Goal: Task Accomplishment & Management: Use online tool/utility

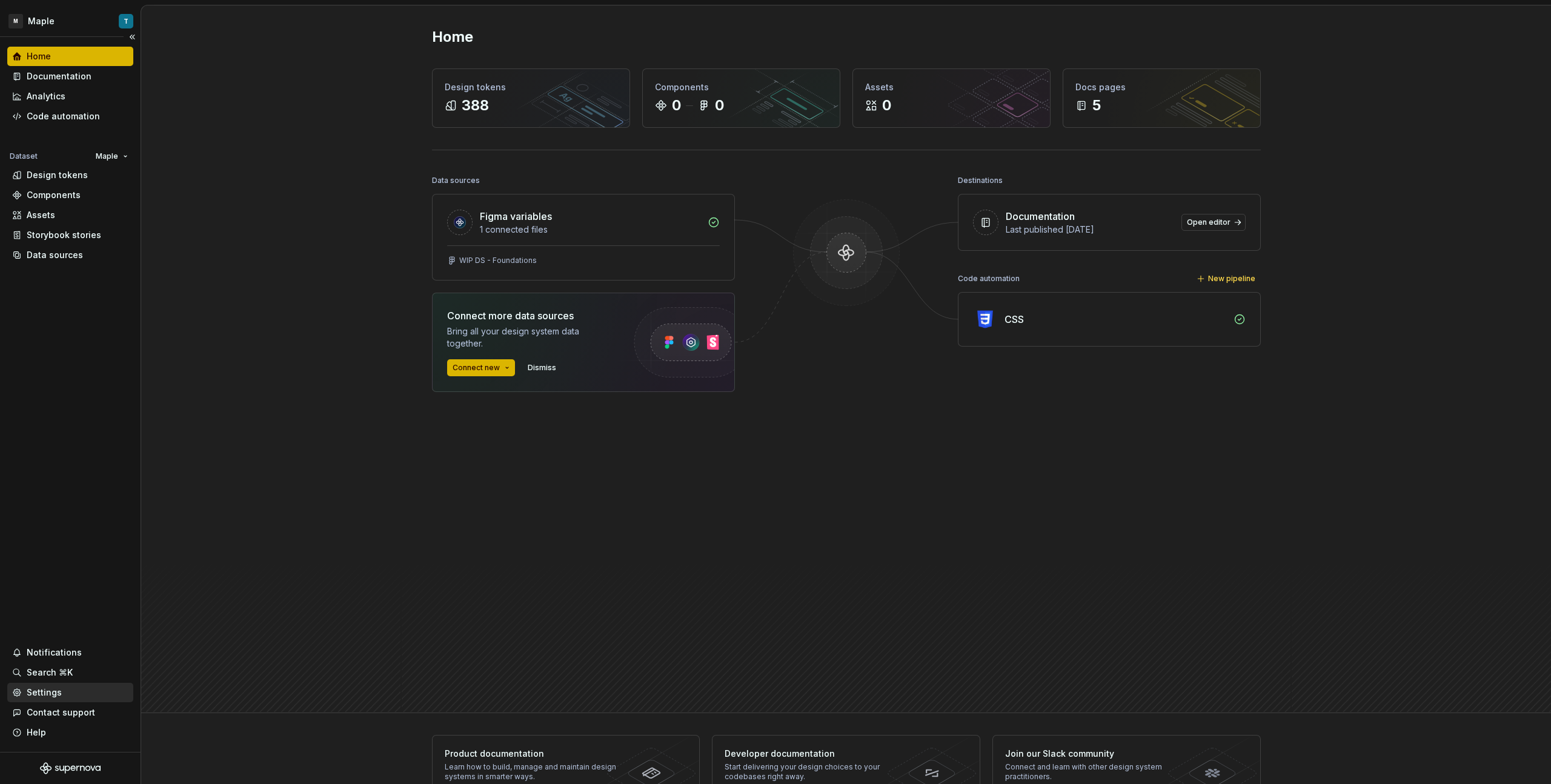
click at [89, 690] on div "Settings" at bounding box center [70, 692] width 116 height 12
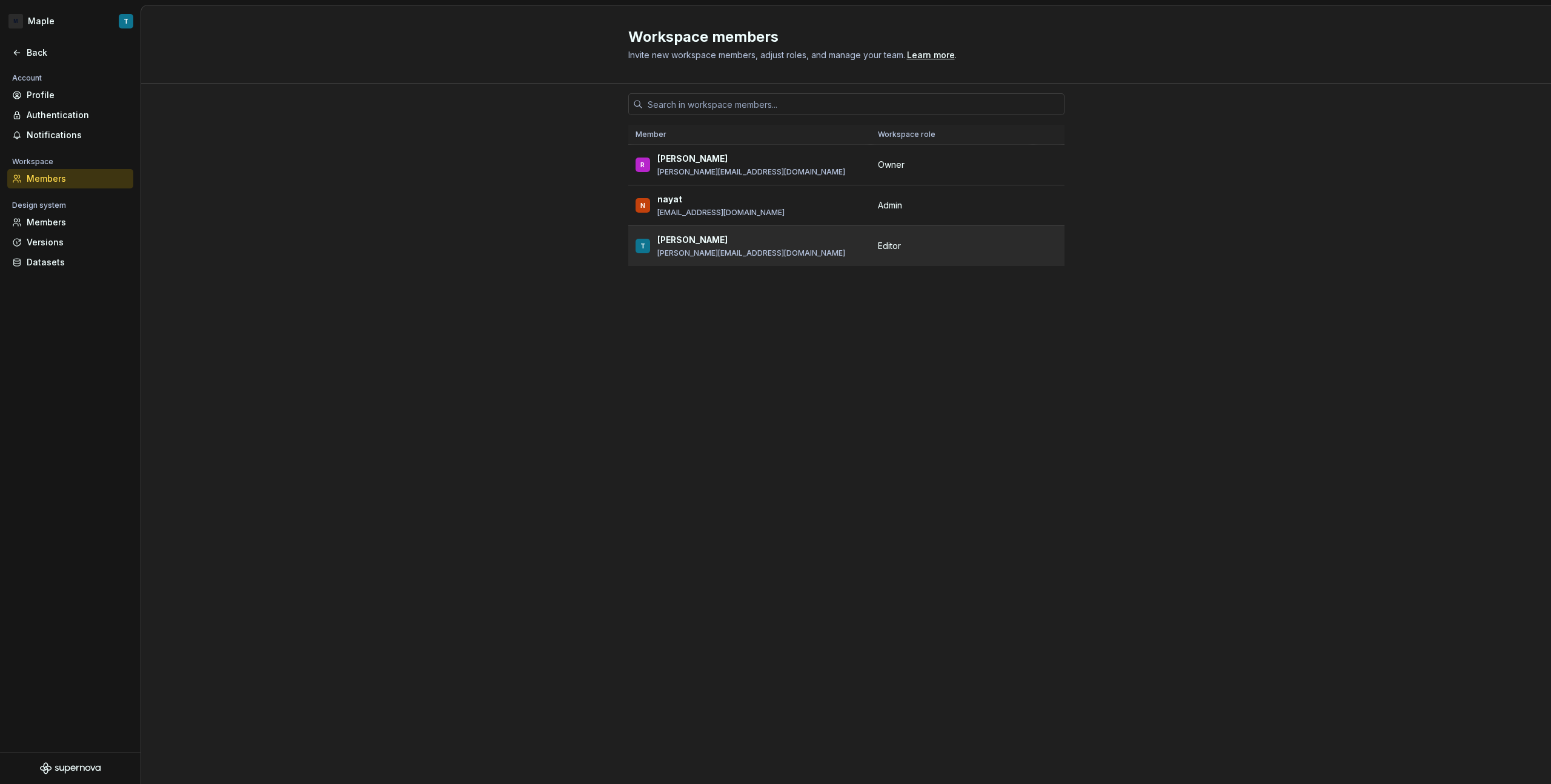
click at [890, 248] on span "Editor" at bounding box center [890, 245] width 23 height 12
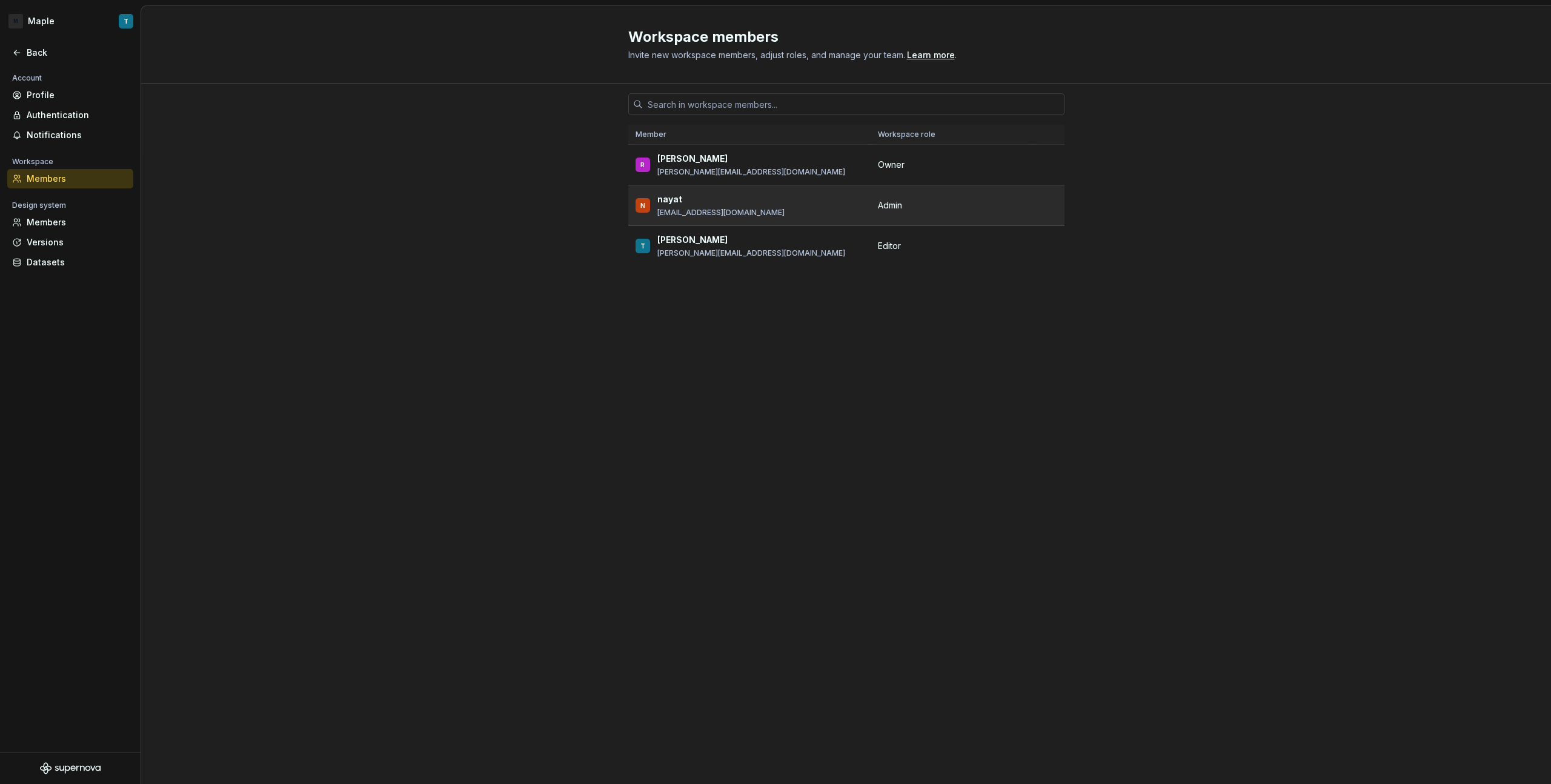
click at [899, 205] on span "Admin" at bounding box center [890, 205] width 24 height 12
click at [73, 228] on div "Members" at bounding box center [70, 222] width 126 height 19
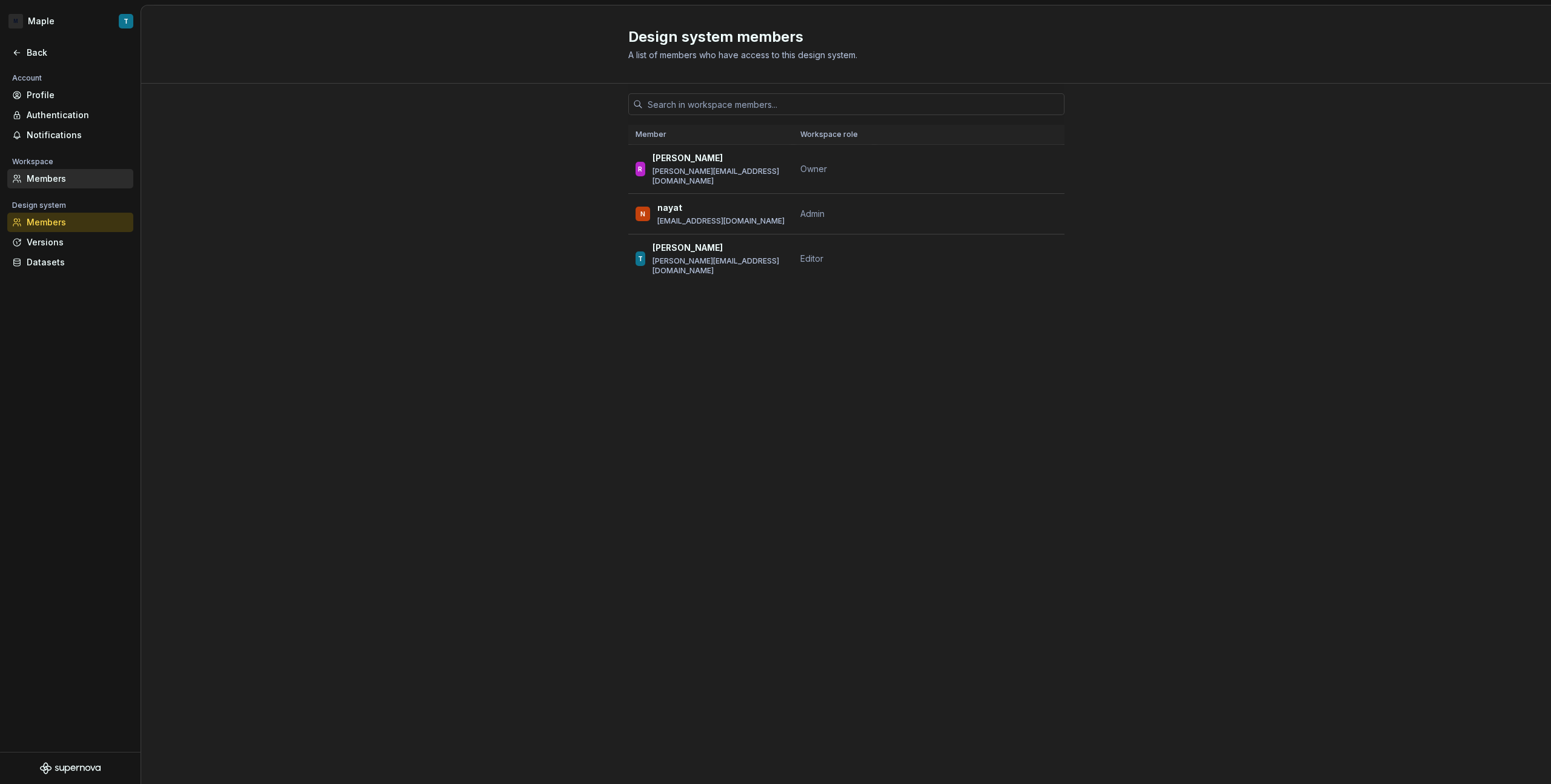
click at [62, 184] on div "Members" at bounding box center [77, 179] width 102 height 12
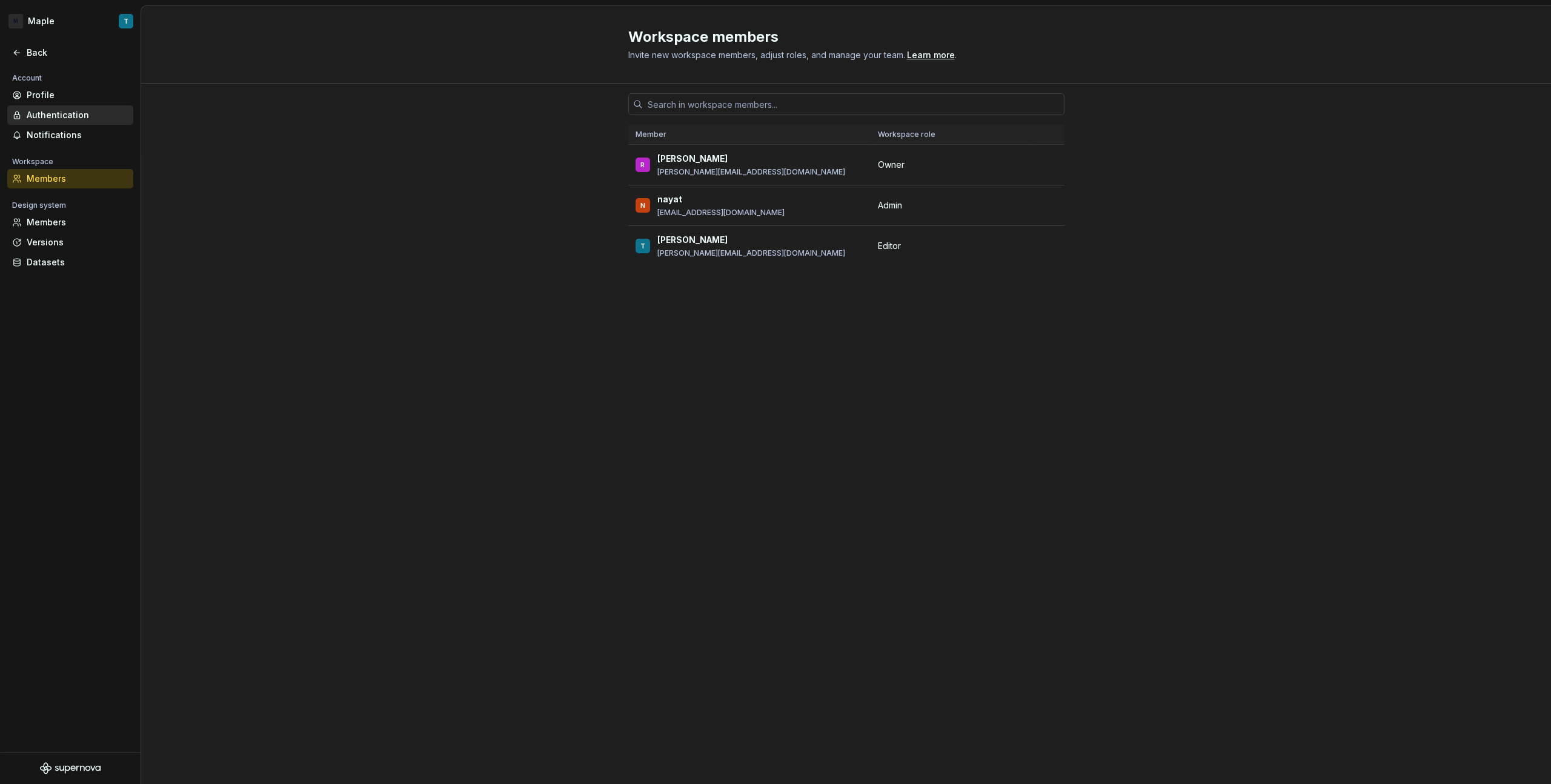
click at [55, 112] on div "Authentication" at bounding box center [77, 115] width 102 height 12
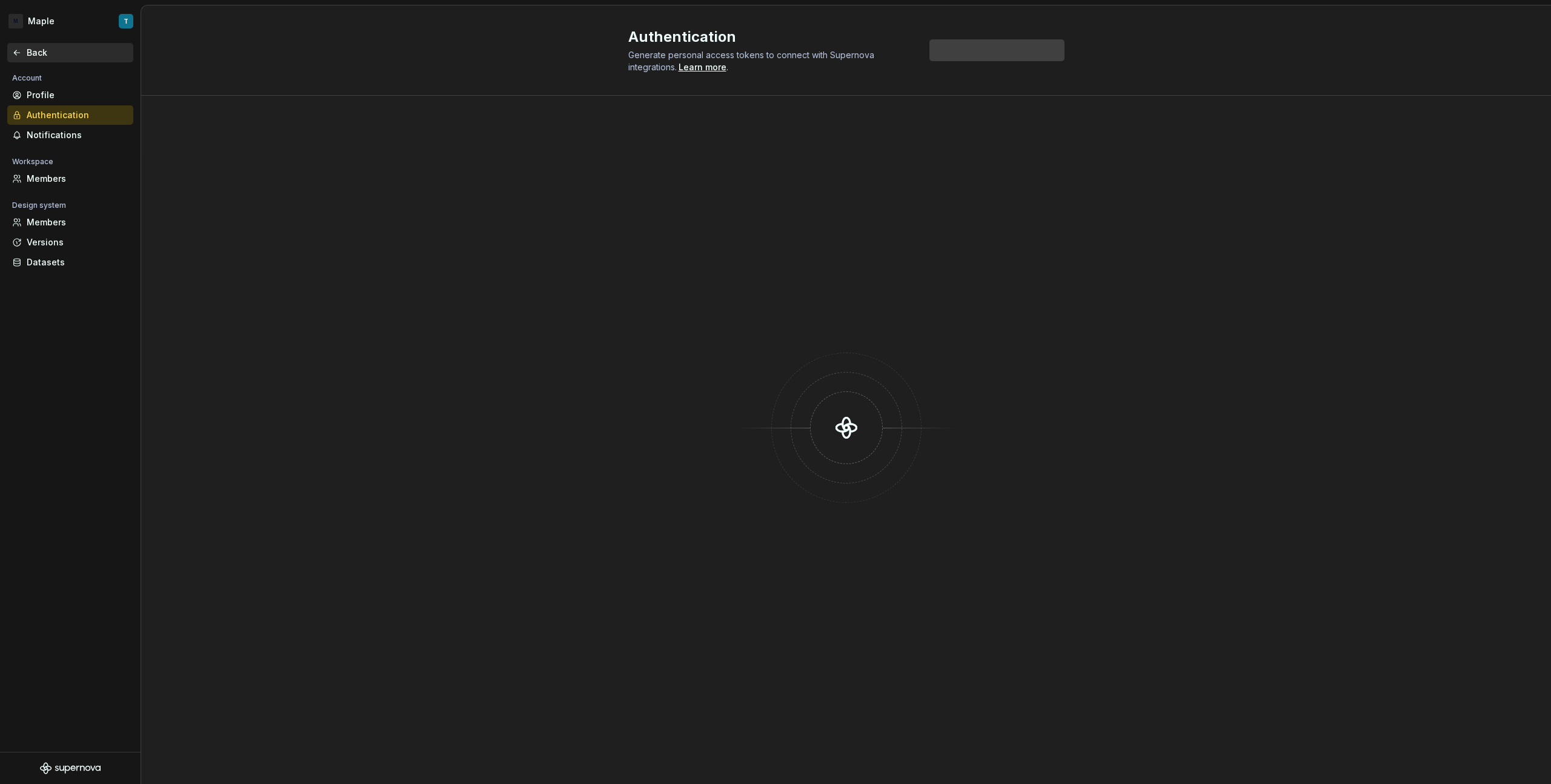
click at [46, 58] on div "Back" at bounding box center [77, 53] width 102 height 12
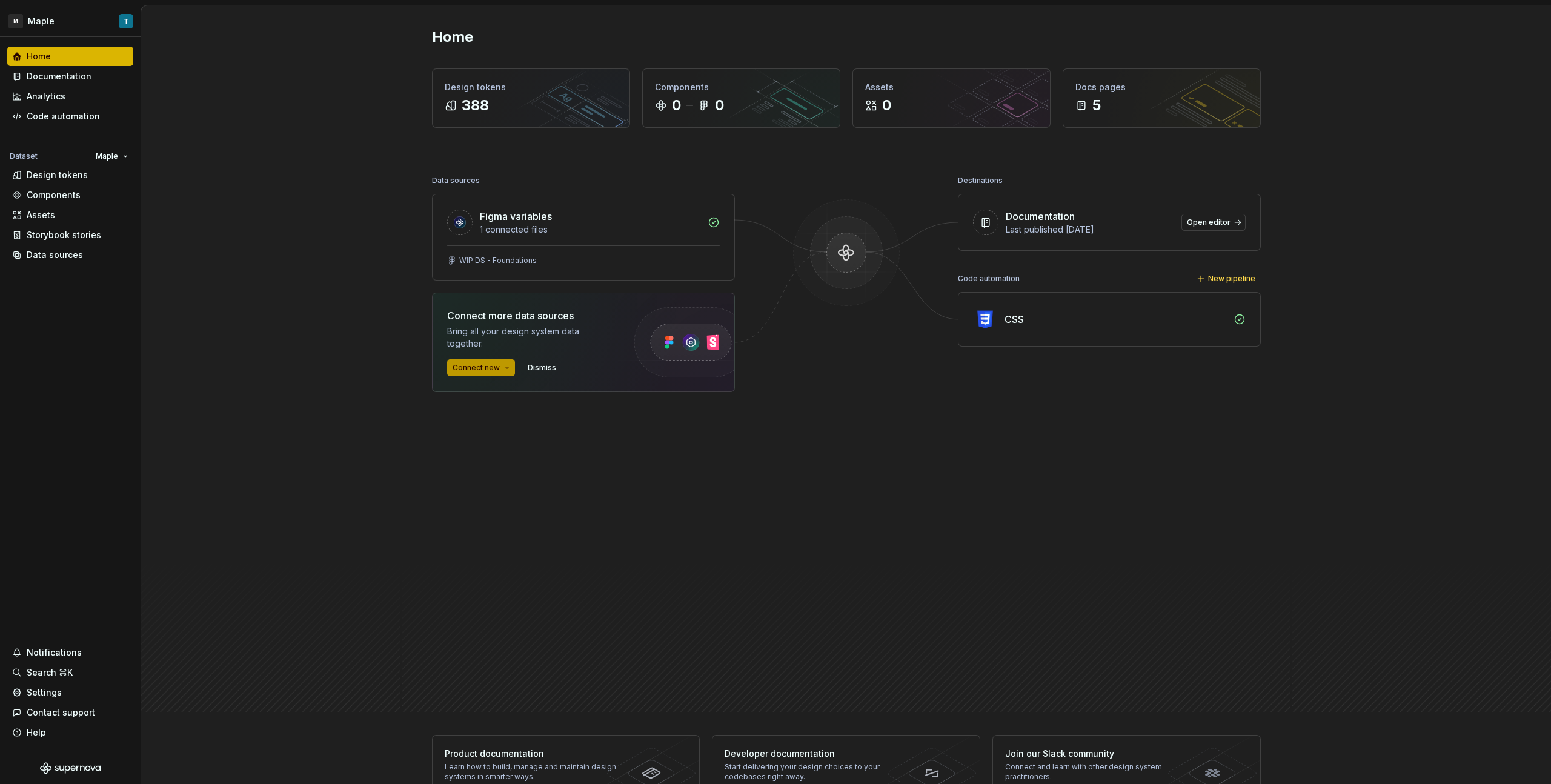
click at [499, 371] on button "Connect new" at bounding box center [481, 368] width 68 height 17
click at [514, 393] on div "Figma library" at bounding box center [533, 392] width 135 height 12
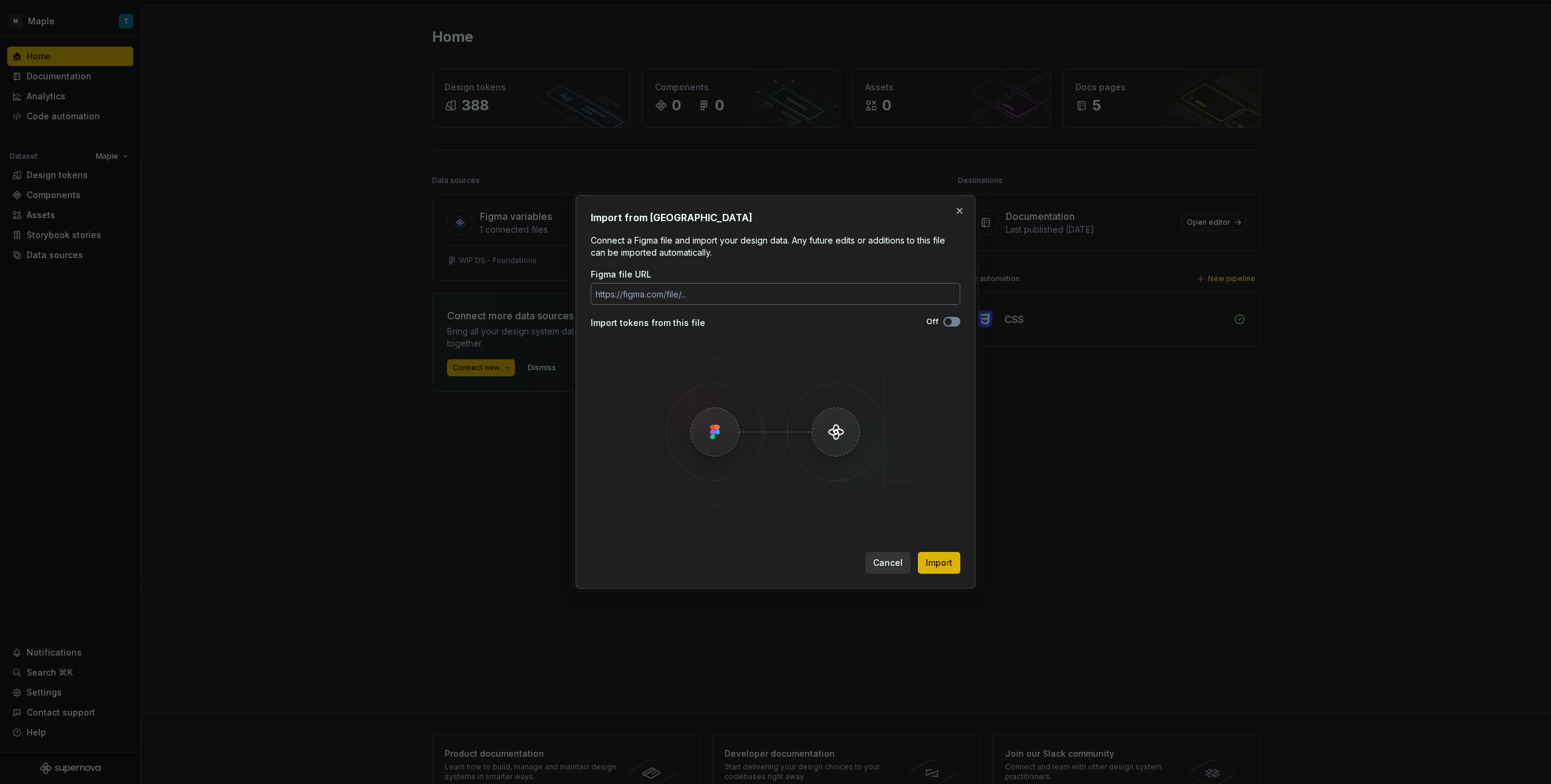
drag, startPoint x: 955, startPoint y: 210, endPoint x: 866, endPoint y: 292, distance: 121.0
click at [866, 292] on div "Import from Figma Connect a Figma file and import your design data. Any future …" at bounding box center [776, 392] width 406 height 400
click at [865, 295] on input "Figma file URL" at bounding box center [775, 294] width 370 height 22
paste input "[URL][DOMAIN_NAME]"
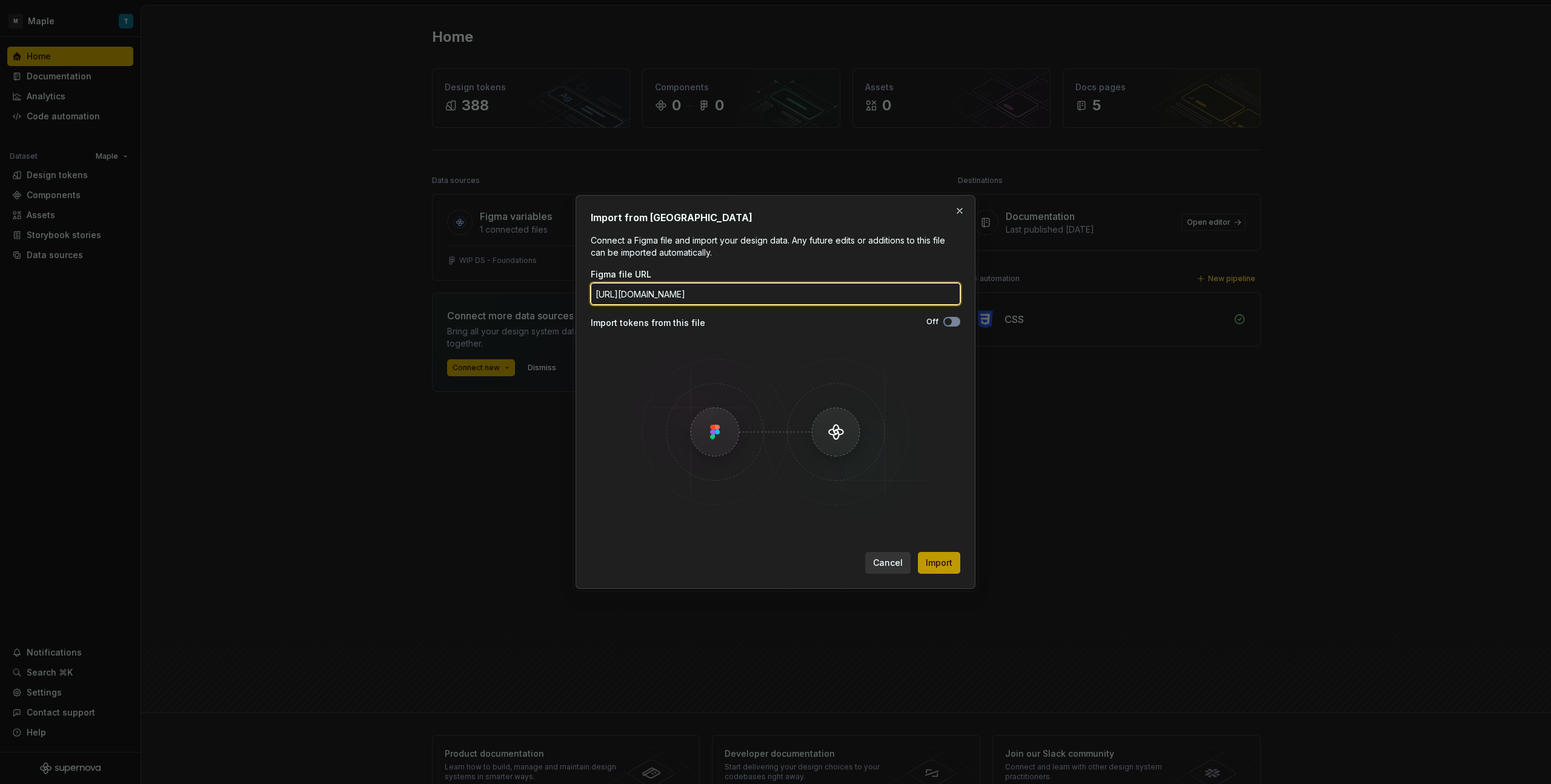
type input "[URL][DOMAIN_NAME]"
click at [947, 557] on span "Import" at bounding box center [938, 562] width 26 height 12
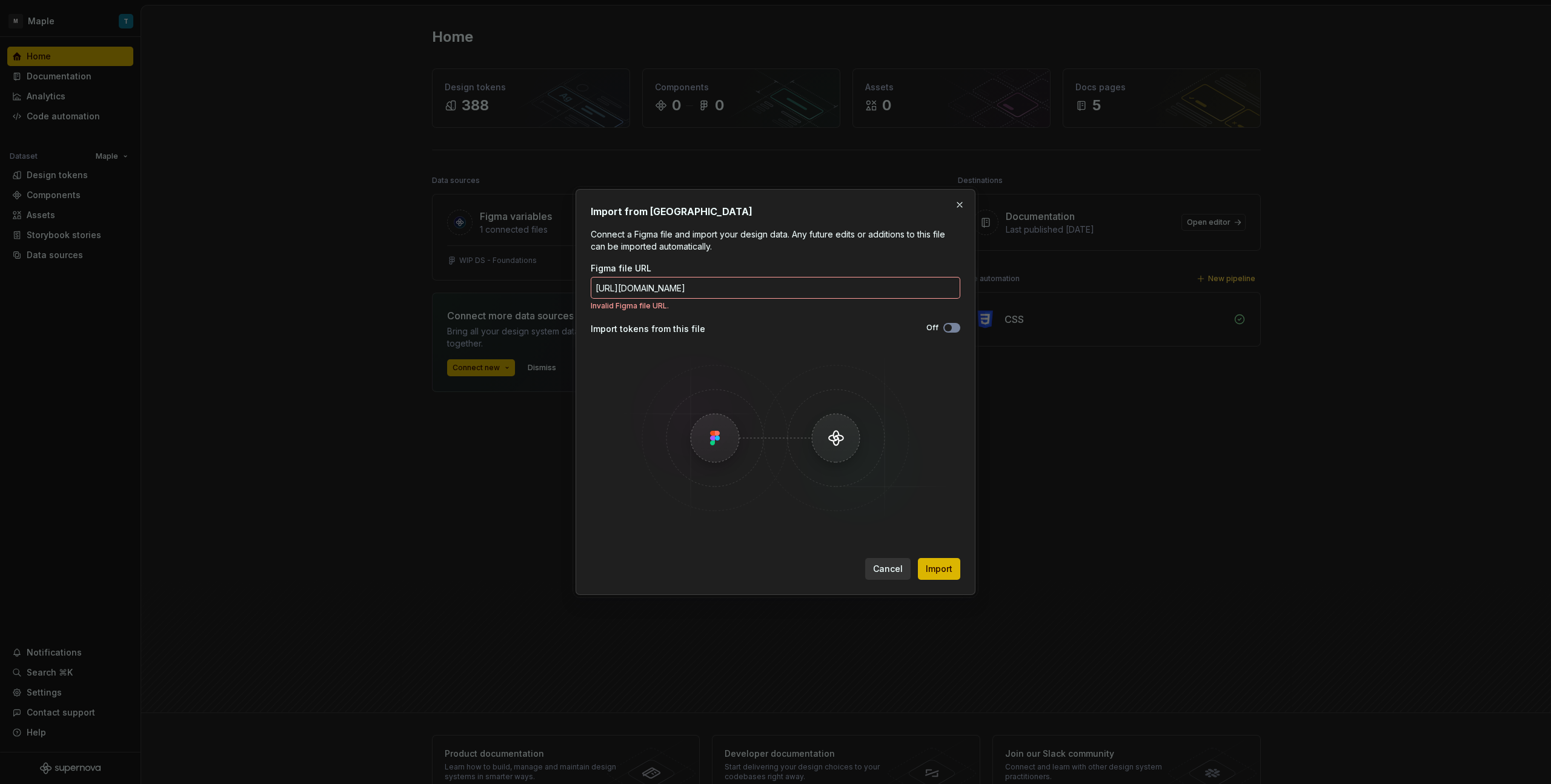
click at [957, 215] on h2 "Import from [GEOGRAPHIC_DATA]" at bounding box center [775, 211] width 370 height 15
click at [958, 210] on button "button" at bounding box center [960, 204] width 17 height 17
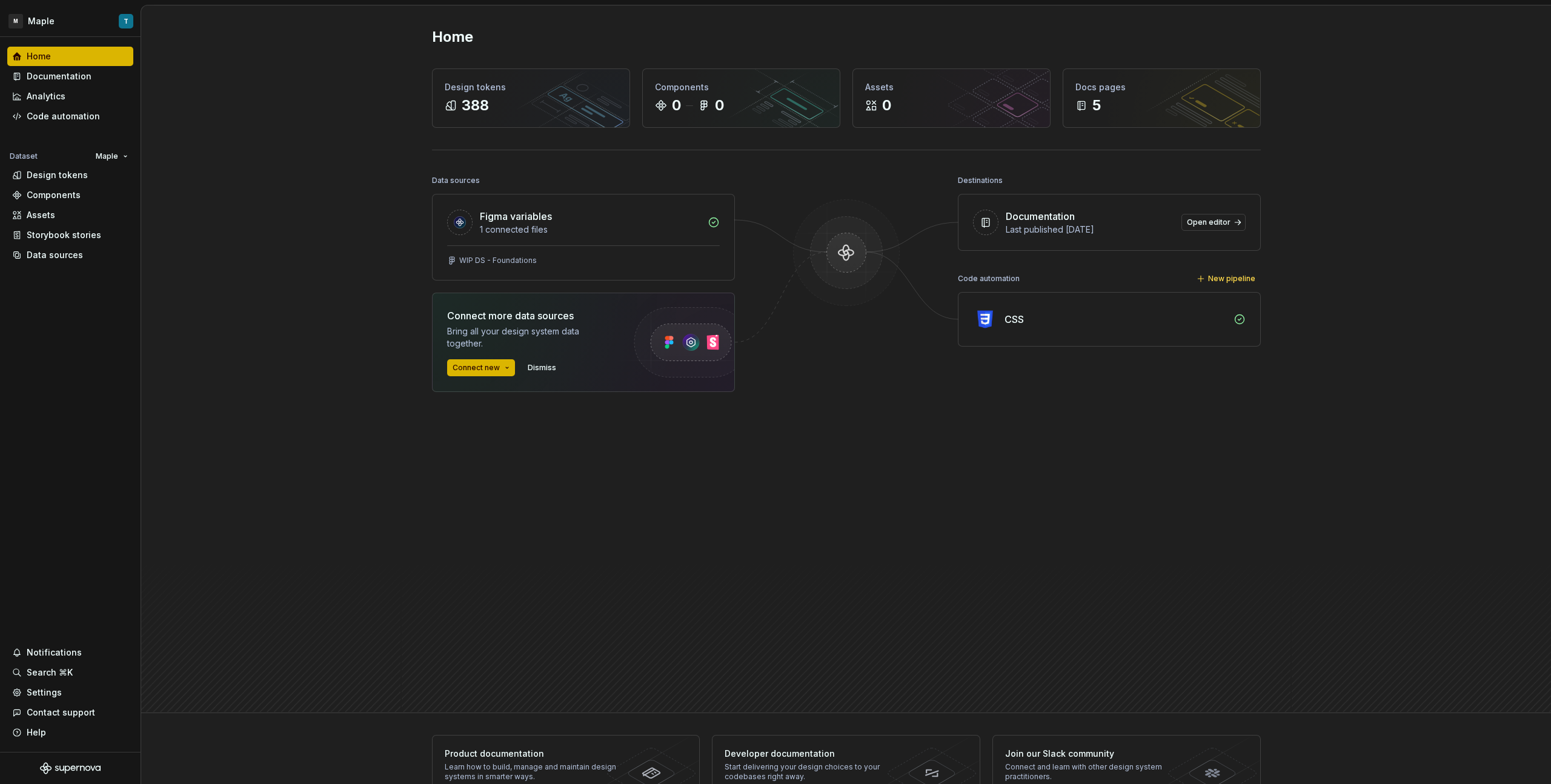
click at [1220, 321] on div "CSS" at bounding box center [1115, 319] width 222 height 15
click at [65, 102] on div "Analytics" at bounding box center [70, 96] width 126 height 19
click at [68, 109] on div "Code automation" at bounding box center [70, 116] width 126 height 19
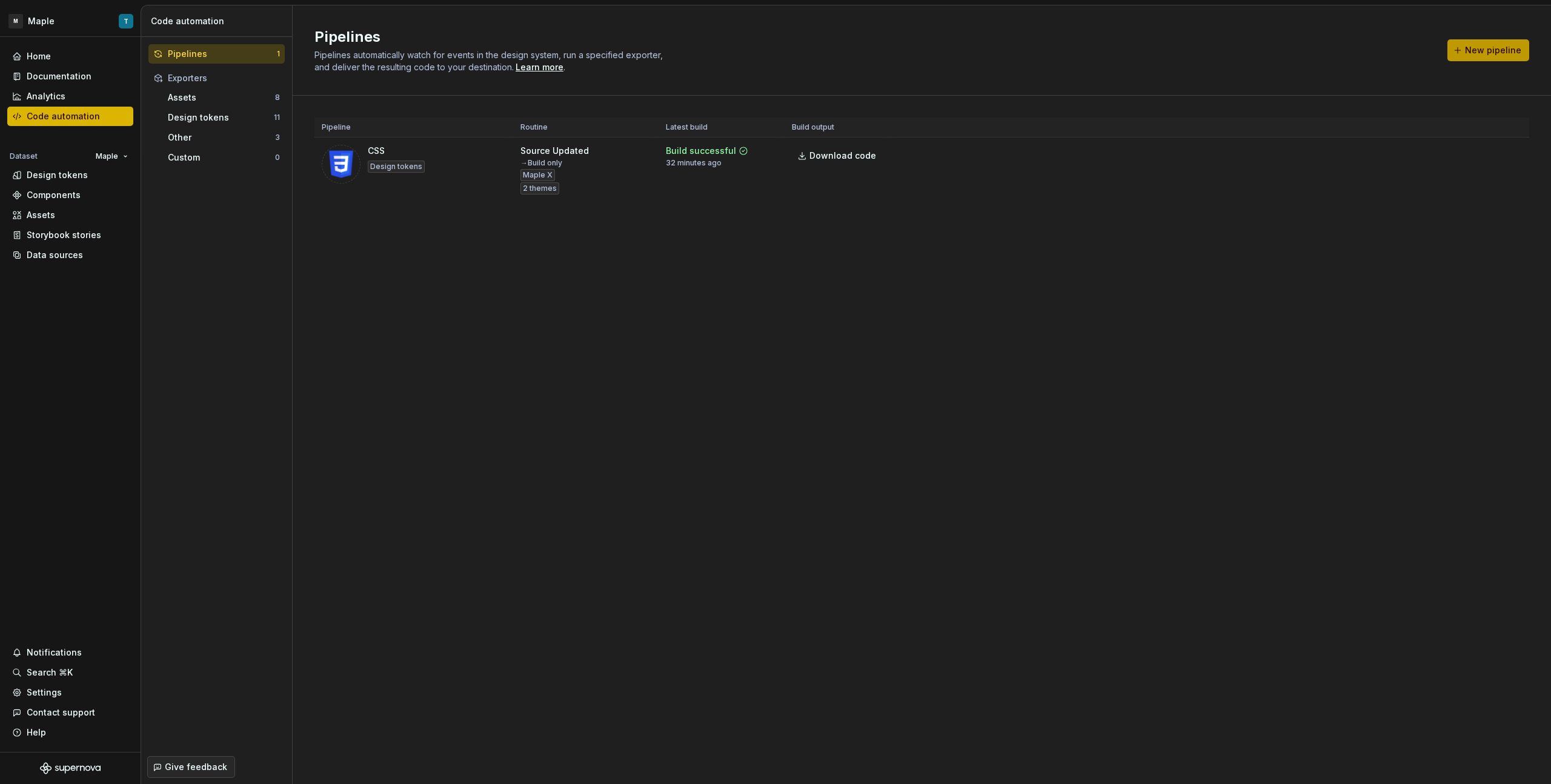
click at [1485, 58] on button "New pipeline" at bounding box center [1488, 50] width 82 height 22
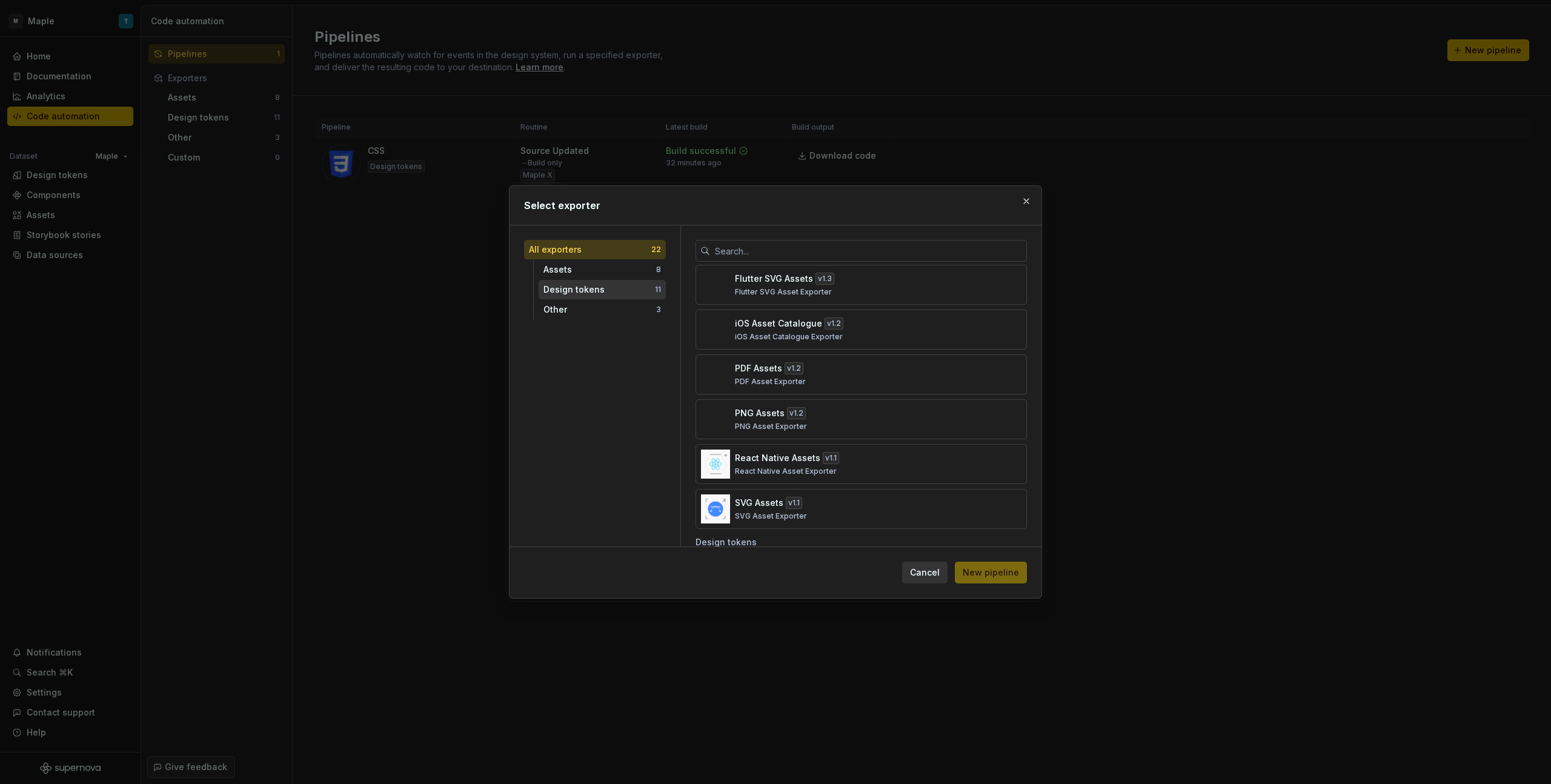
scroll to position [174, 0]
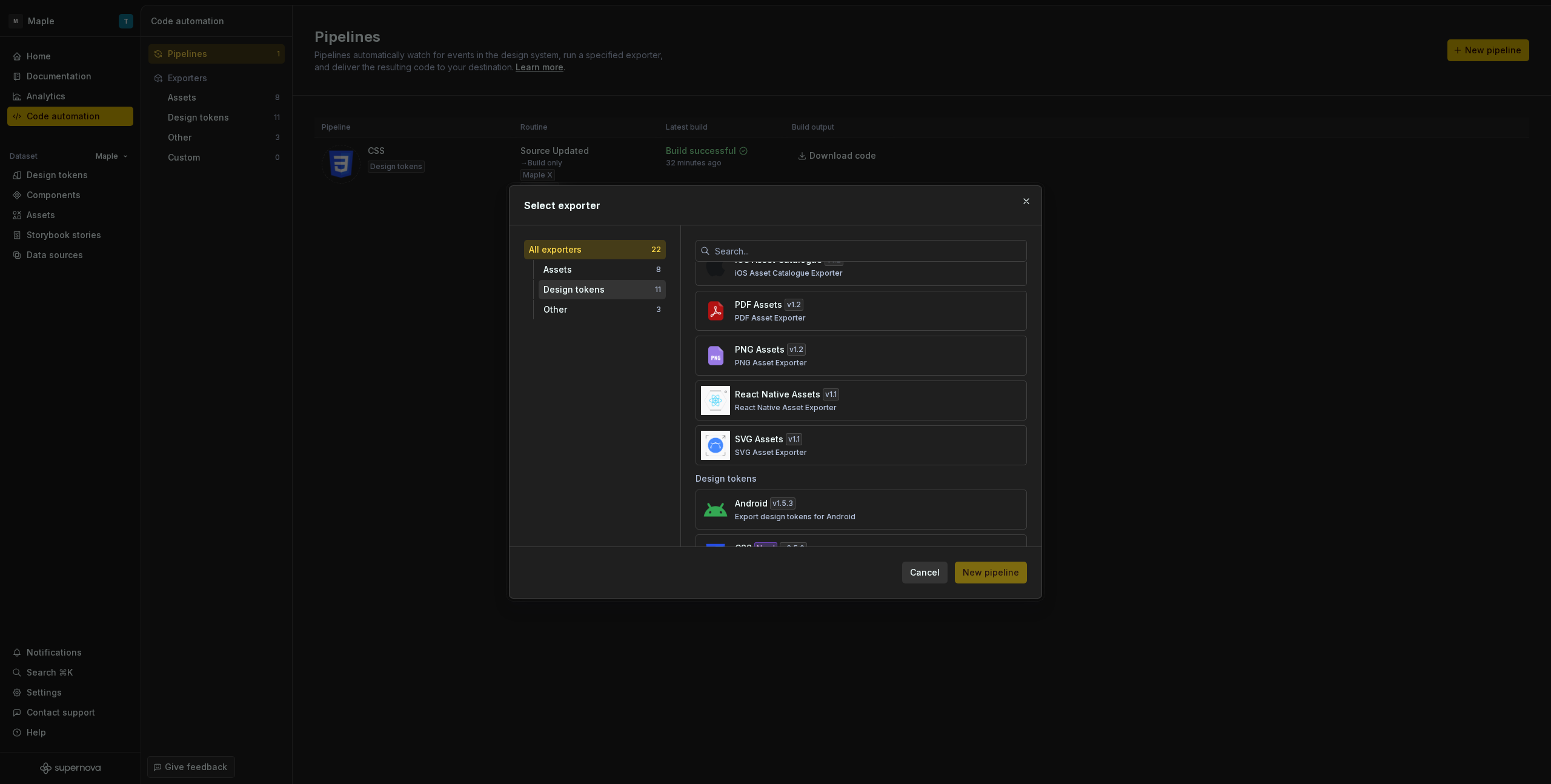
click at [620, 294] on div "Design tokens" at bounding box center [598, 289] width 111 height 12
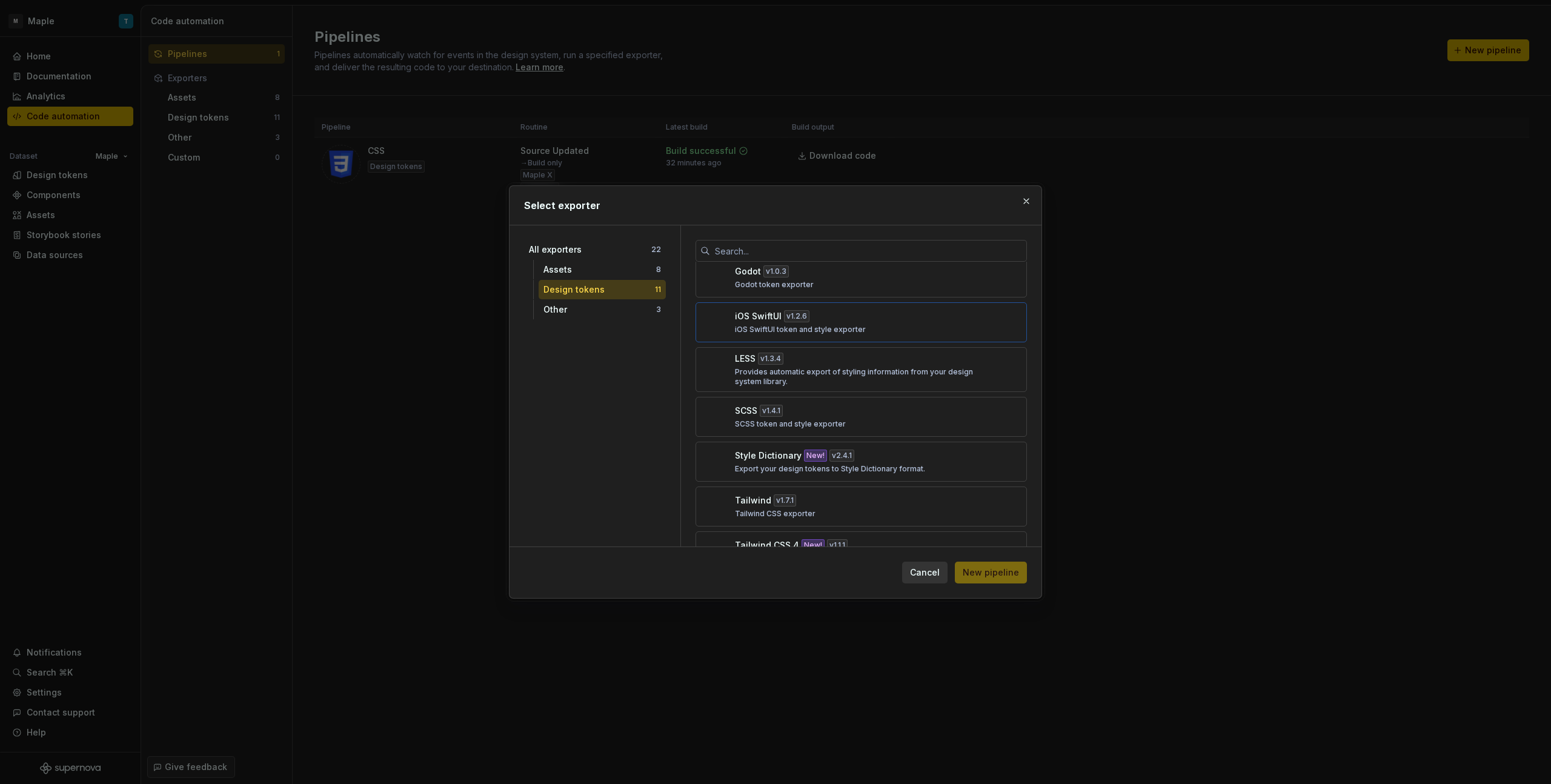
scroll to position [227, 0]
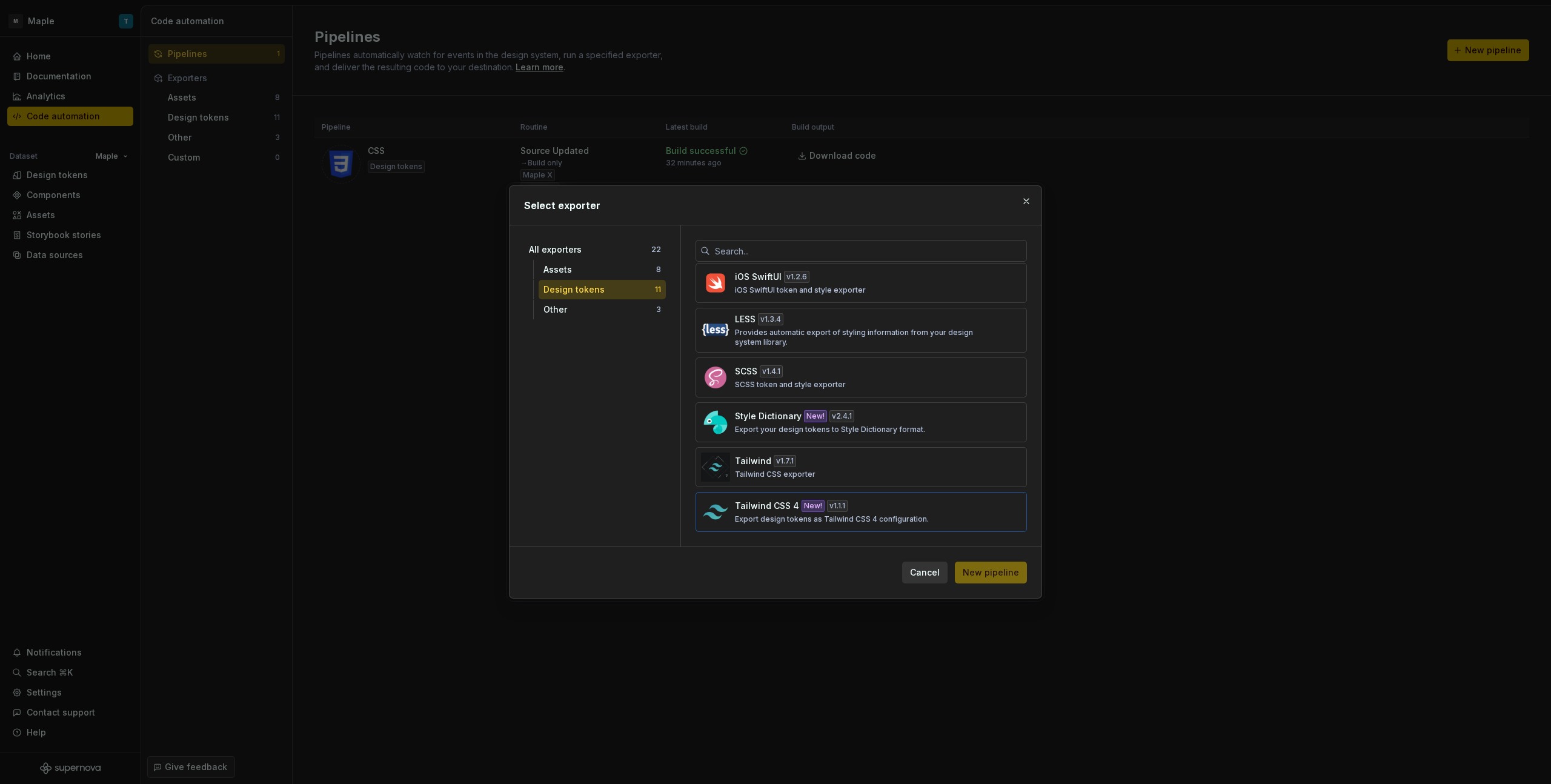
click at [958, 500] on div "Tailwind CSS 4 New! v 1.1.1 Export design tokens as Tailwind CSS 4 configuratio…" at bounding box center [857, 512] width 246 height 24
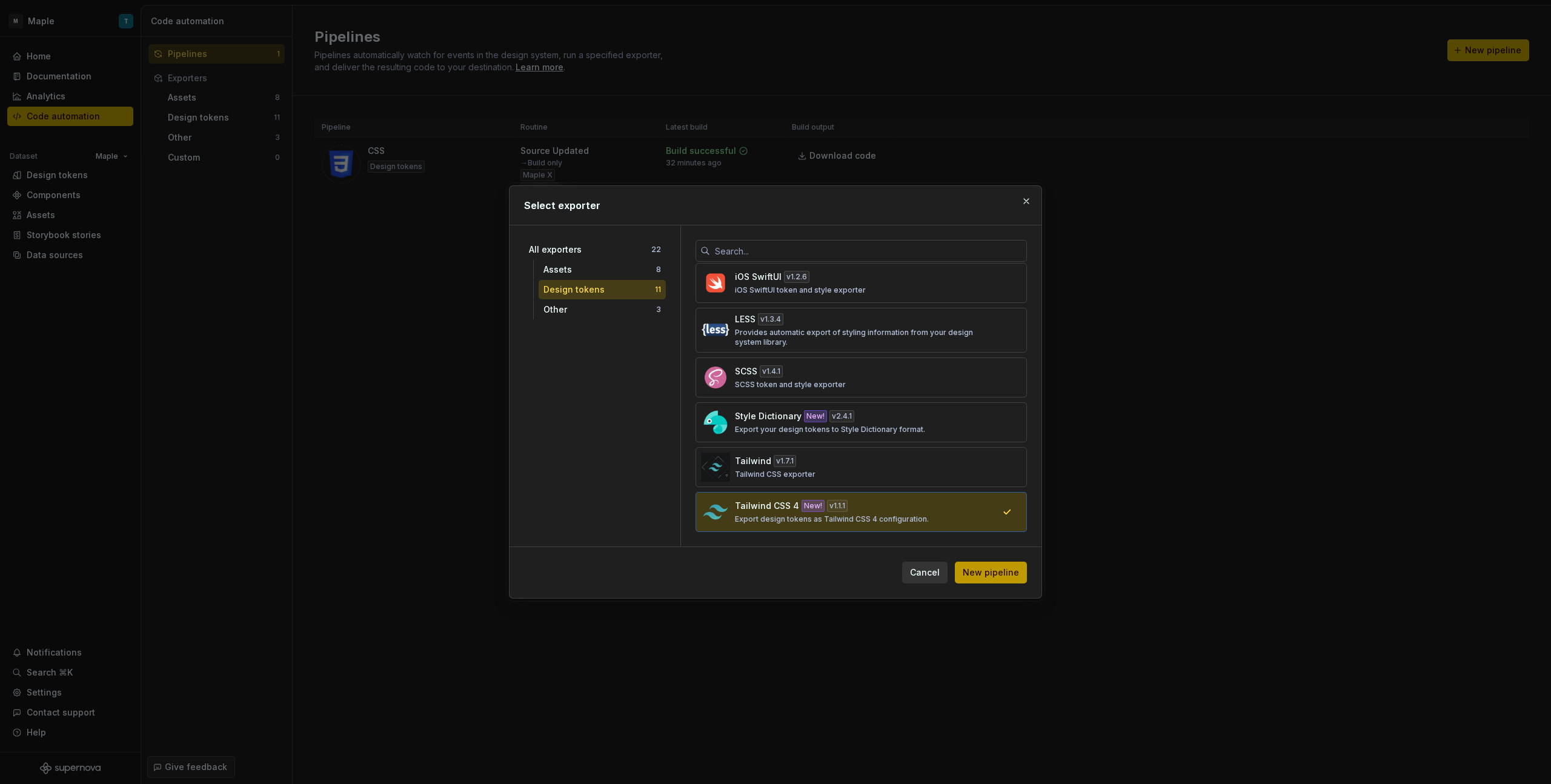
click at [1000, 571] on span "New pipeline" at bounding box center [991, 572] width 57 height 12
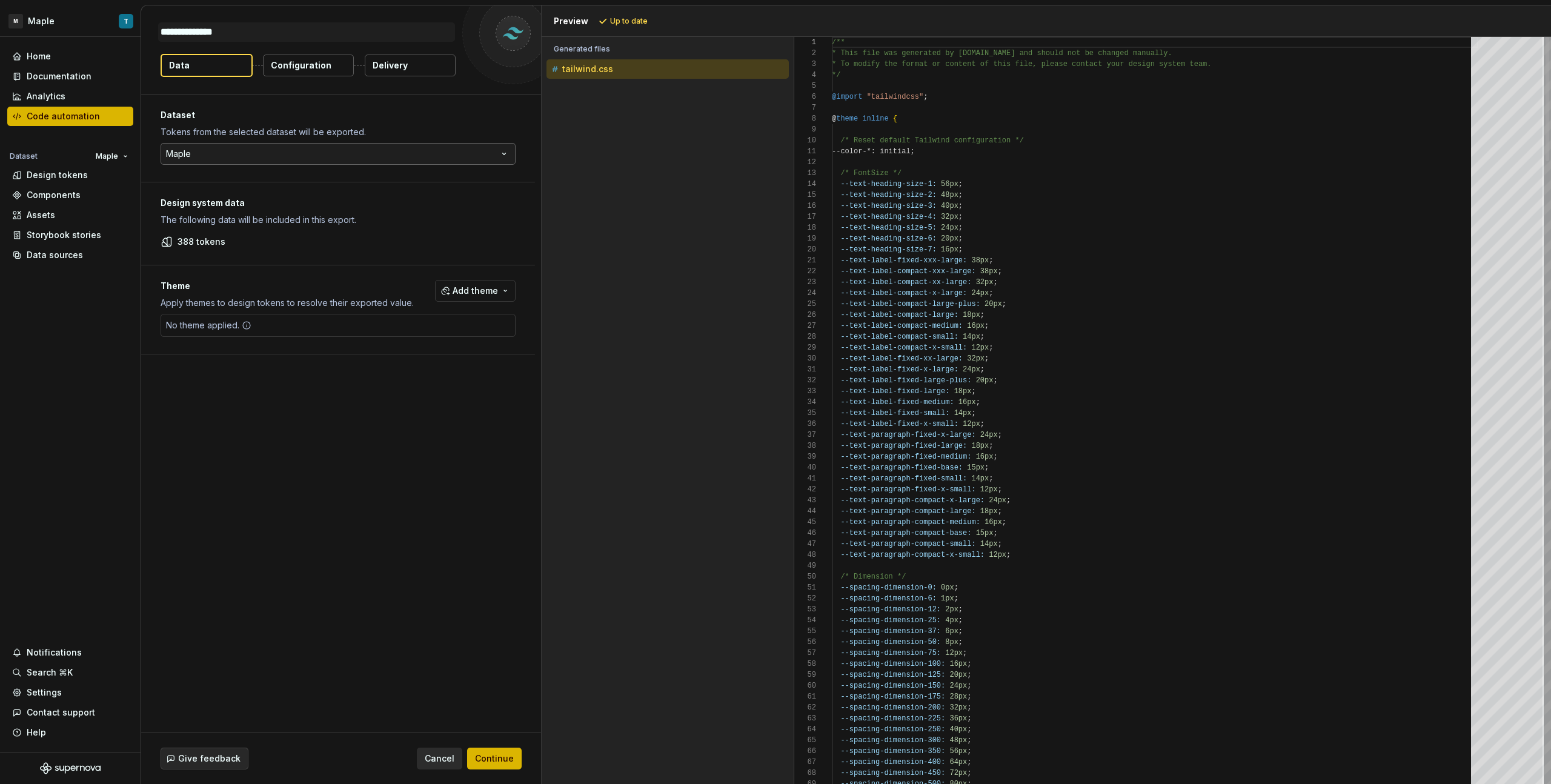
type textarea "*"
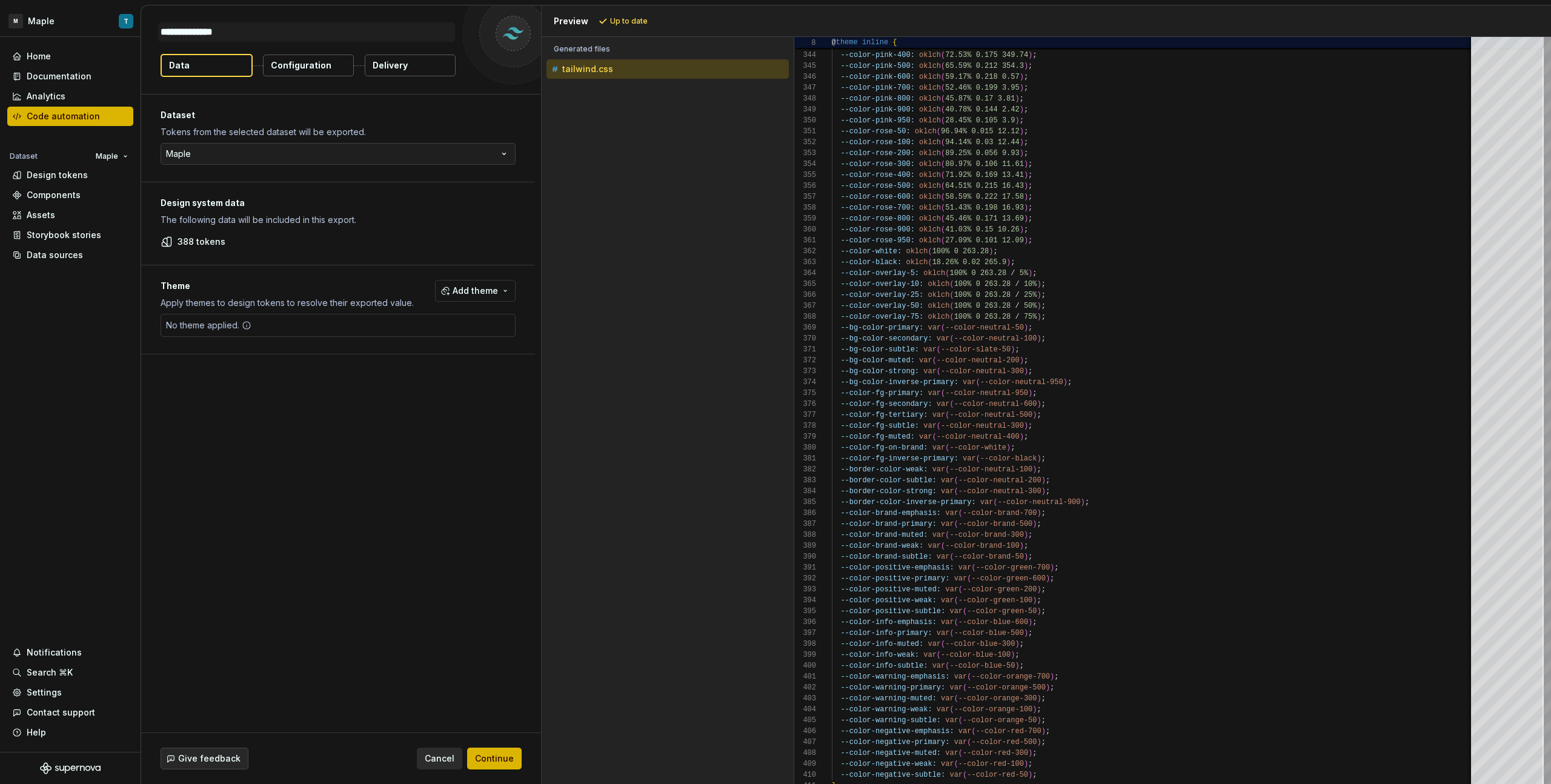
click at [371, 257] on div "Design system data The following data will be included in this export. 388 toke…" at bounding box center [338, 224] width 394 height 82
click at [404, 333] on div "No theme applied." at bounding box center [338, 325] width 355 height 23
click at [310, 70] on p "Configuration" at bounding box center [301, 65] width 60 height 12
click at [311, 67] on p "Configuration" at bounding box center [301, 65] width 60 height 12
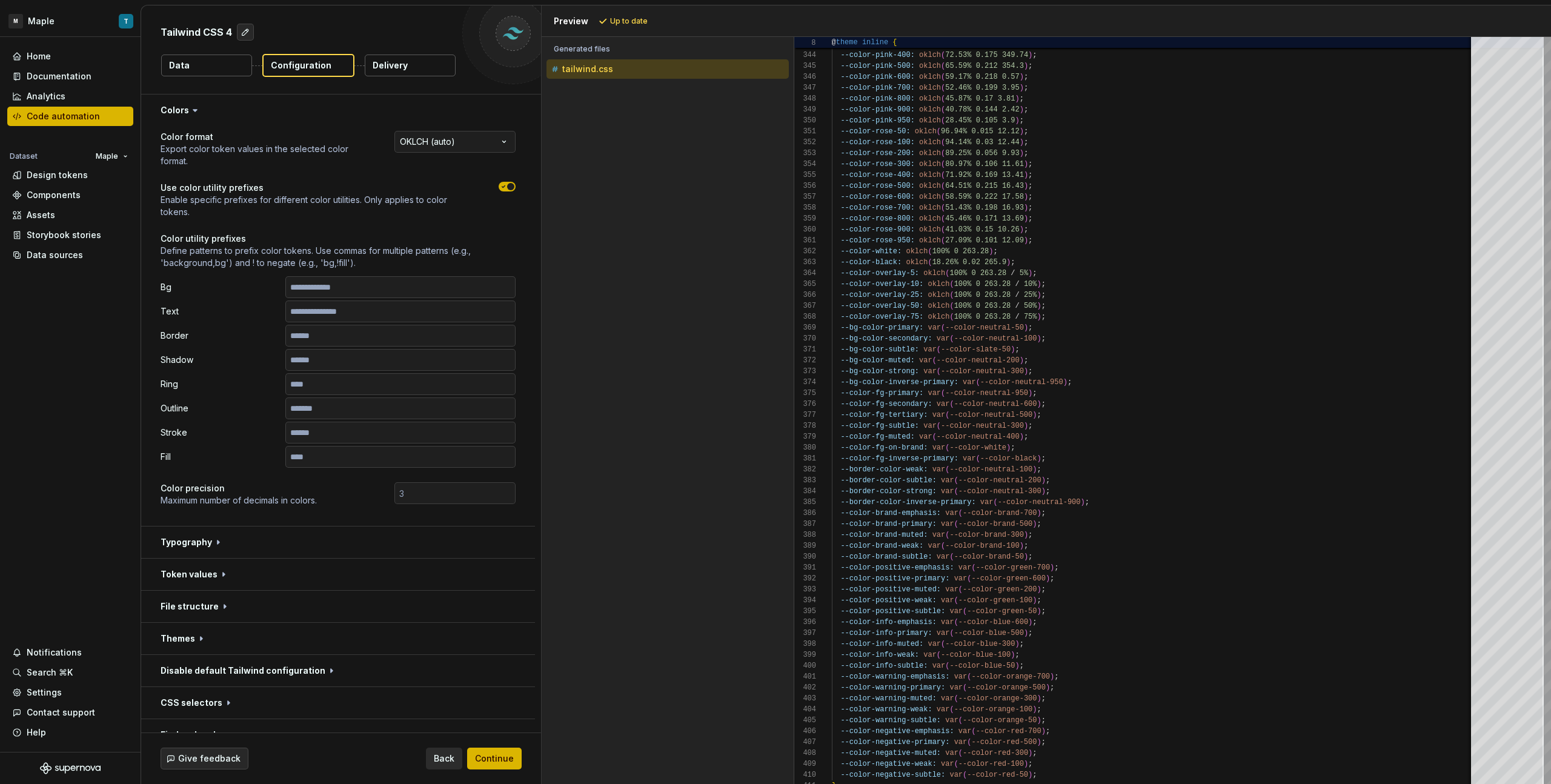
click at [270, 159] on p "Export color token values in the selected color format." at bounding box center [267, 155] width 212 height 24
click at [419, 144] on html "**********" at bounding box center [775, 392] width 1551 height 784
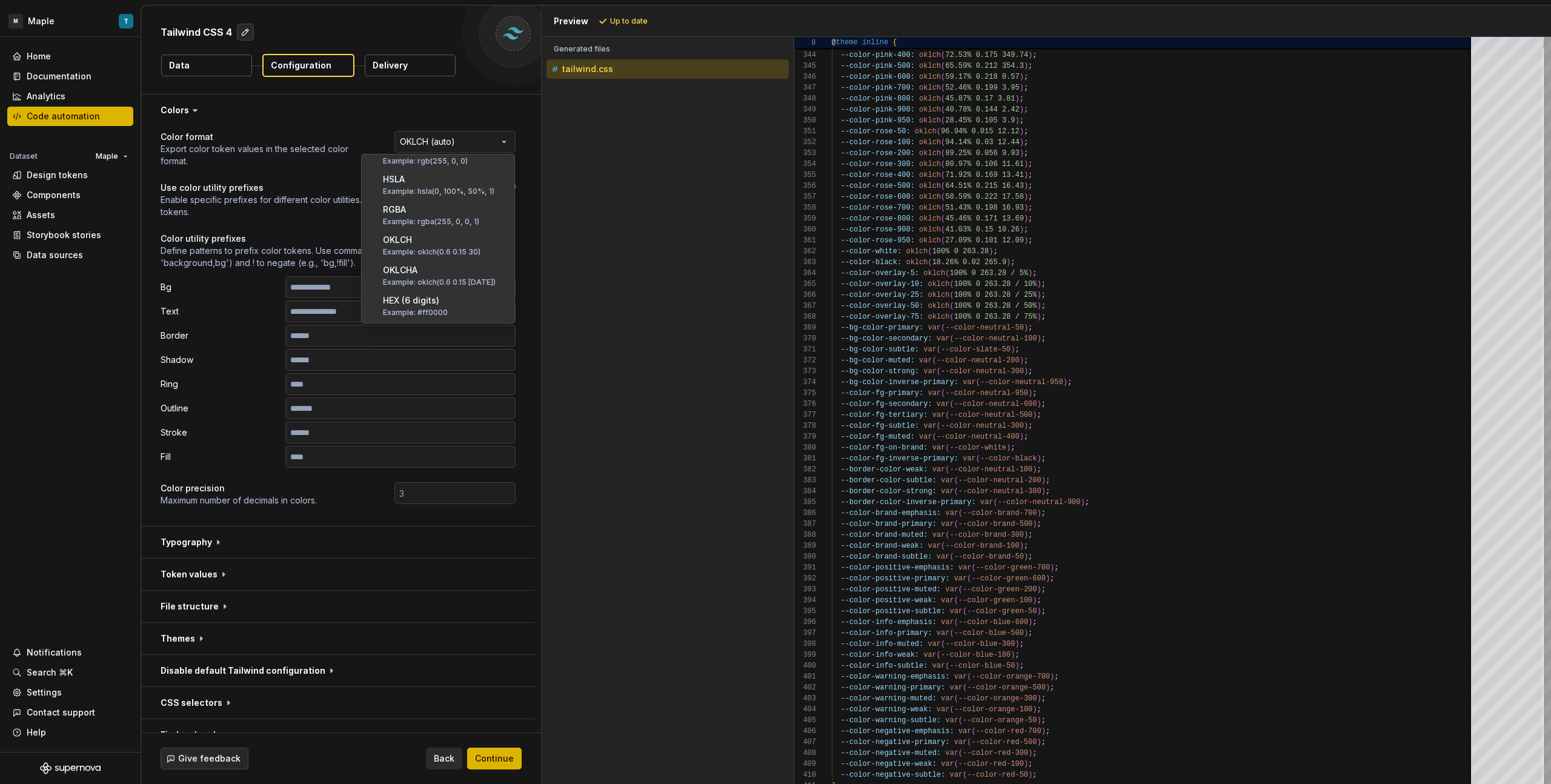
scroll to position [89, 0]
select select "********"
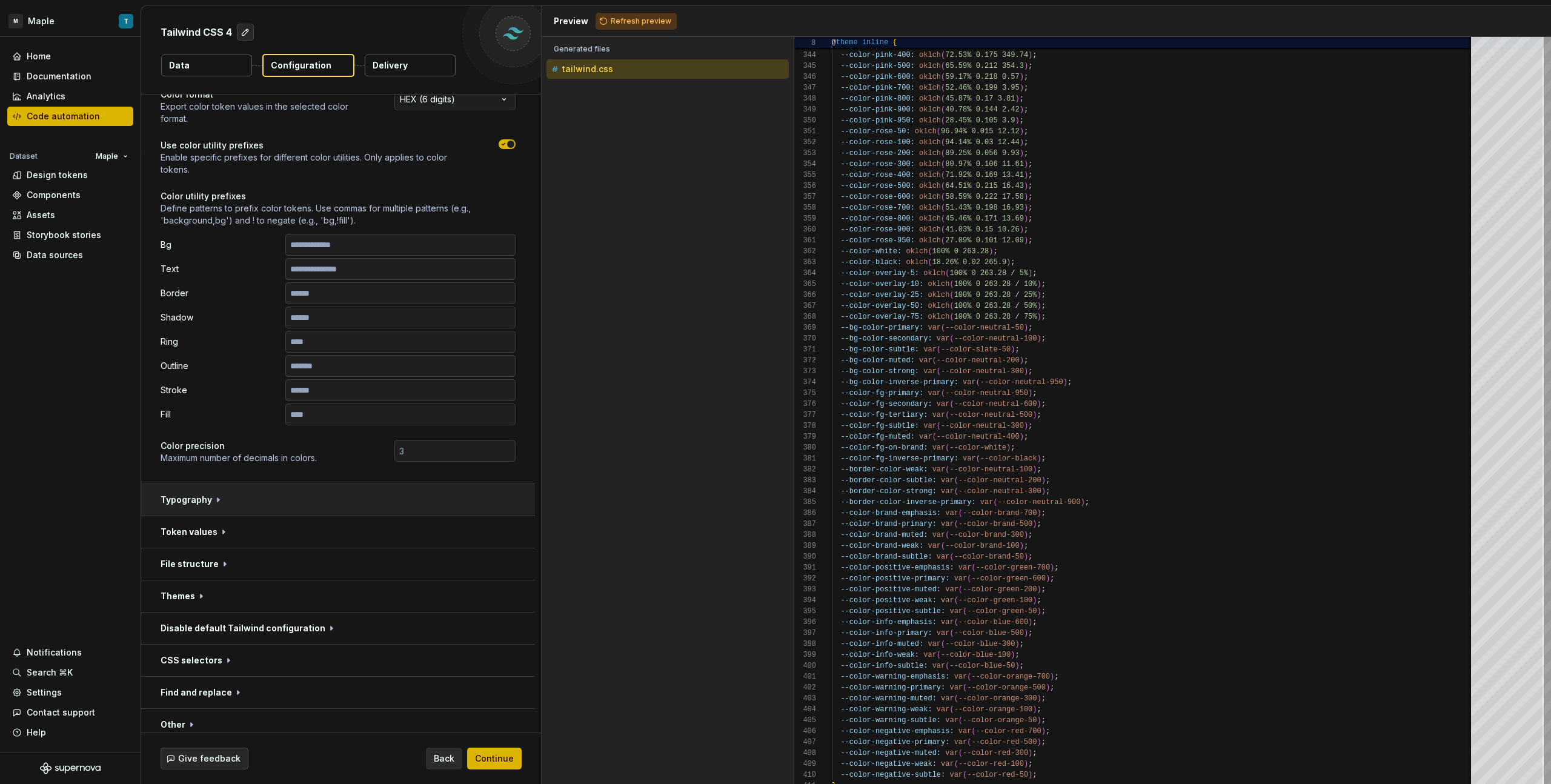
scroll to position [0, 0]
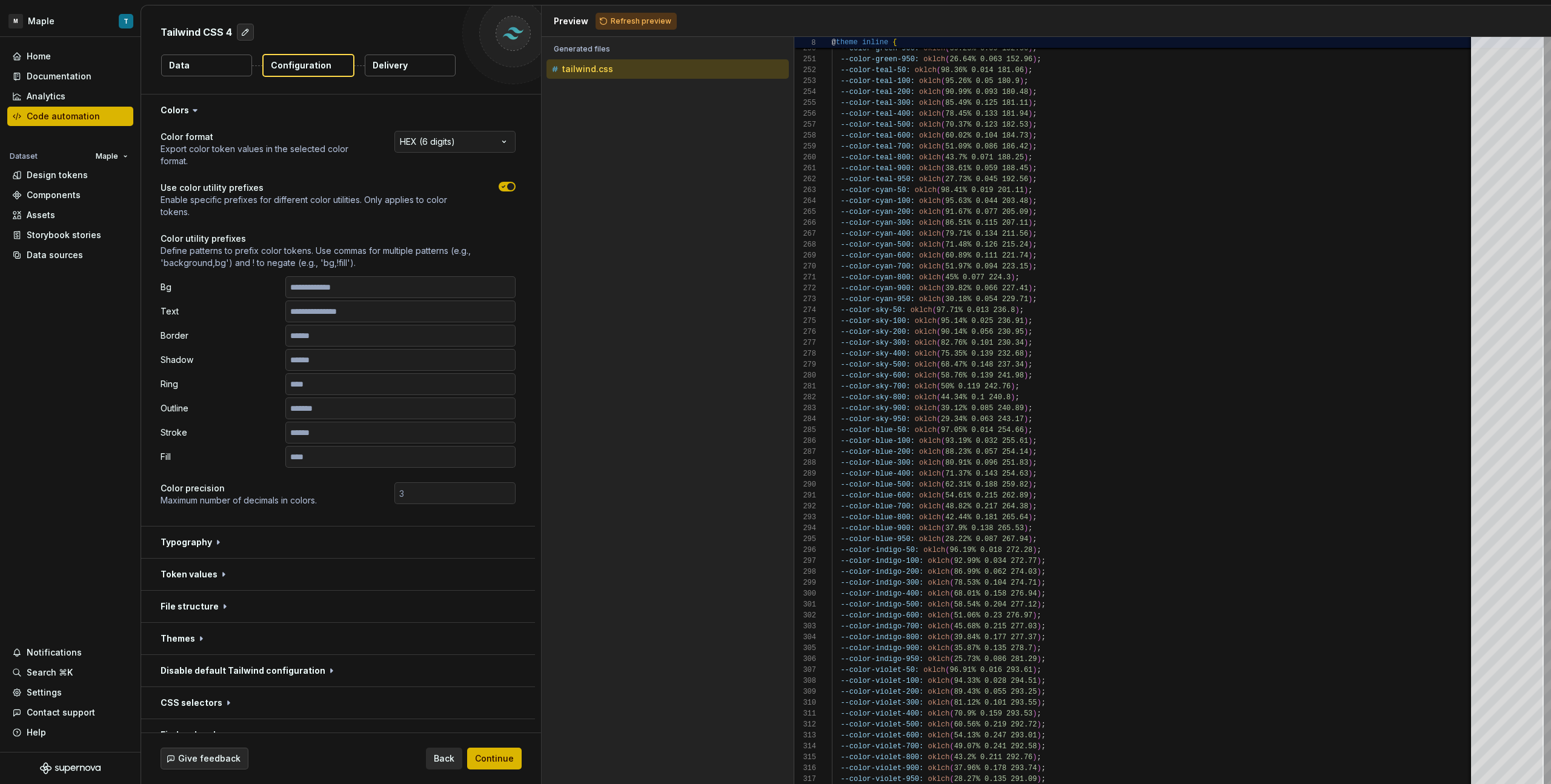
click at [611, 162] on div "Accessibility guide for tree . Navigate the tree with the arrow keys. Common tr…" at bounding box center [668, 420] width 252 height 727
click at [499, 60] on div at bounding box center [513, 33] width 102 height 102
click at [666, 19] on button "Refresh preview" at bounding box center [636, 21] width 81 height 17
type textarea "**********"
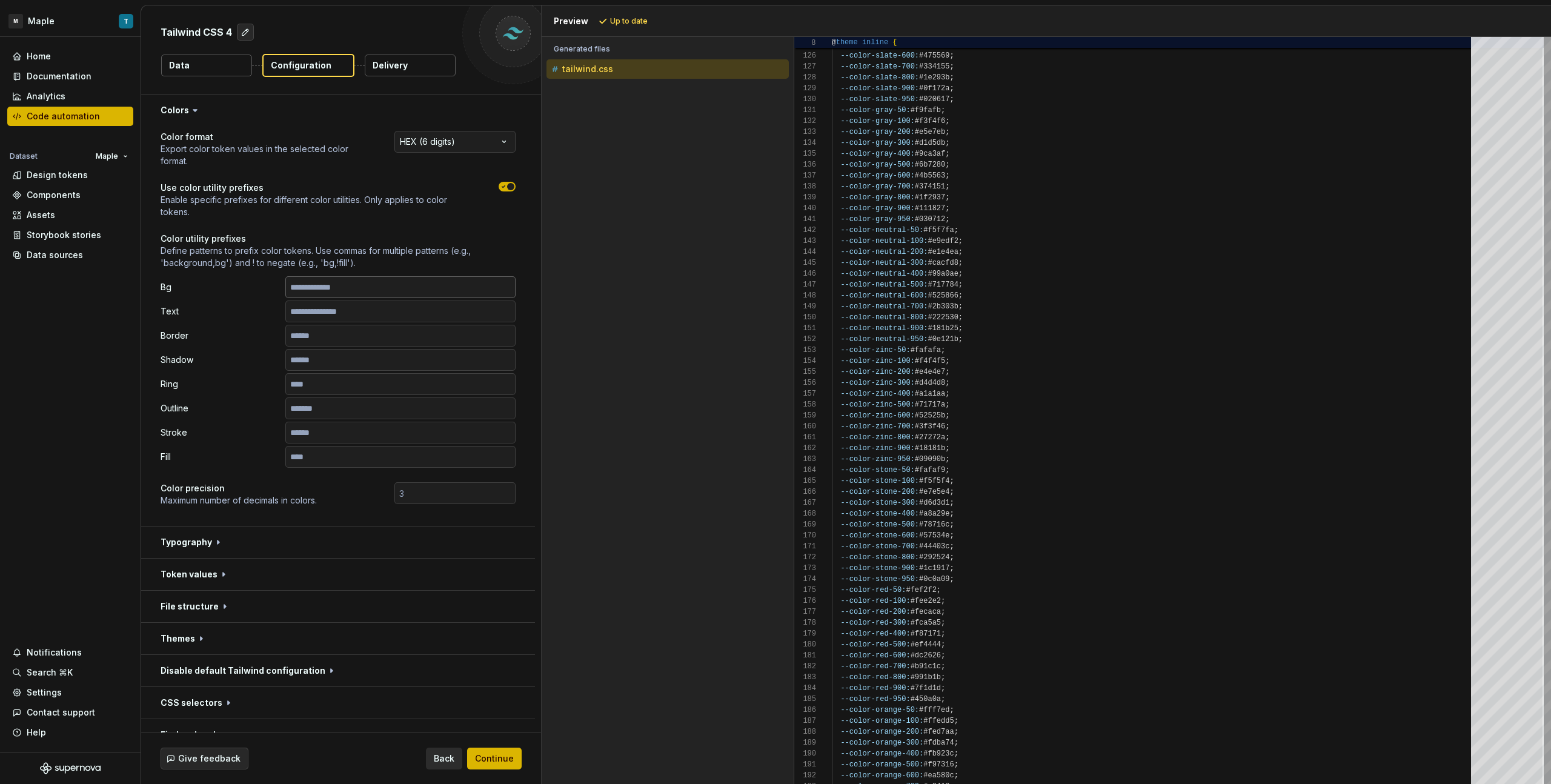
click at [386, 287] on input "text" at bounding box center [400, 287] width 230 height 22
click at [221, 323] on div "Bg Text Border Shadow Ring Outline Stroke Fill" at bounding box center [338, 372] width 355 height 192
click at [368, 552] on button "button" at bounding box center [338, 542] width 394 height 31
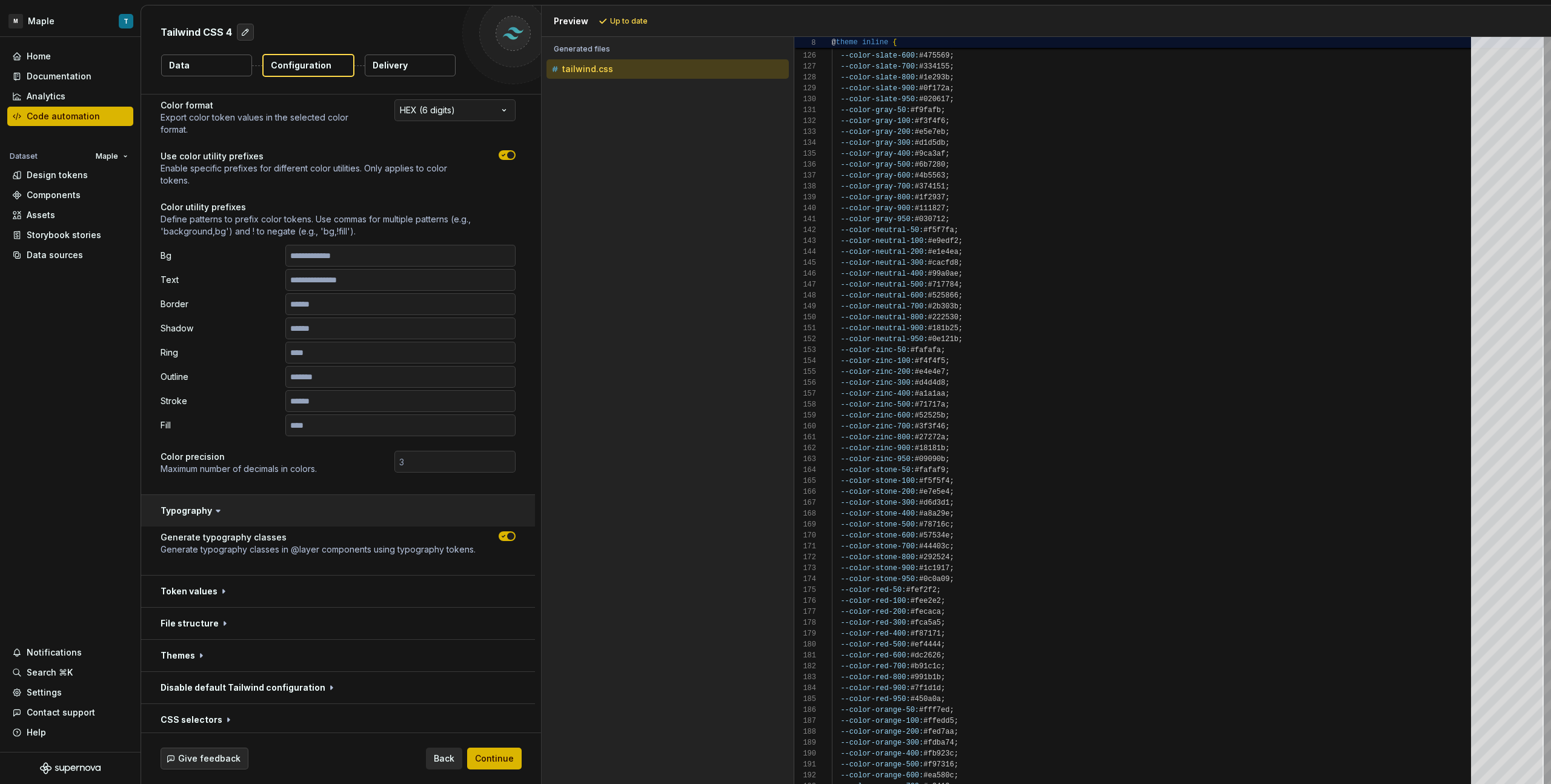
scroll to position [44, 0]
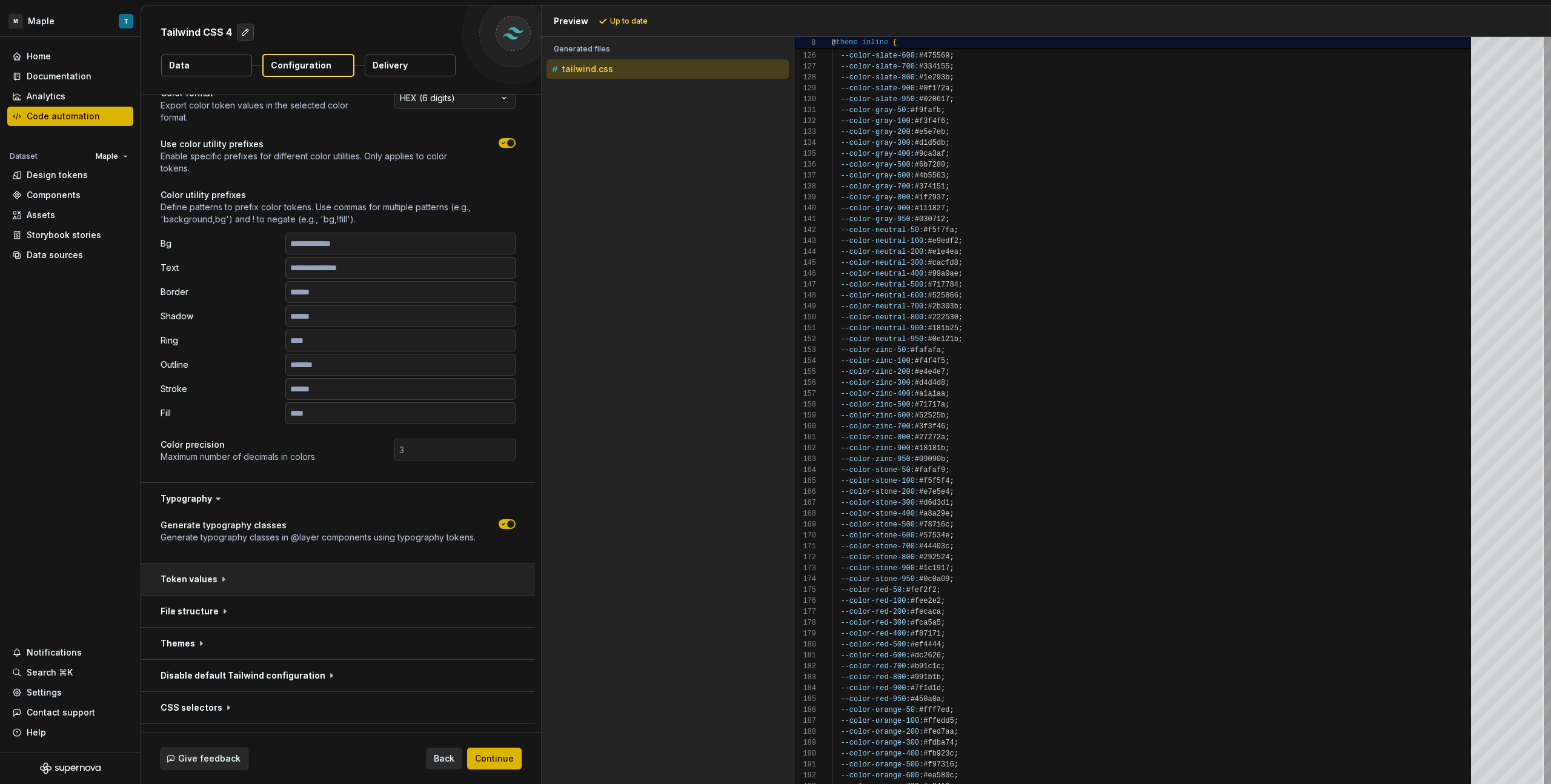
click at [353, 589] on button "button" at bounding box center [338, 579] width 394 height 31
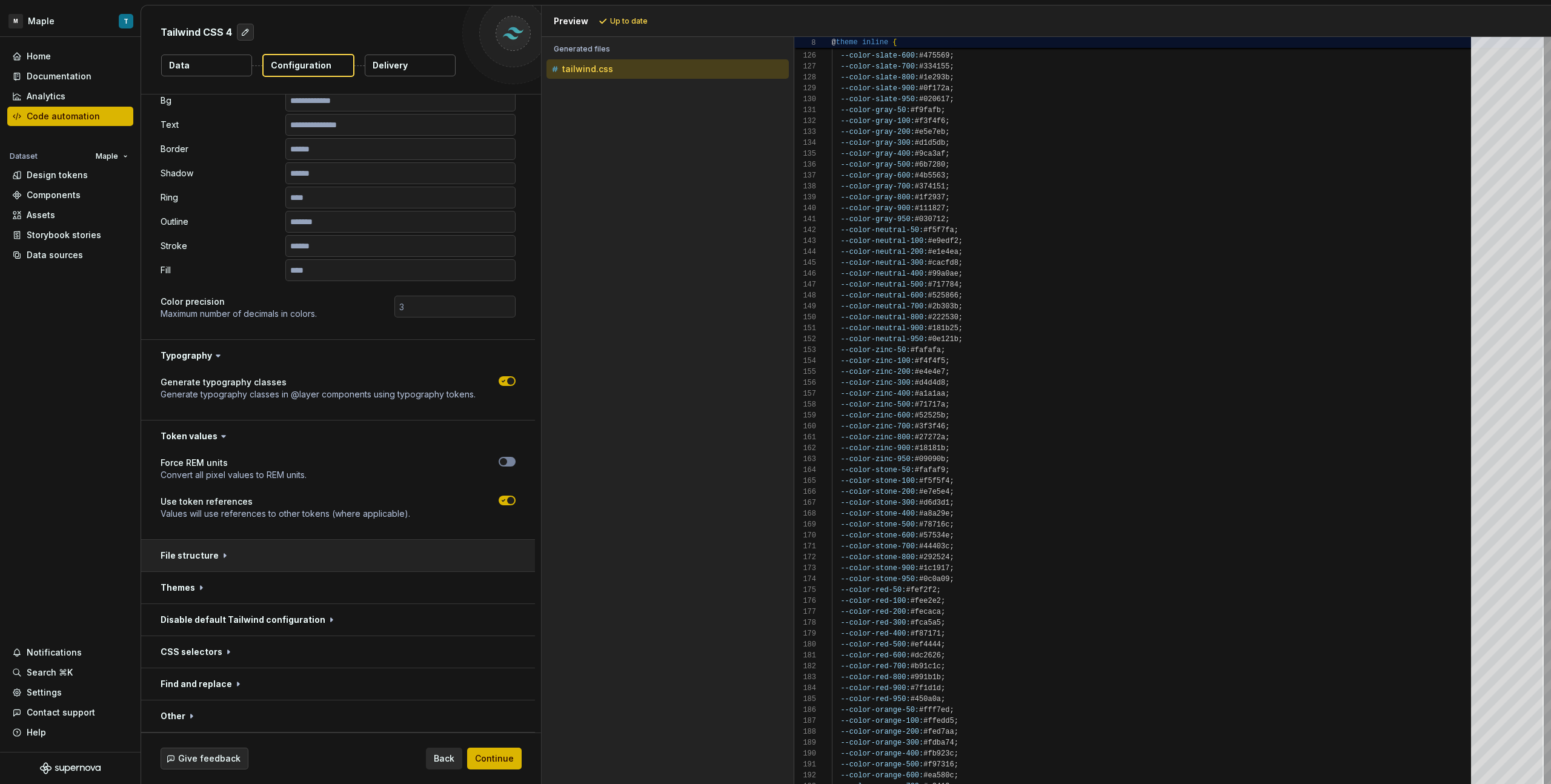
scroll to position [192, 0]
click at [355, 564] on button "button" at bounding box center [338, 549] width 394 height 31
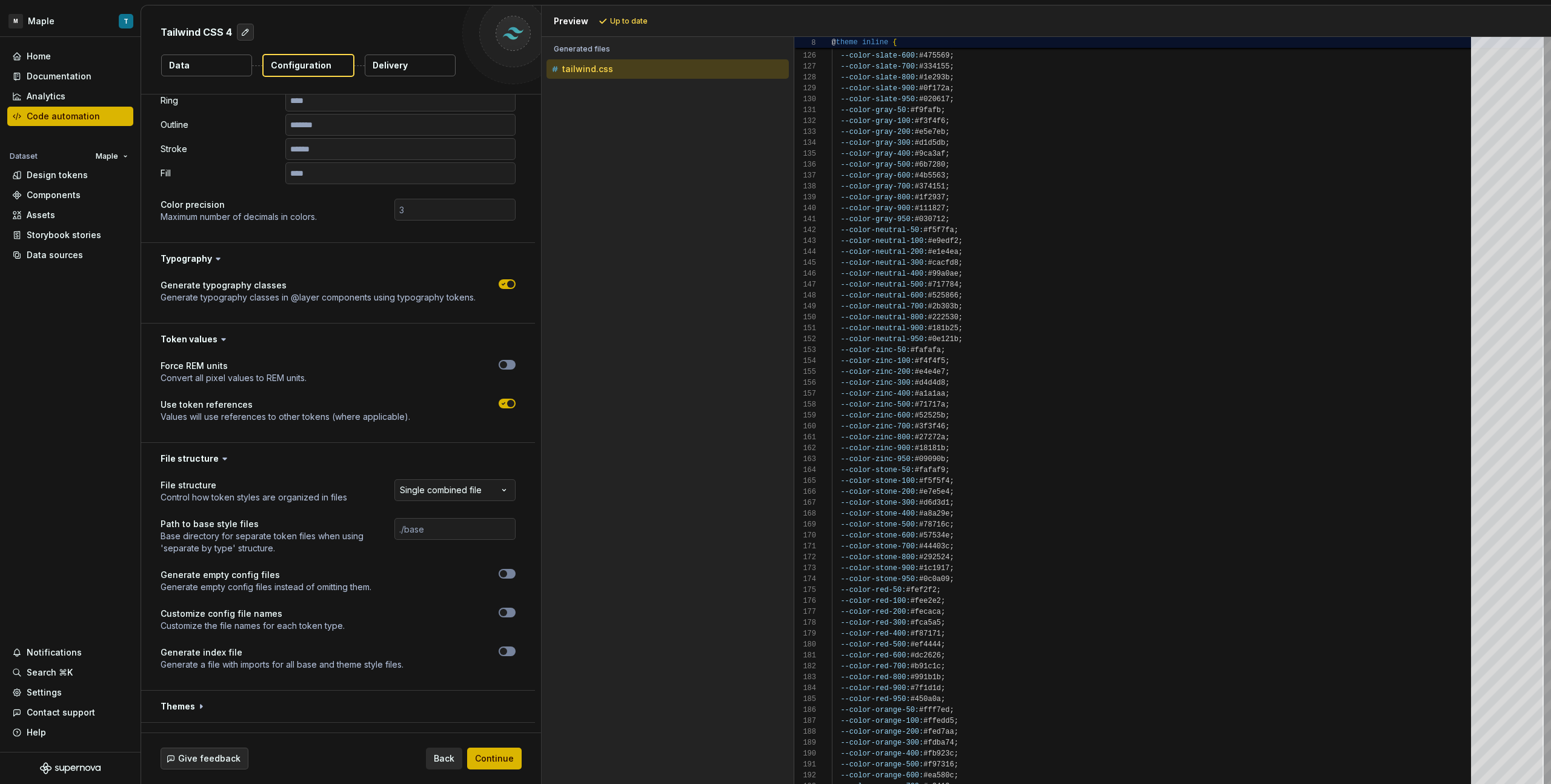
scroll to position [289, 0]
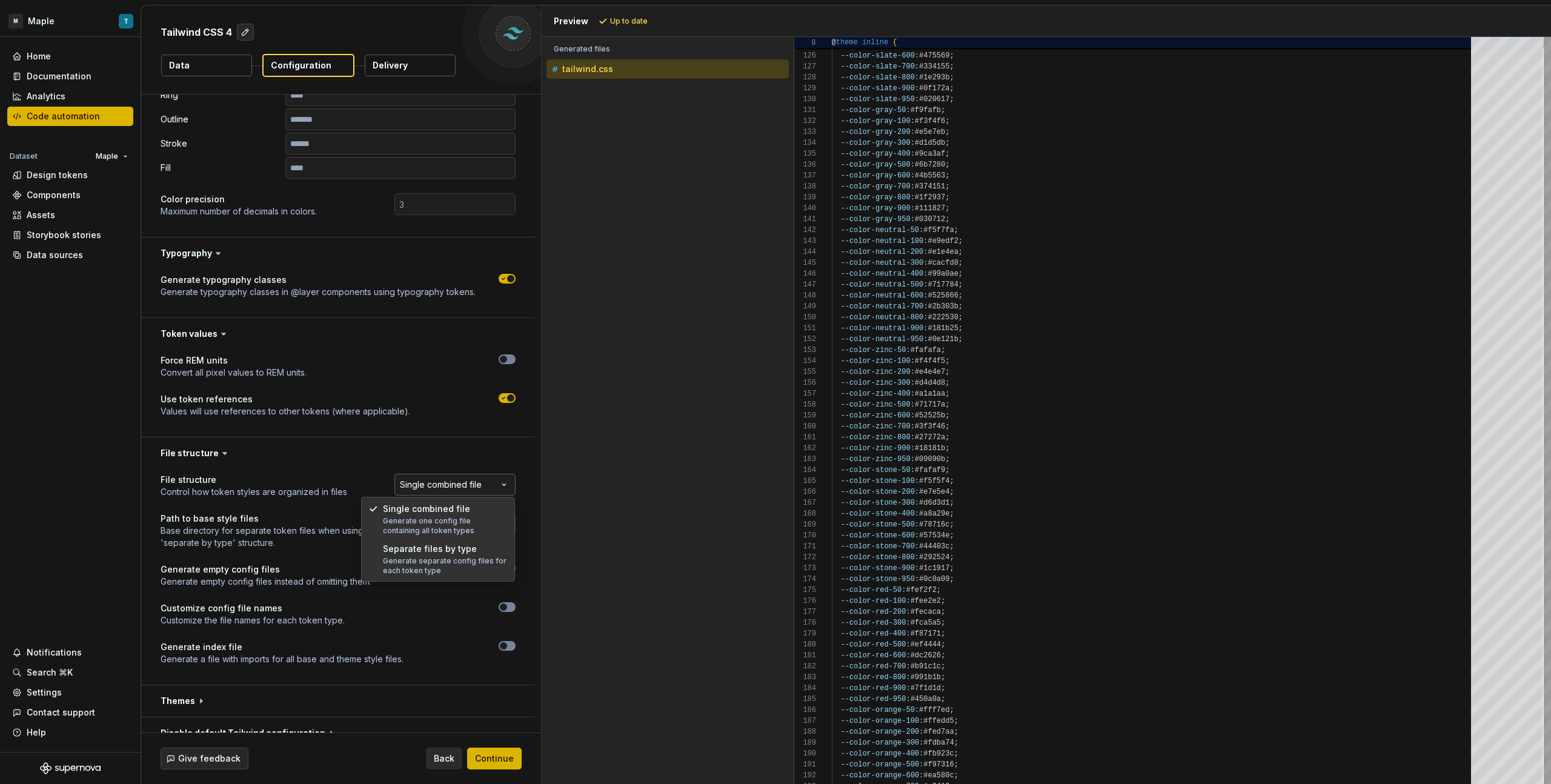
click at [448, 490] on html "**********" at bounding box center [775, 392] width 1551 height 784
select select "**********"
click at [623, 26] on button "Refresh preview" at bounding box center [636, 21] width 81 height 17
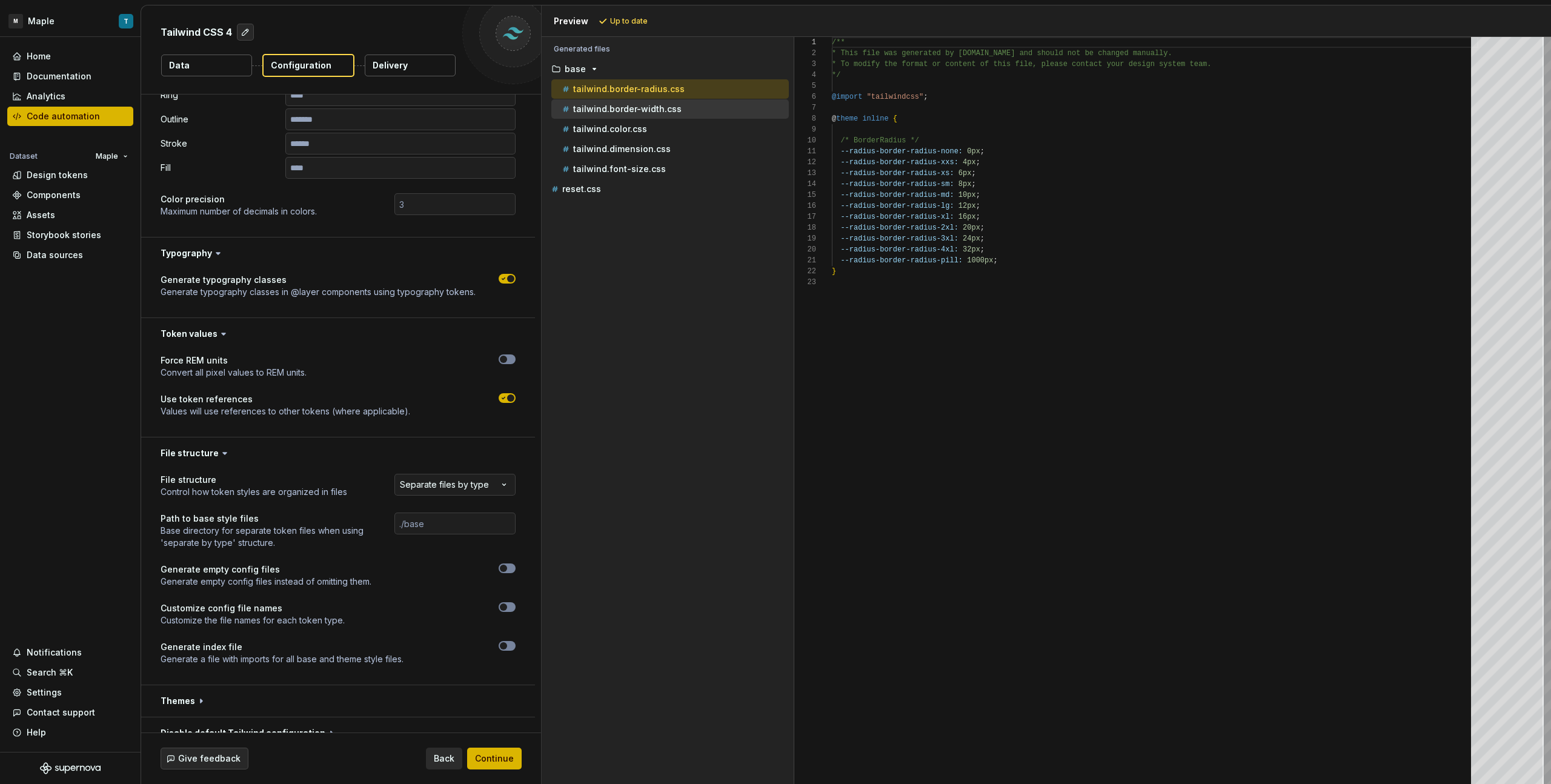
click at [660, 104] on p "tailwind.border-width.css" at bounding box center [627, 109] width 109 height 10
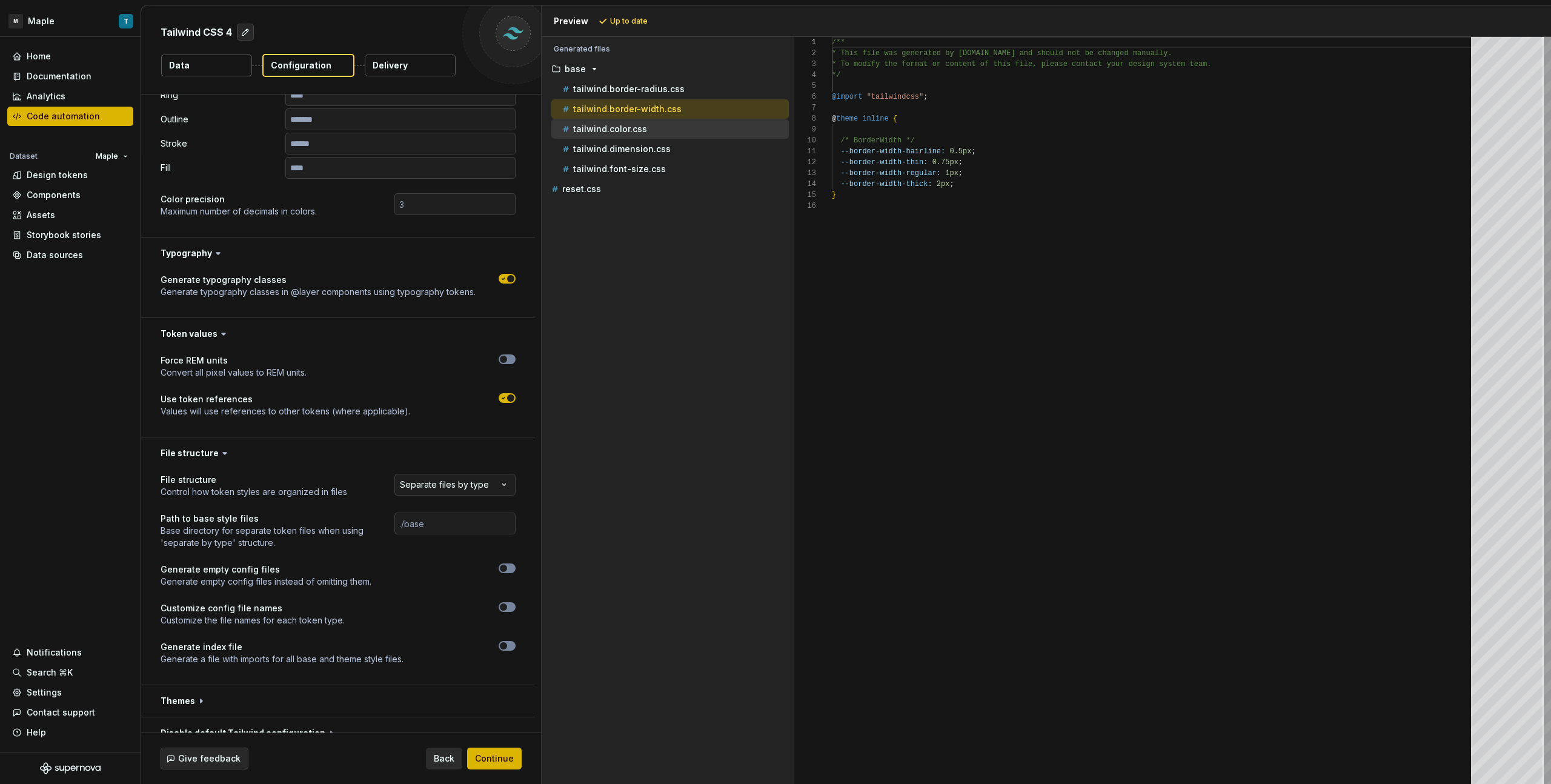
click at [669, 123] on div "tailwind.color.css" at bounding box center [674, 129] width 229 height 12
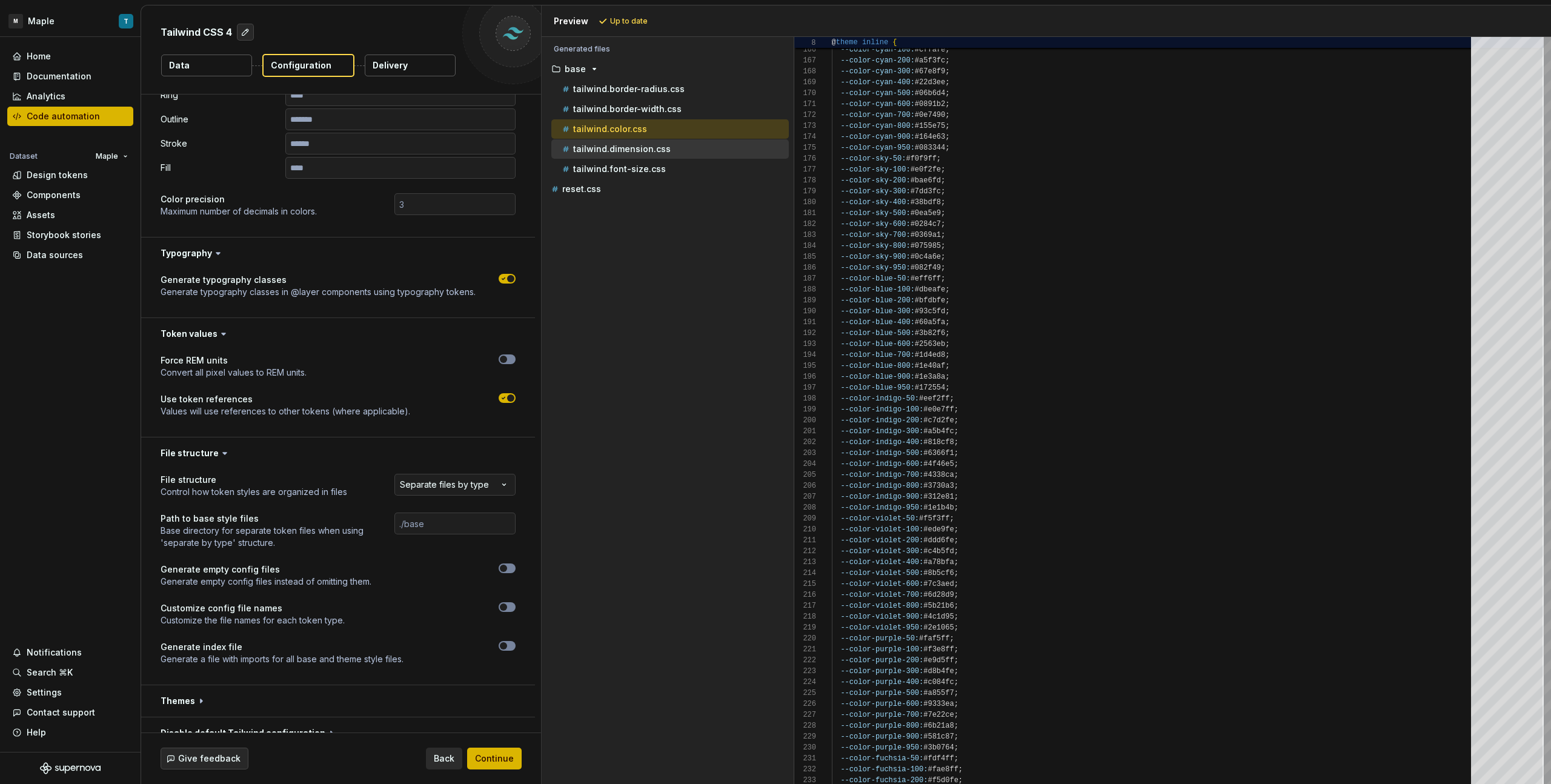
click at [688, 152] on div "tailwind.dimension.css" at bounding box center [674, 148] width 229 height 12
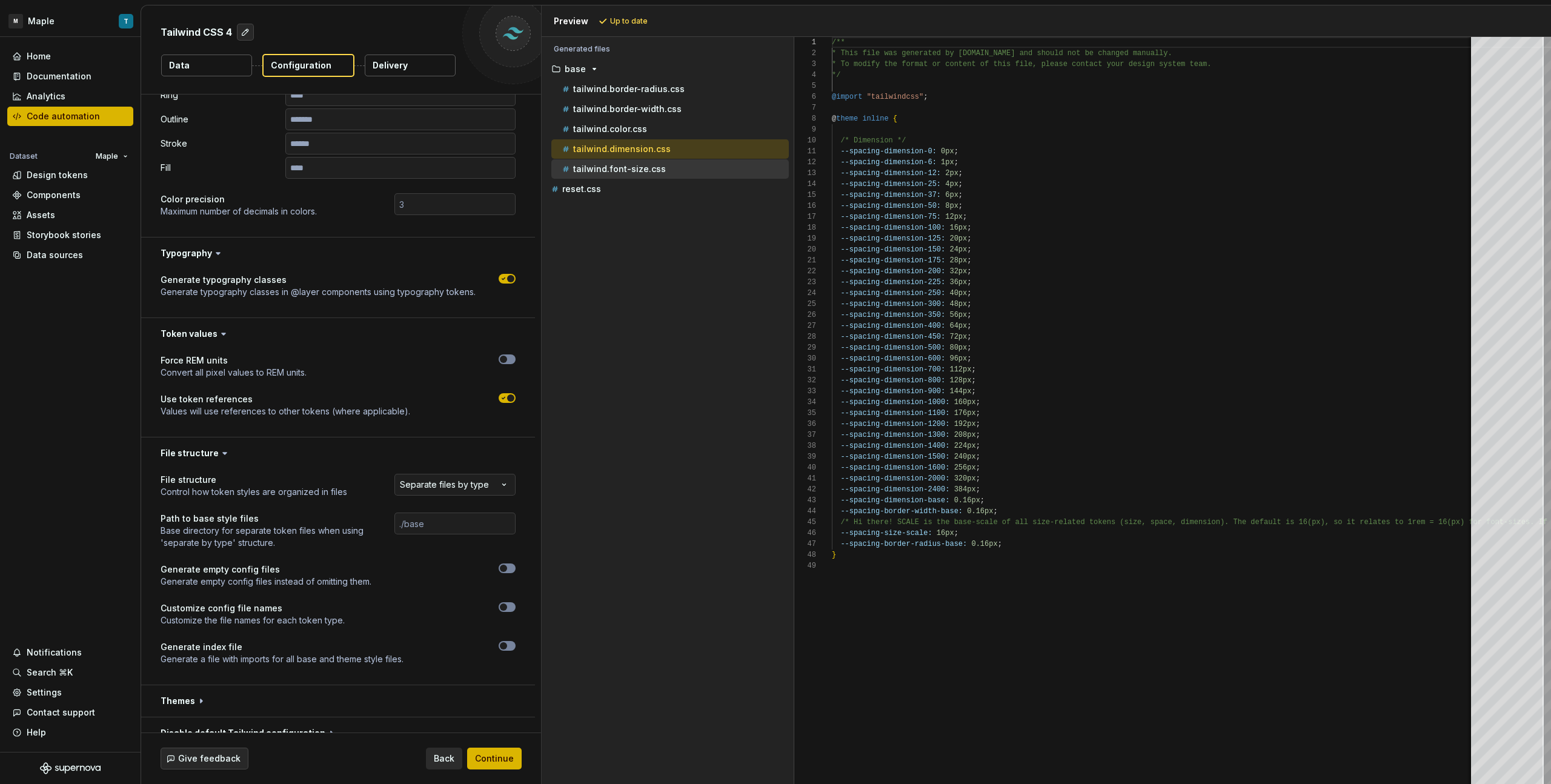
click at [690, 170] on div "tailwind.font-size.css" at bounding box center [674, 169] width 229 height 12
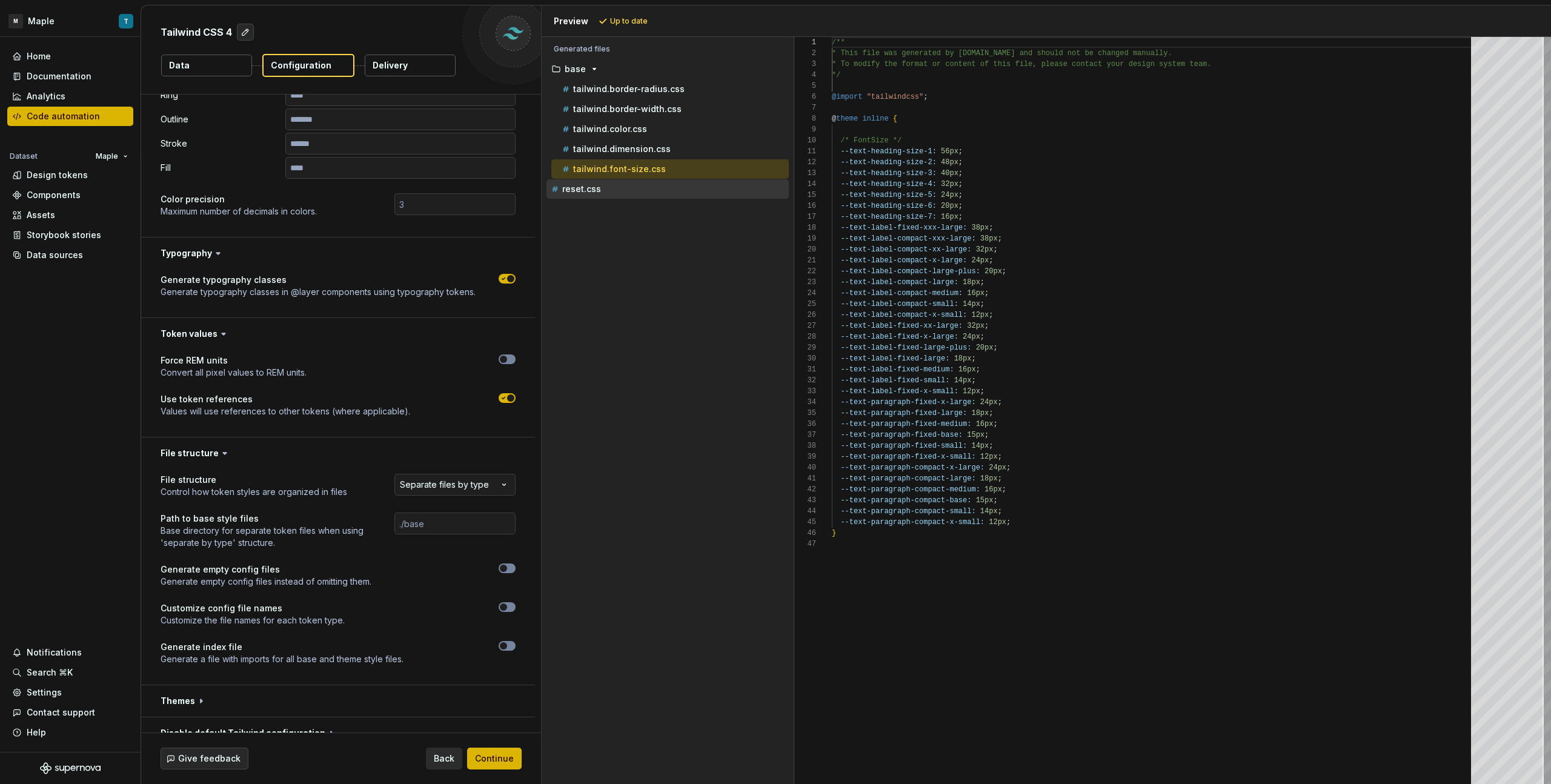
click at [671, 184] on div "reset.css" at bounding box center [668, 189] width 240 height 12
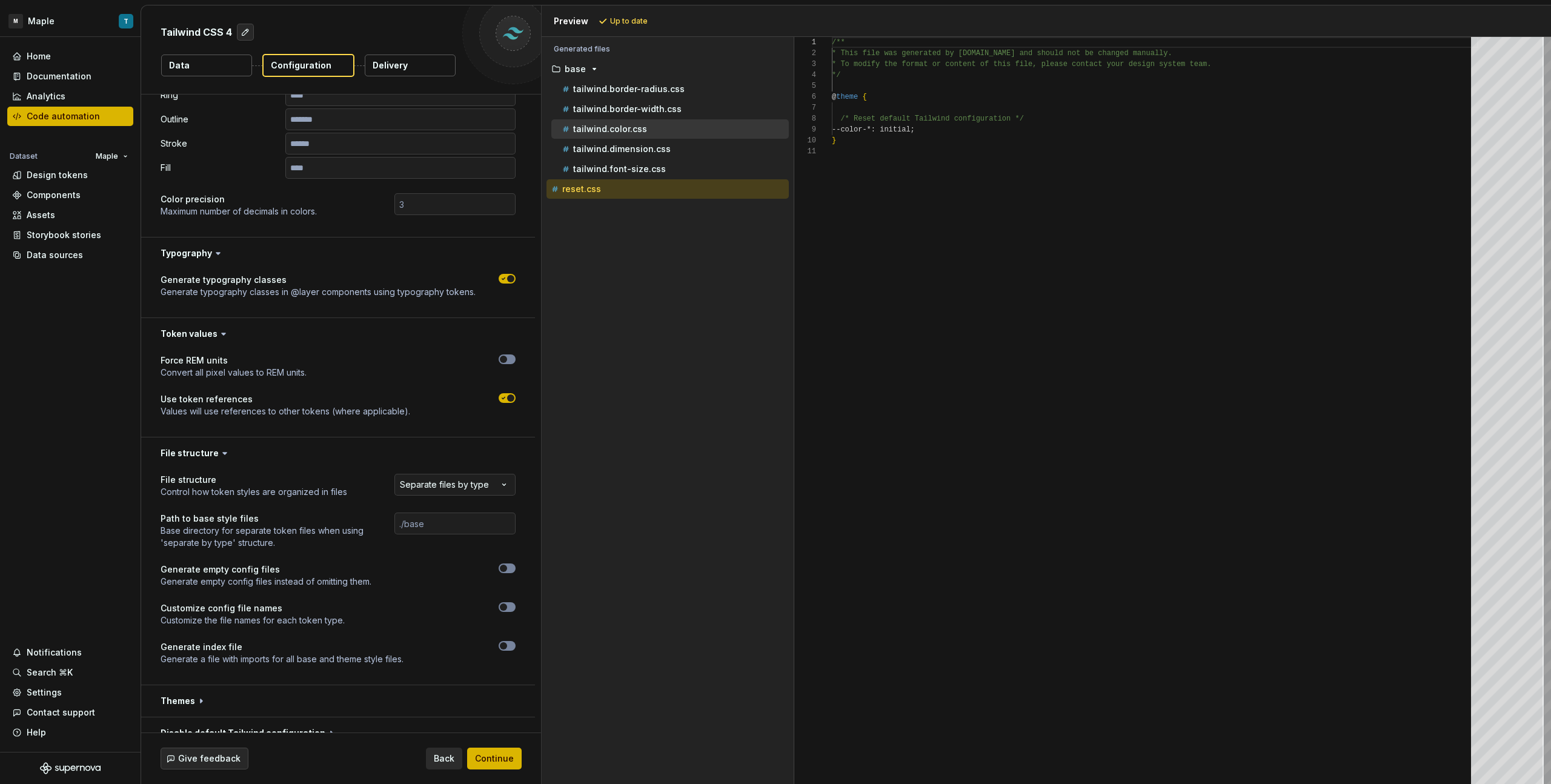
click at [658, 130] on div "tailwind.color.css" at bounding box center [674, 129] width 229 height 12
type textarea "**********"
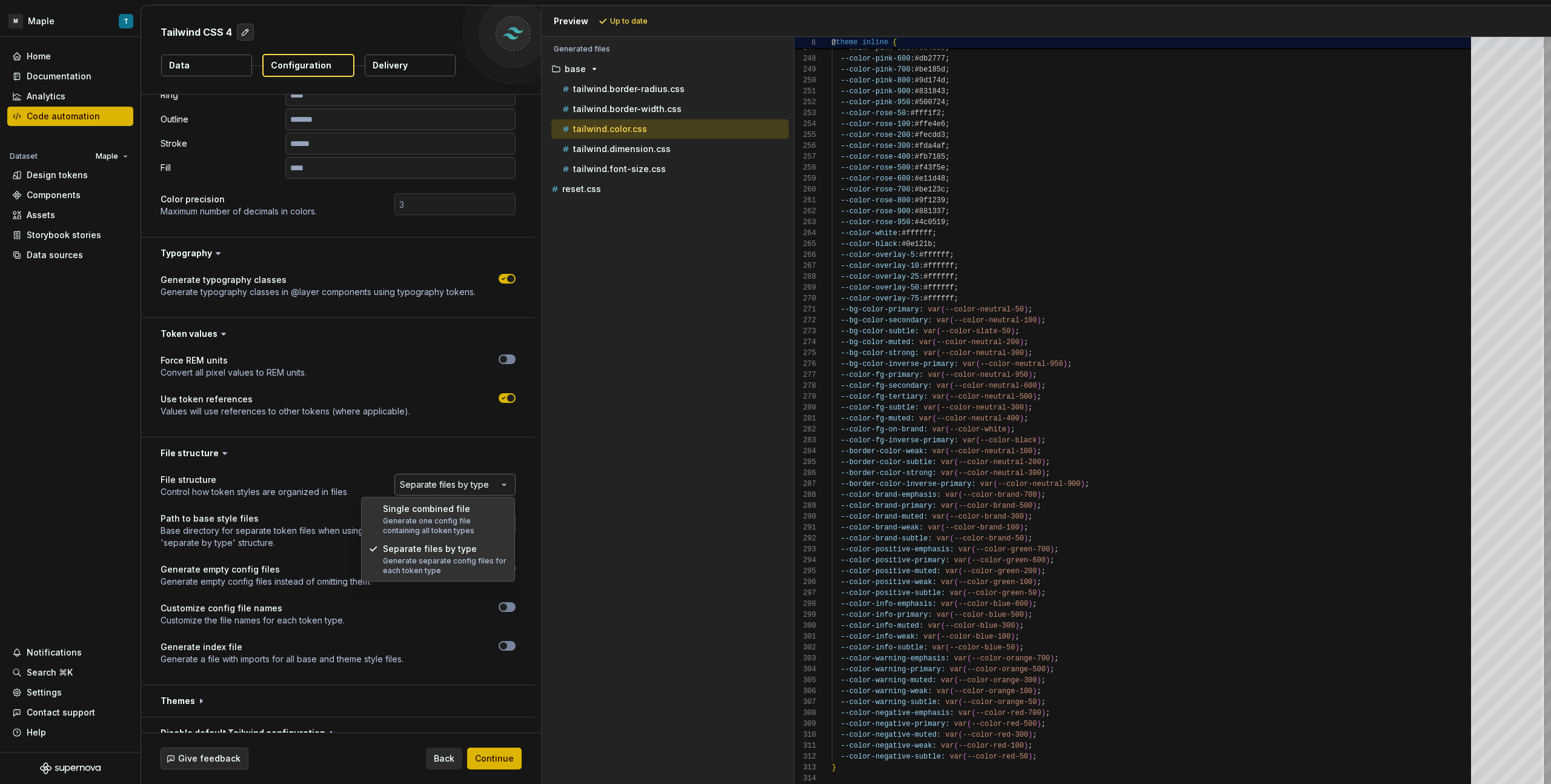
click at [426, 481] on html "**********" at bounding box center [775, 392] width 1551 height 784
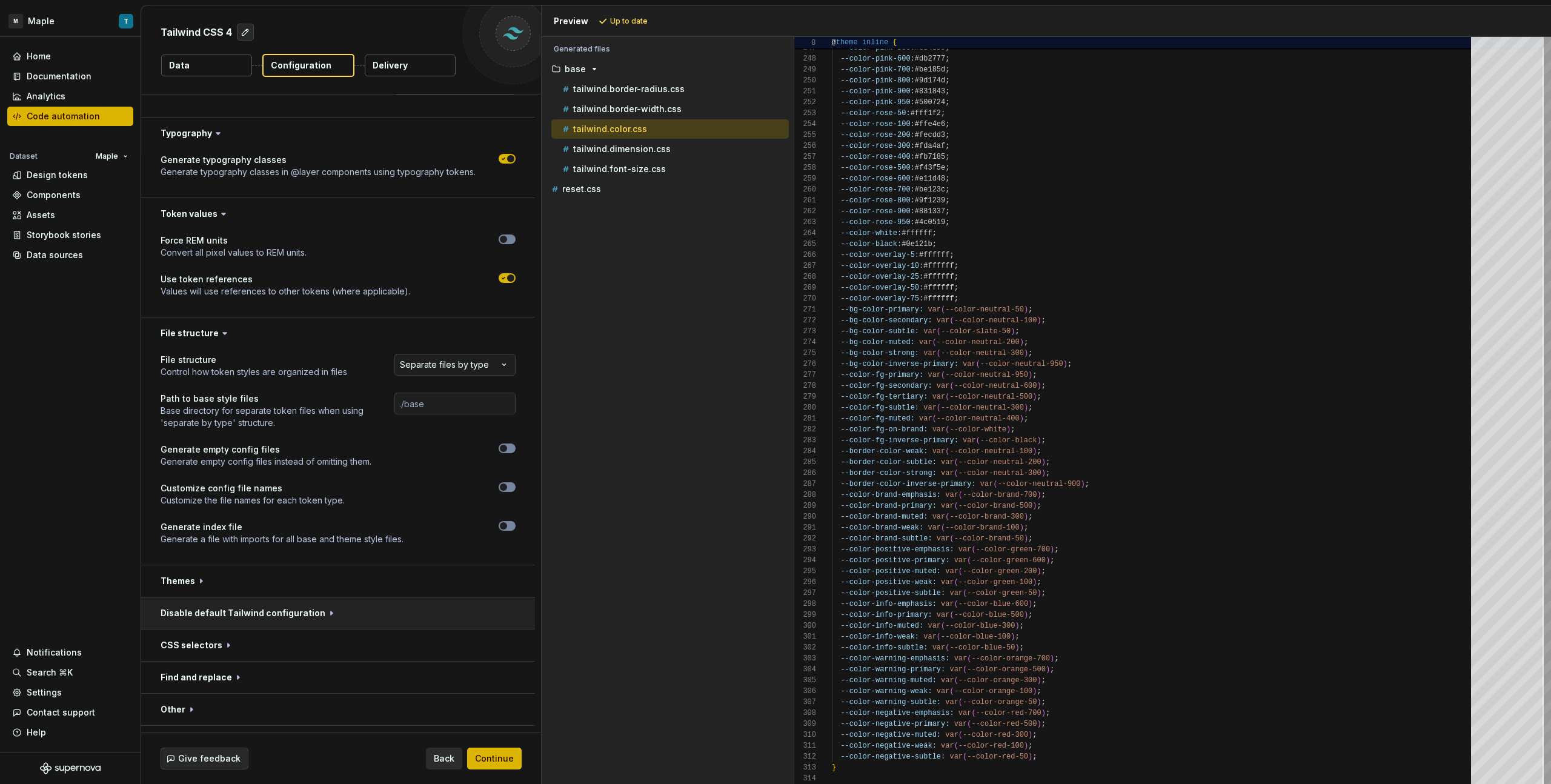
scroll to position [431, 0]
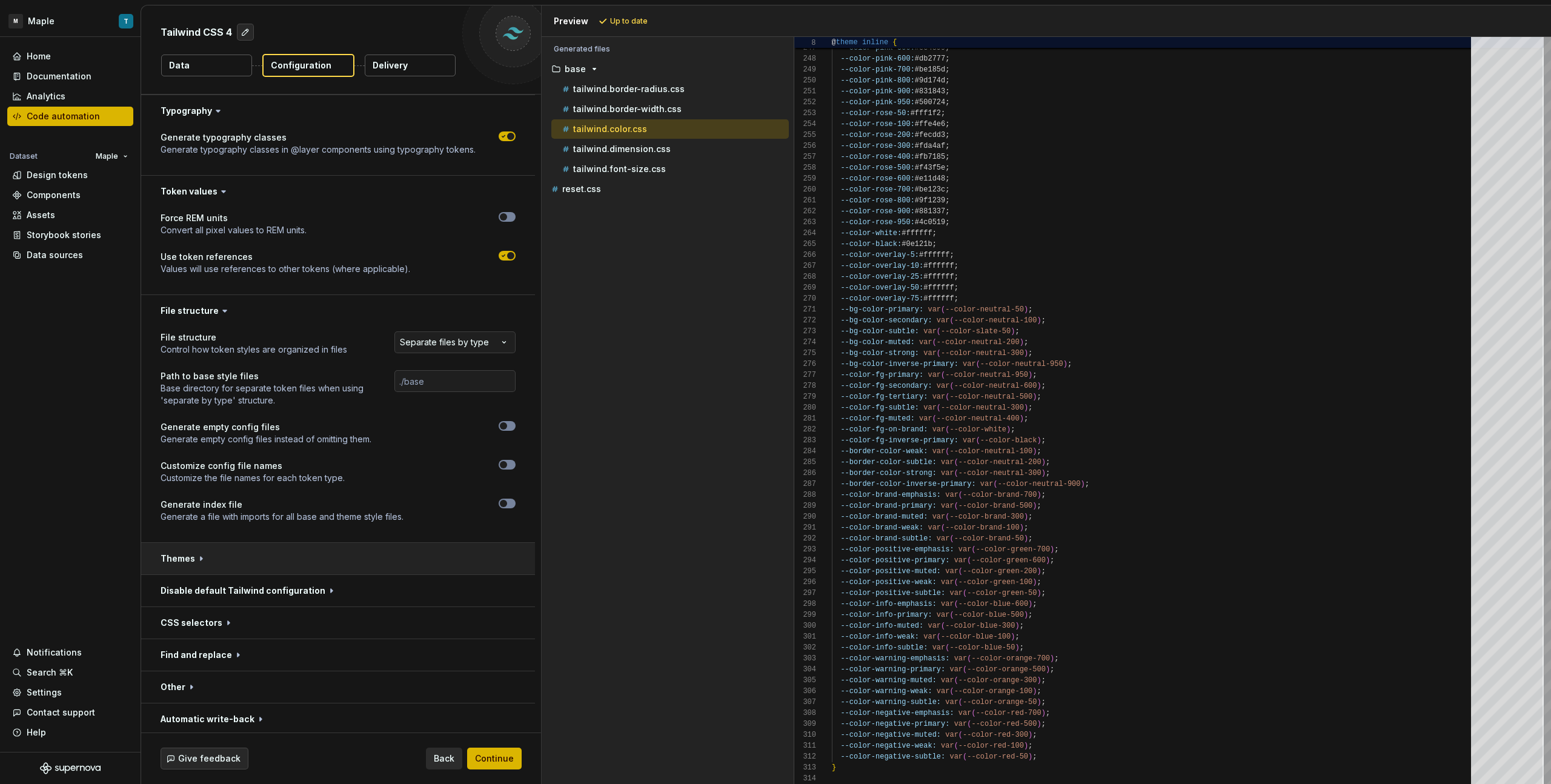
click at [339, 558] on button "button" at bounding box center [338, 558] width 394 height 31
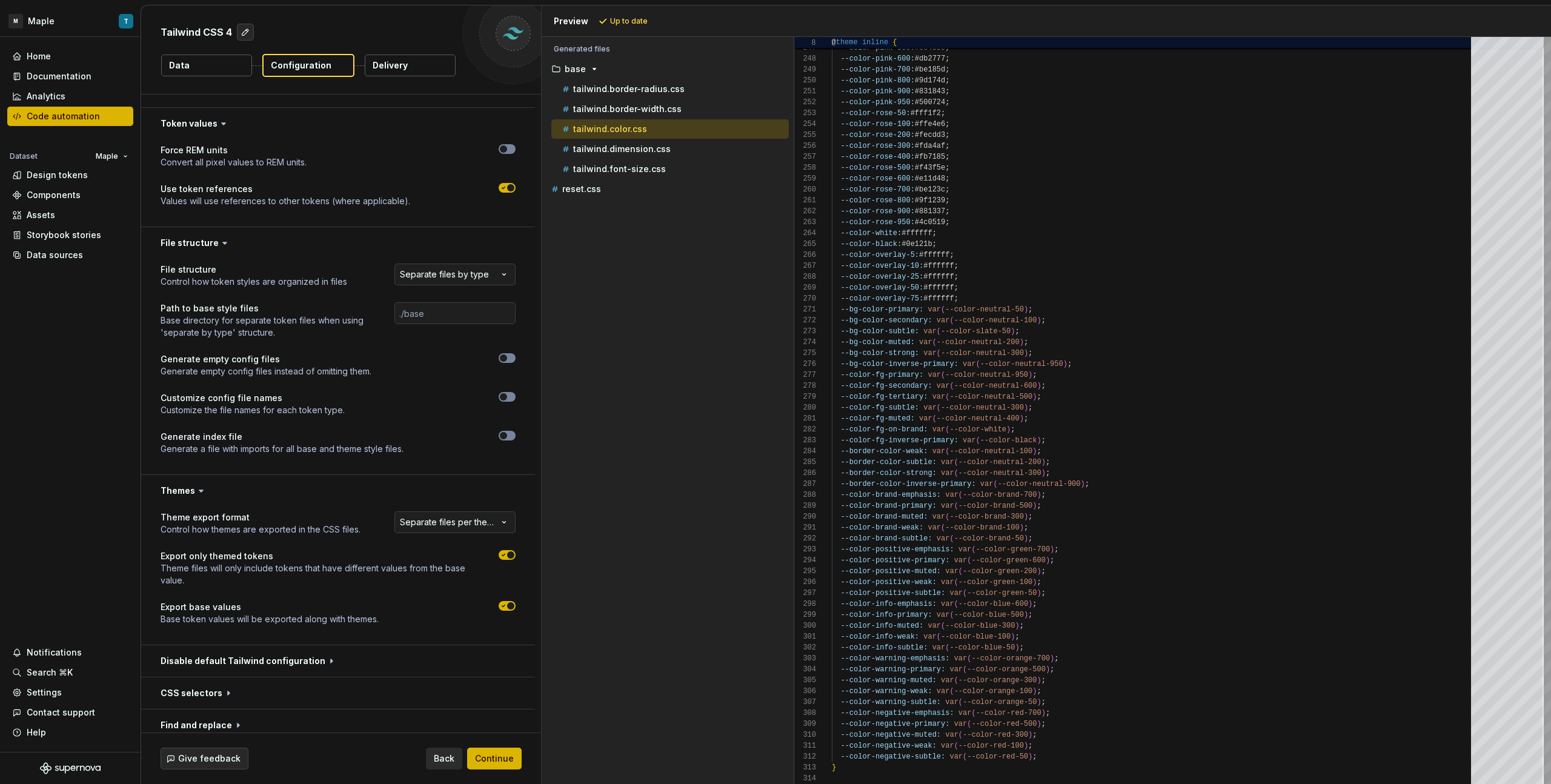
click at [444, 535] on div "**********" at bounding box center [449, 524] width 133 height 24
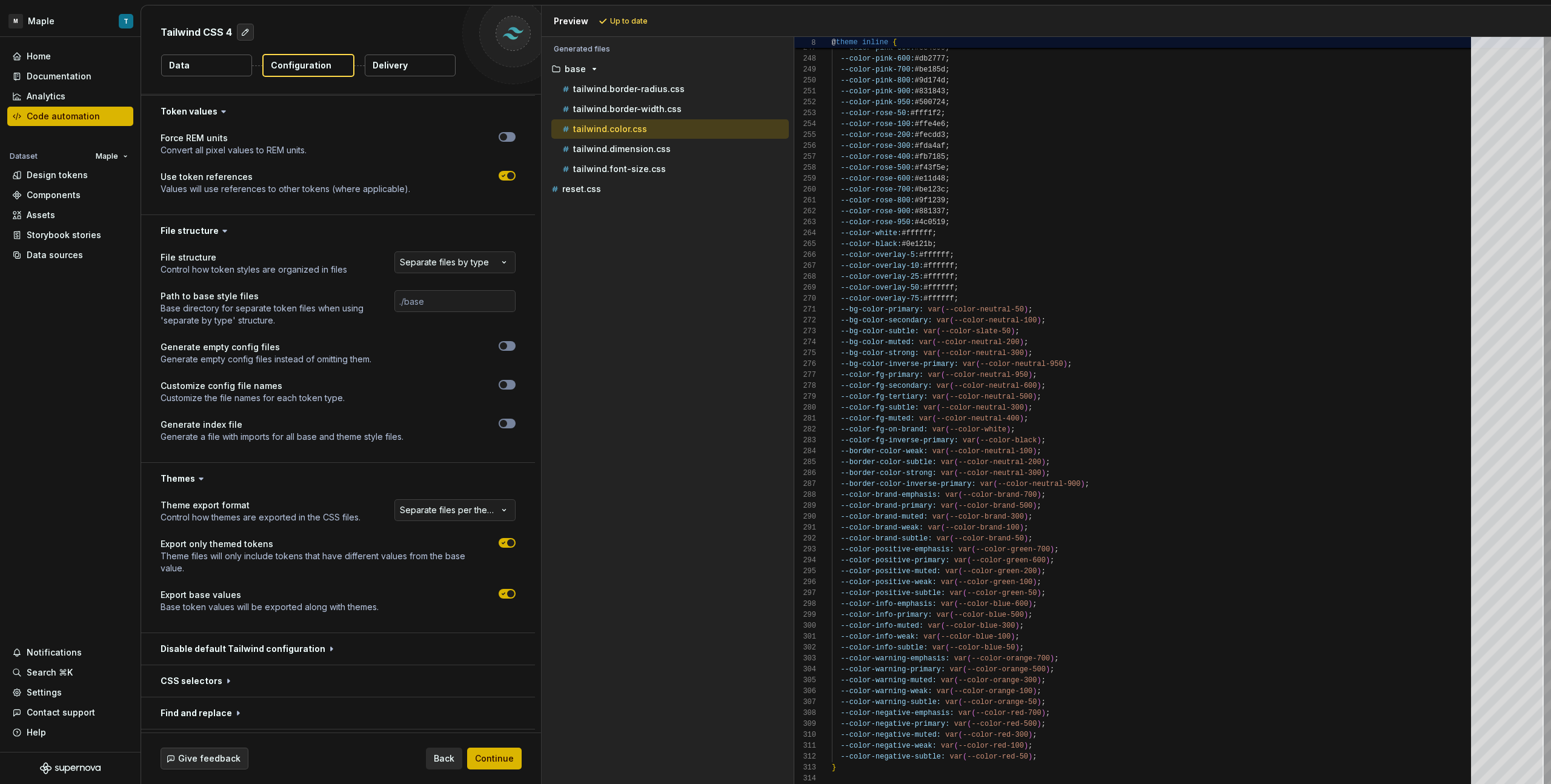
click at [448, 524] on div "**********" at bounding box center [338, 564] width 355 height 129
click at [451, 514] on html "**********" at bounding box center [775, 392] width 1551 height 784
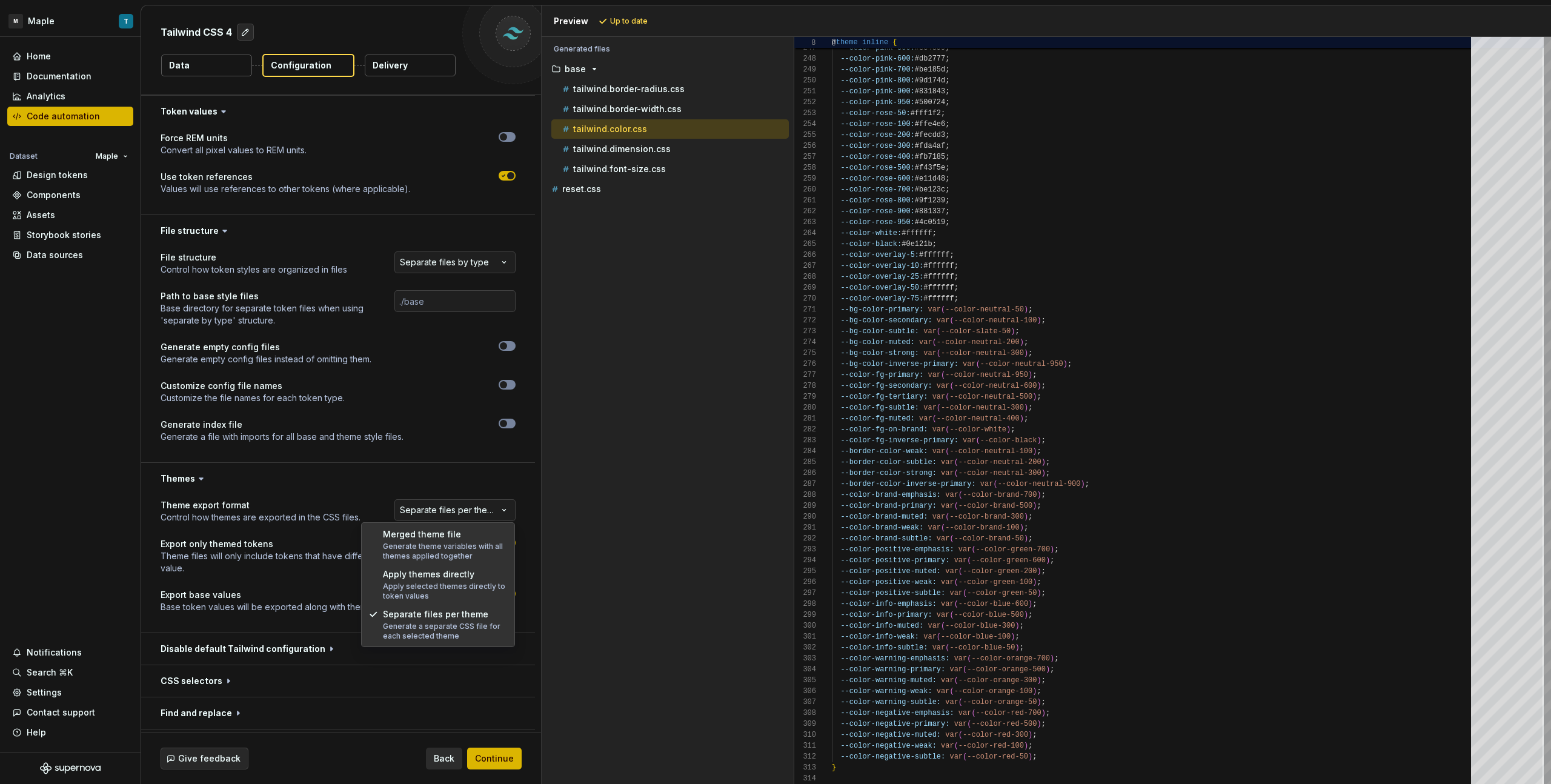
click at [451, 512] on html "**********" at bounding box center [775, 392] width 1551 height 784
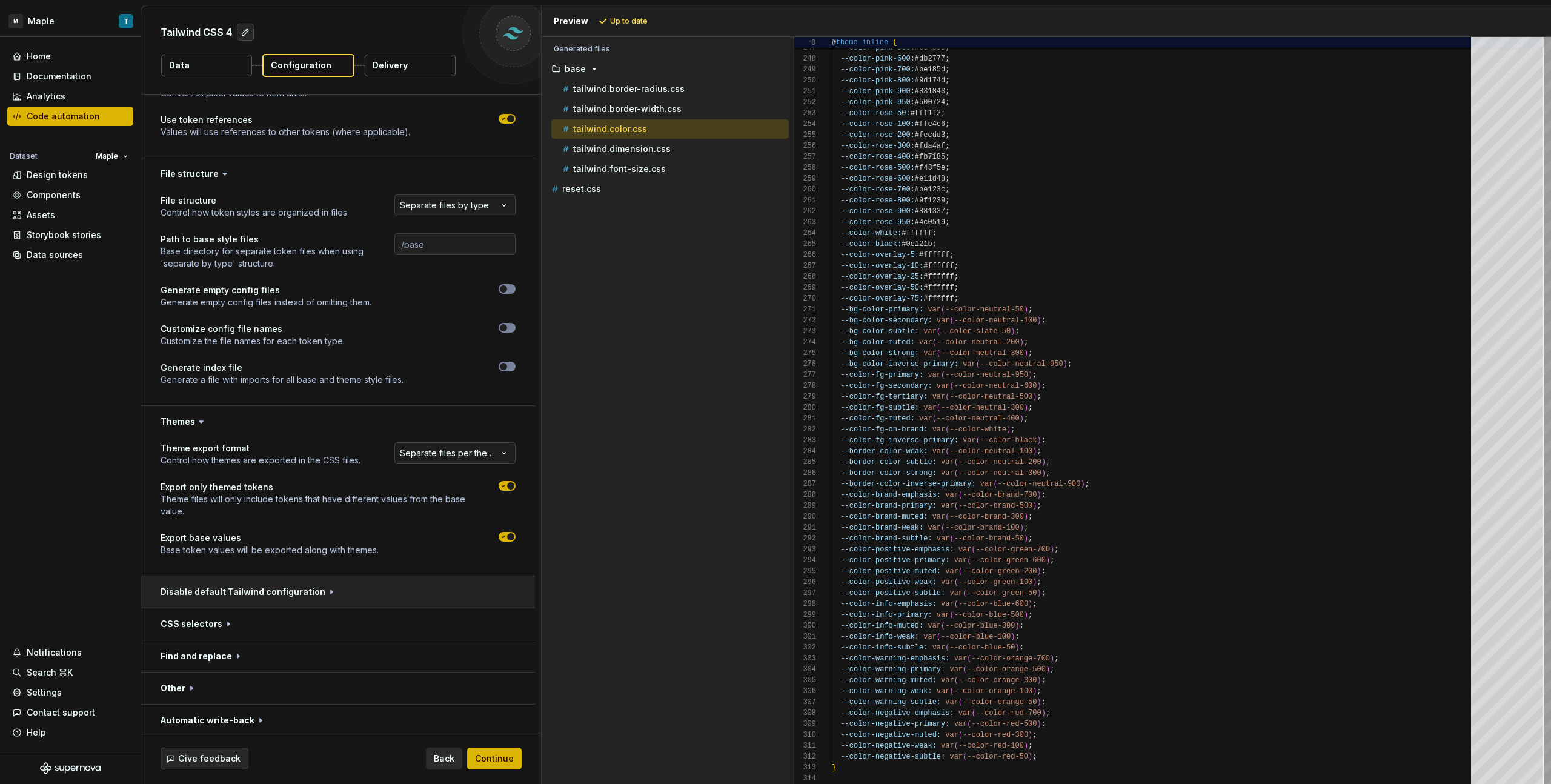
click at [328, 585] on button "button" at bounding box center [338, 591] width 394 height 31
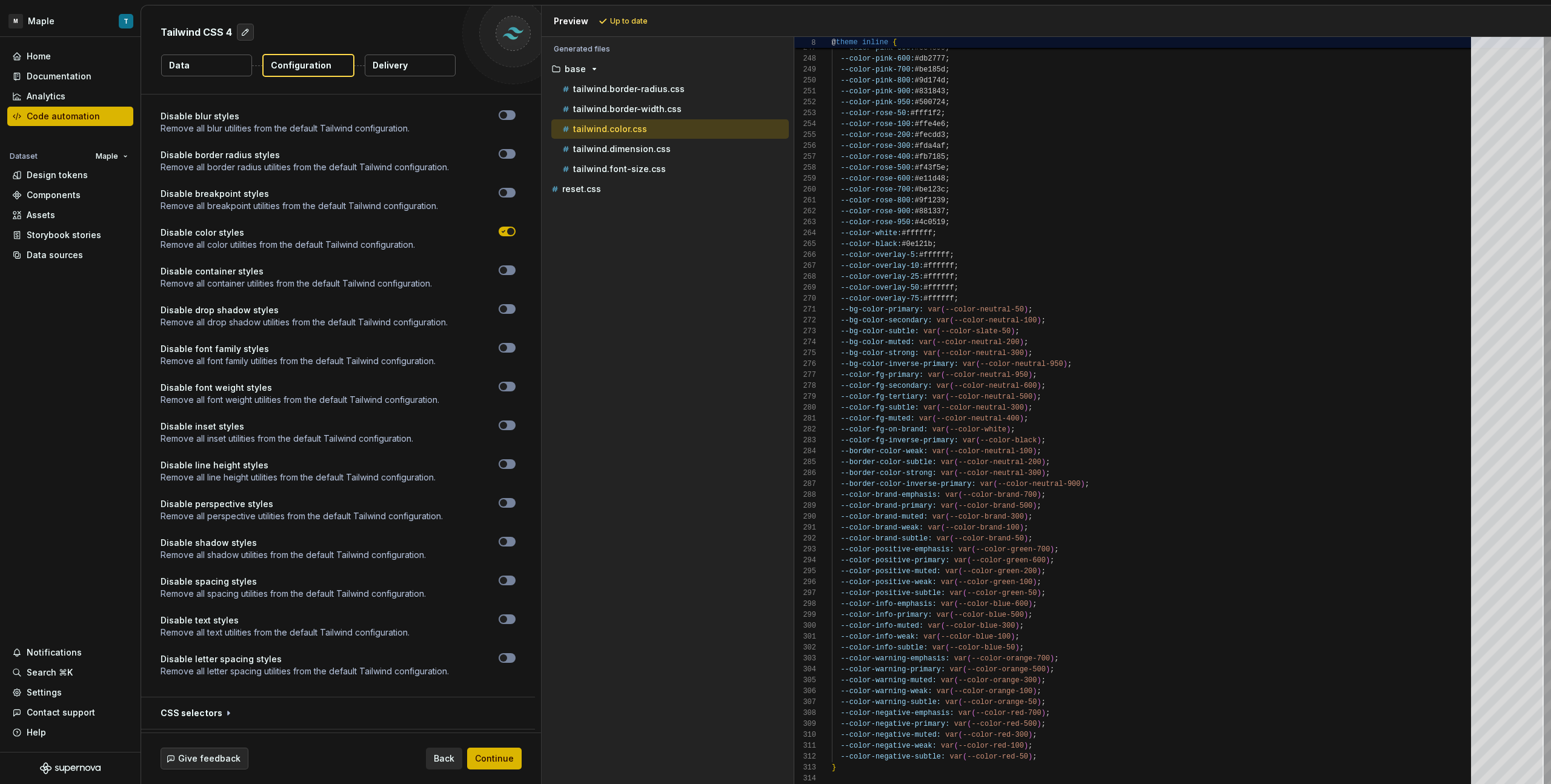
scroll to position [1241, 0]
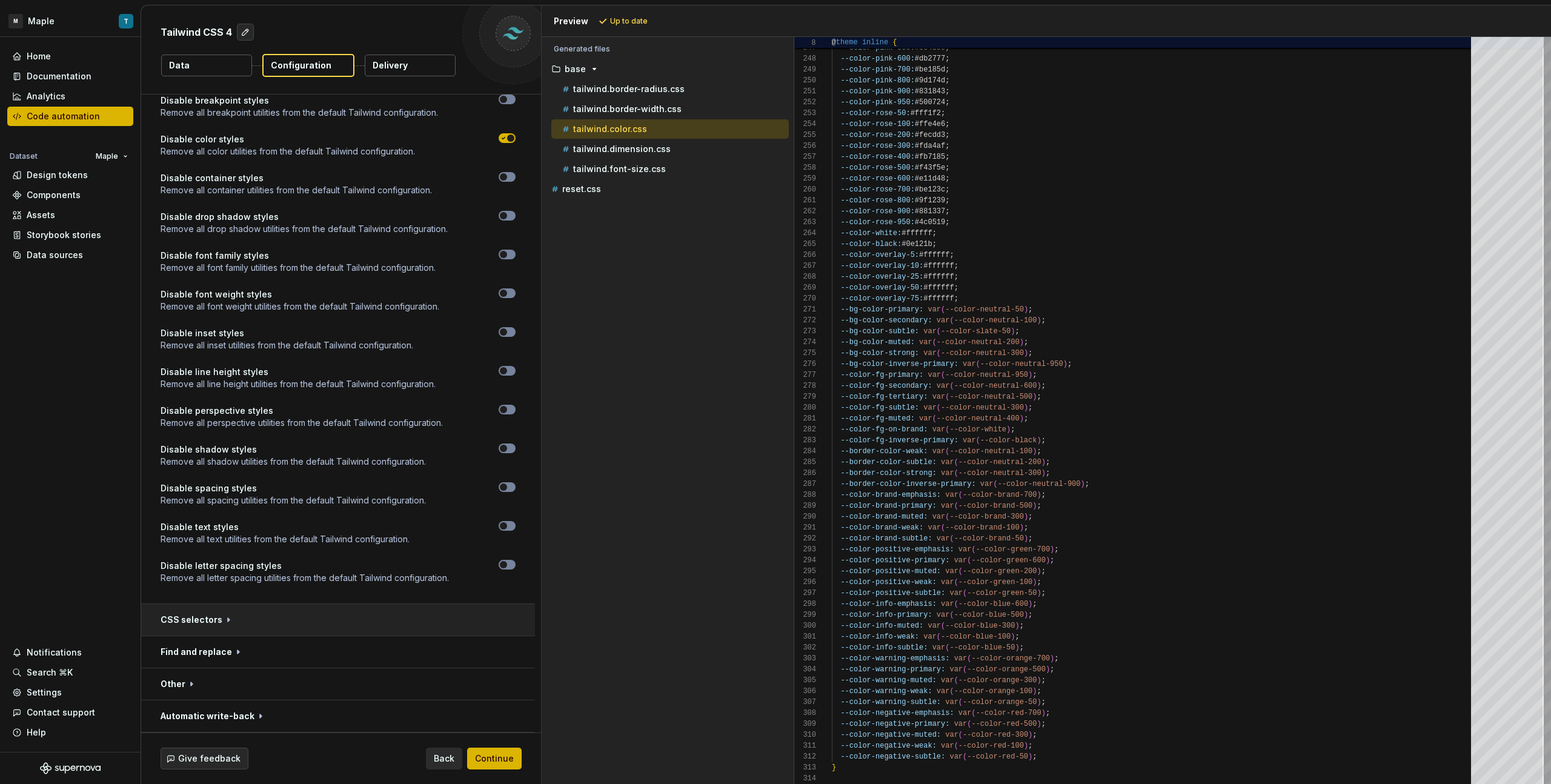
click at [229, 621] on button "button" at bounding box center [338, 619] width 394 height 31
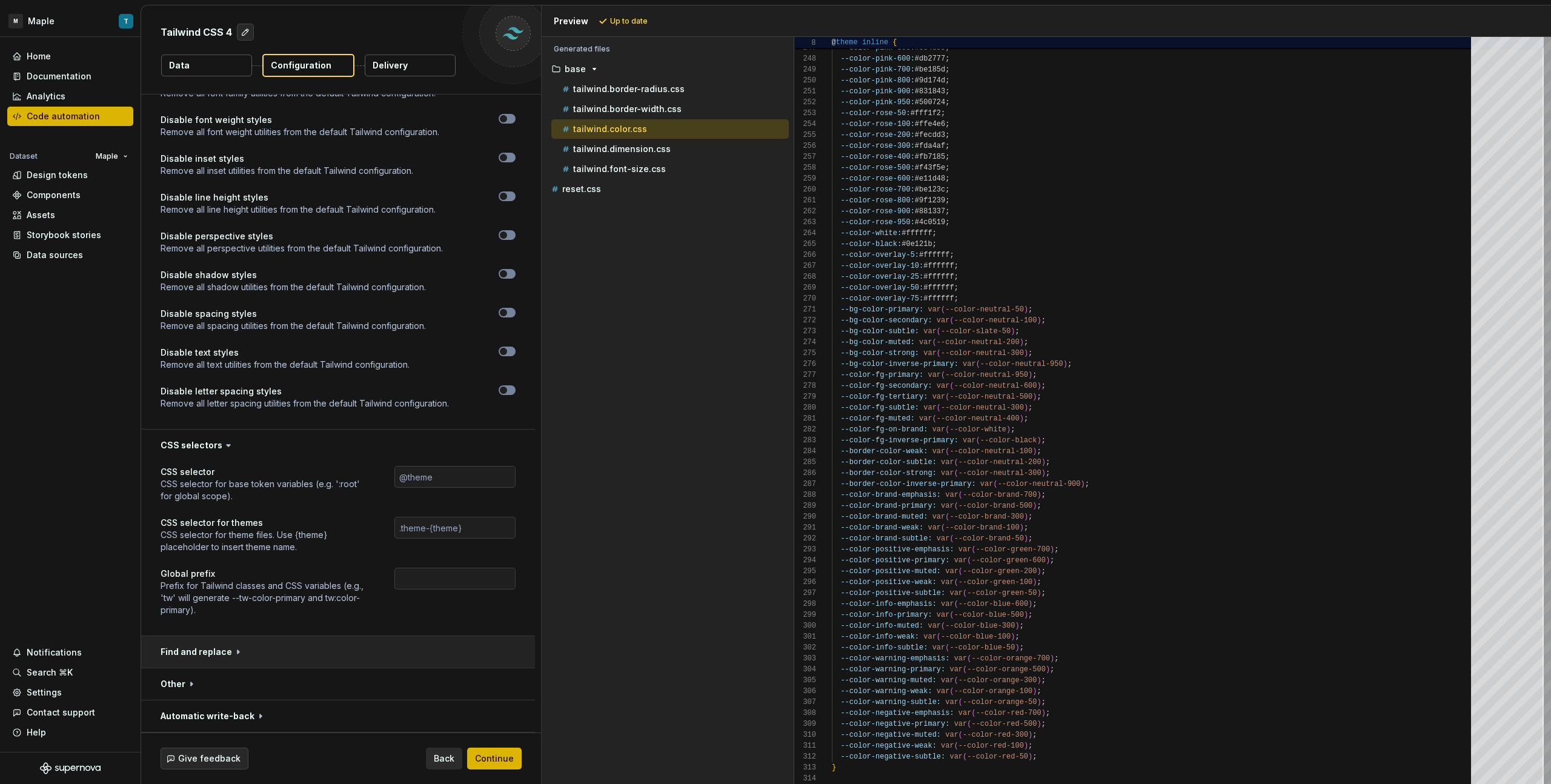
click at [230, 646] on button "button" at bounding box center [338, 652] width 394 height 31
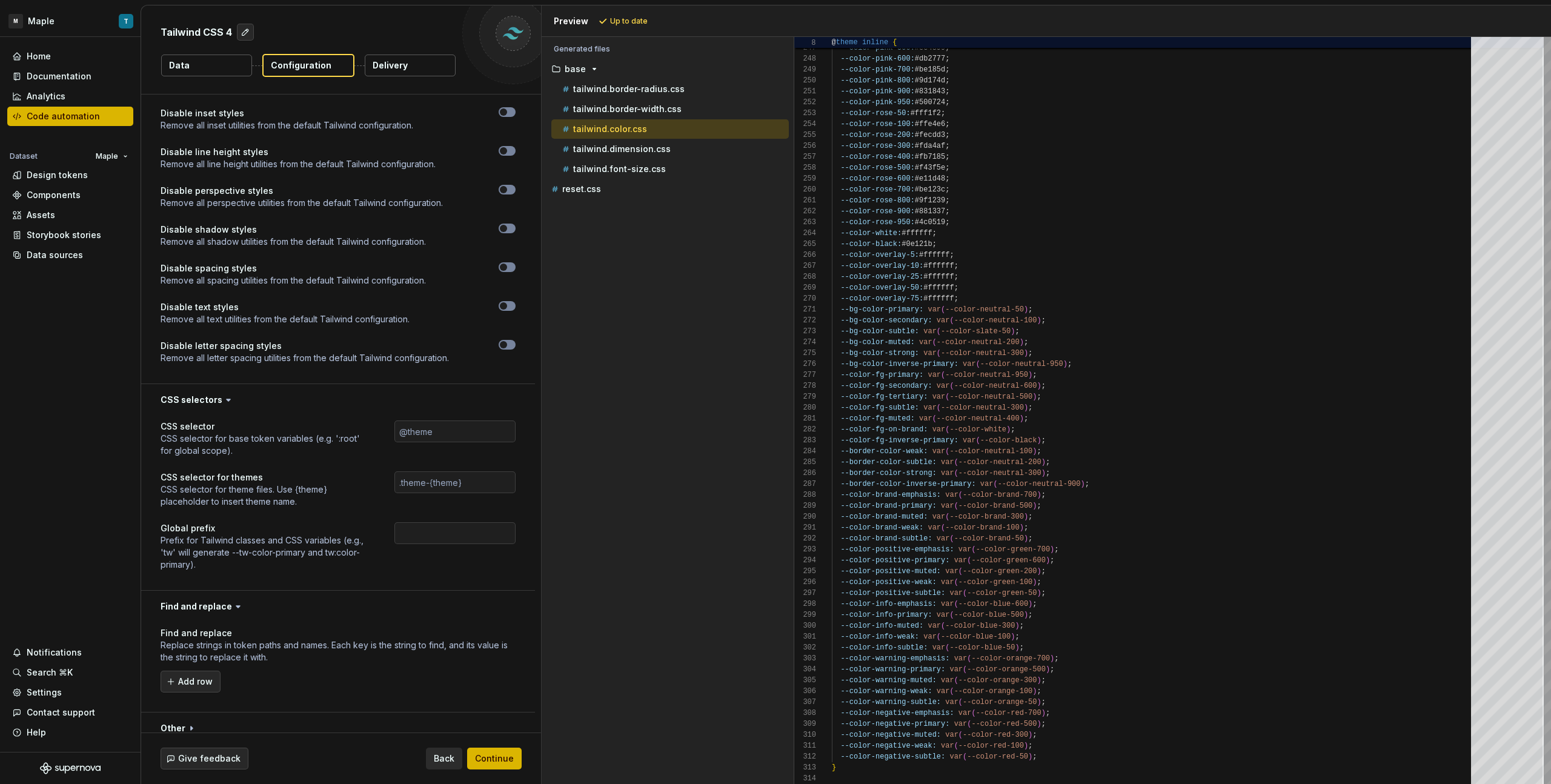
scroll to position [1505, 0]
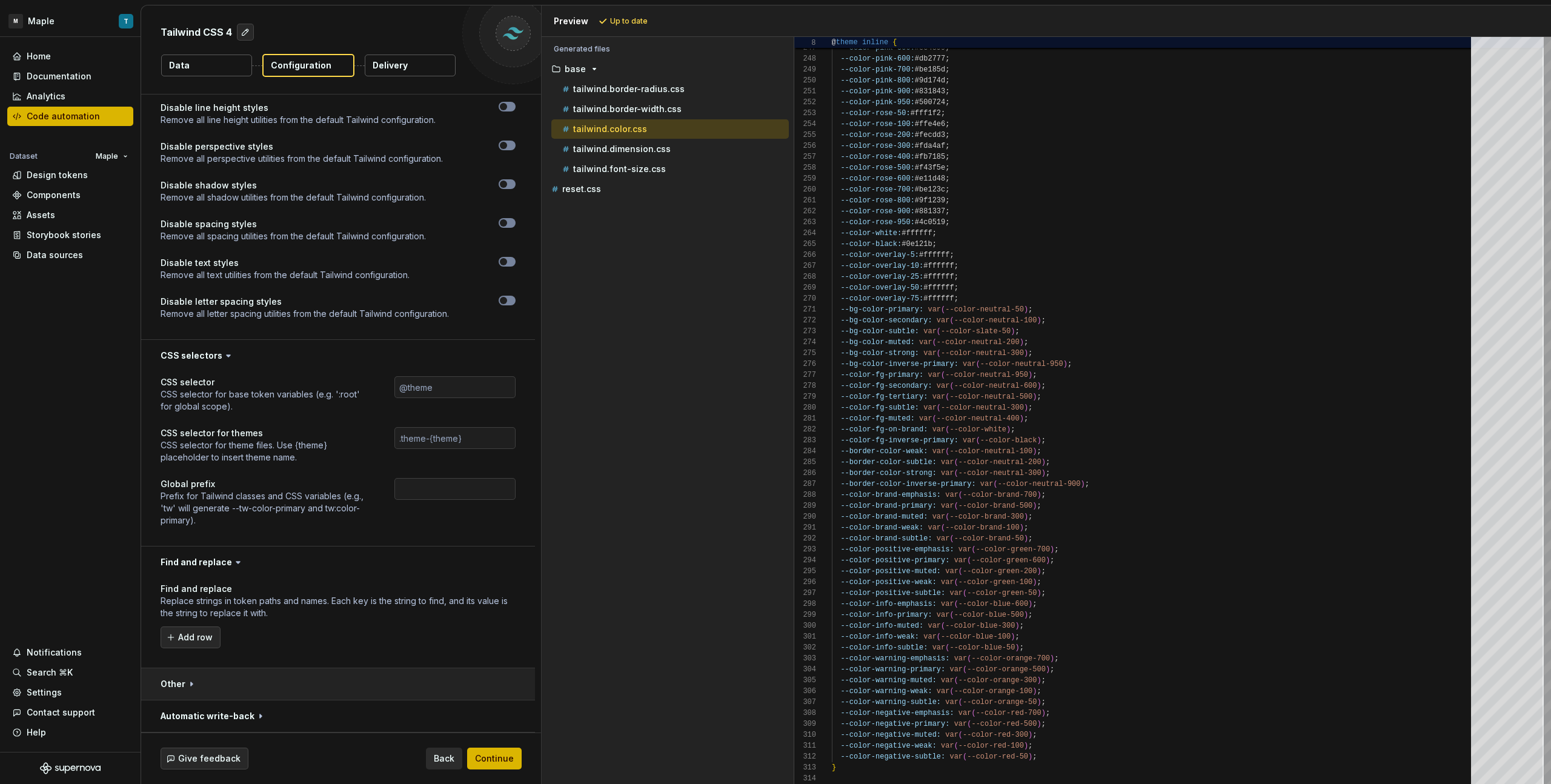
click at [206, 686] on button "button" at bounding box center [338, 684] width 394 height 31
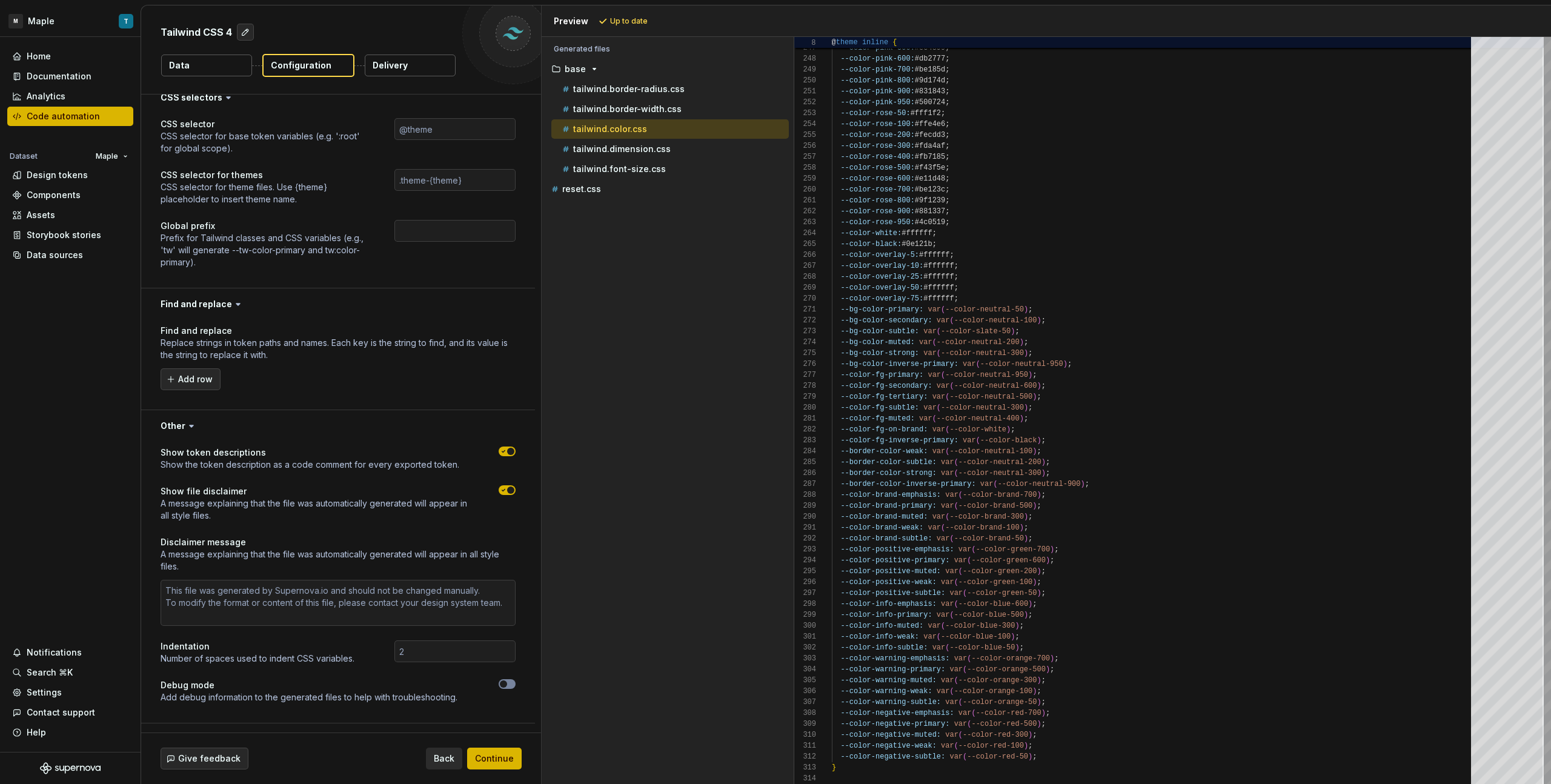
scroll to position [1786, 0]
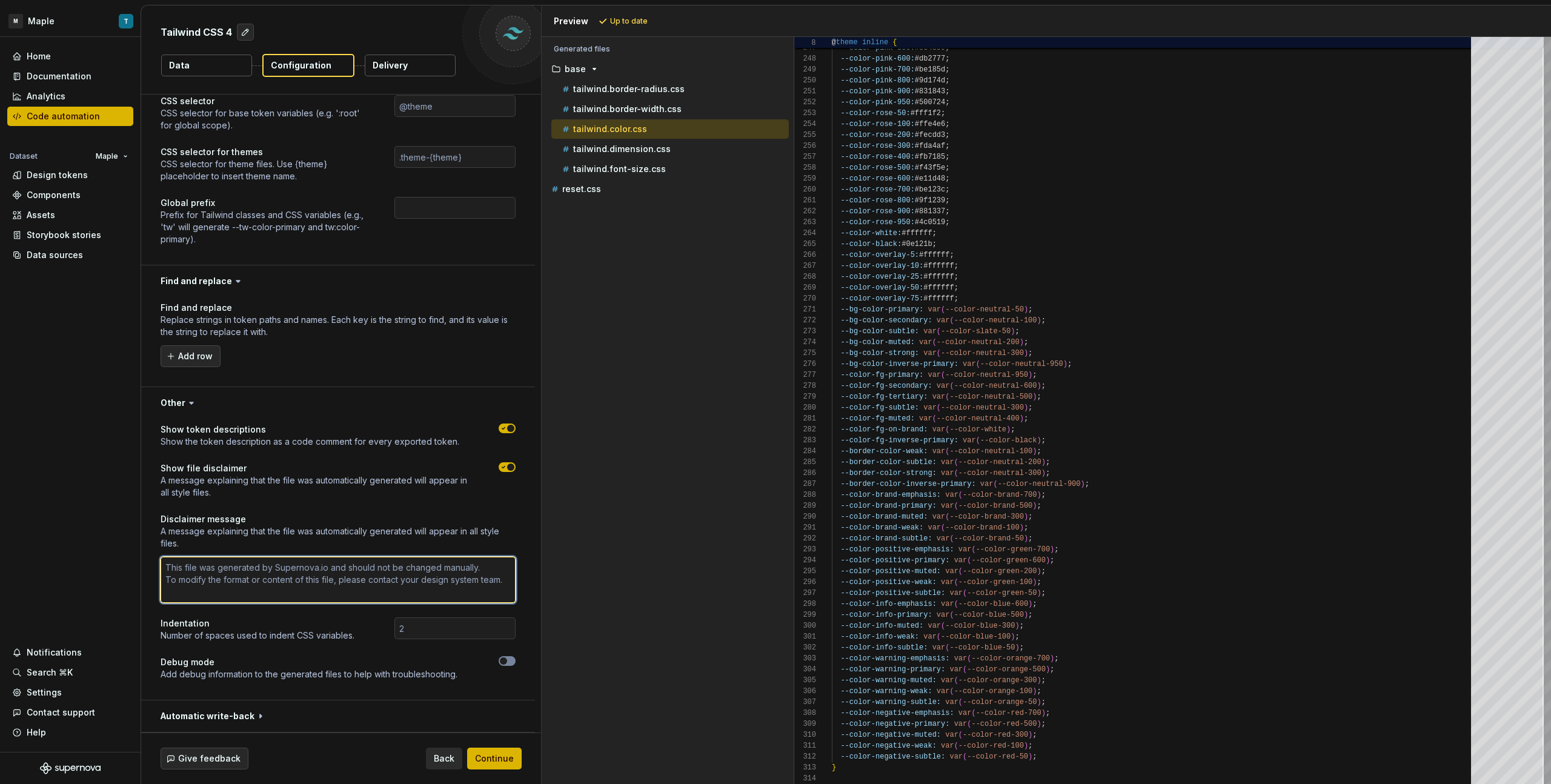
click at [254, 586] on textarea at bounding box center [338, 580] width 355 height 46
type textarea "*"
type textarea "th"
type textarea "*"
type textarea "thi"
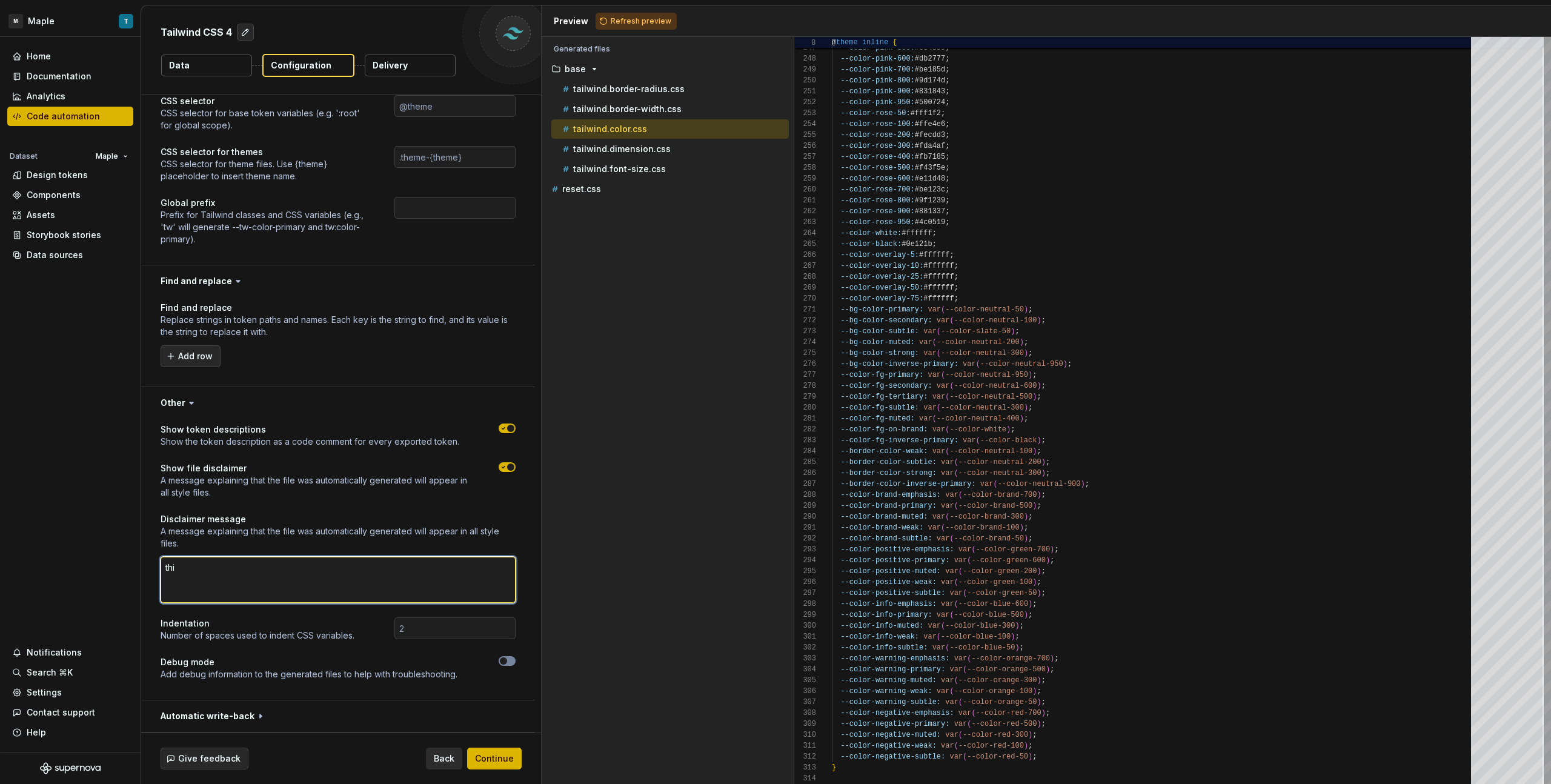
type textarea "*"
type textarea "this"
type textarea "*"
type textarea "this"
type textarea "*"
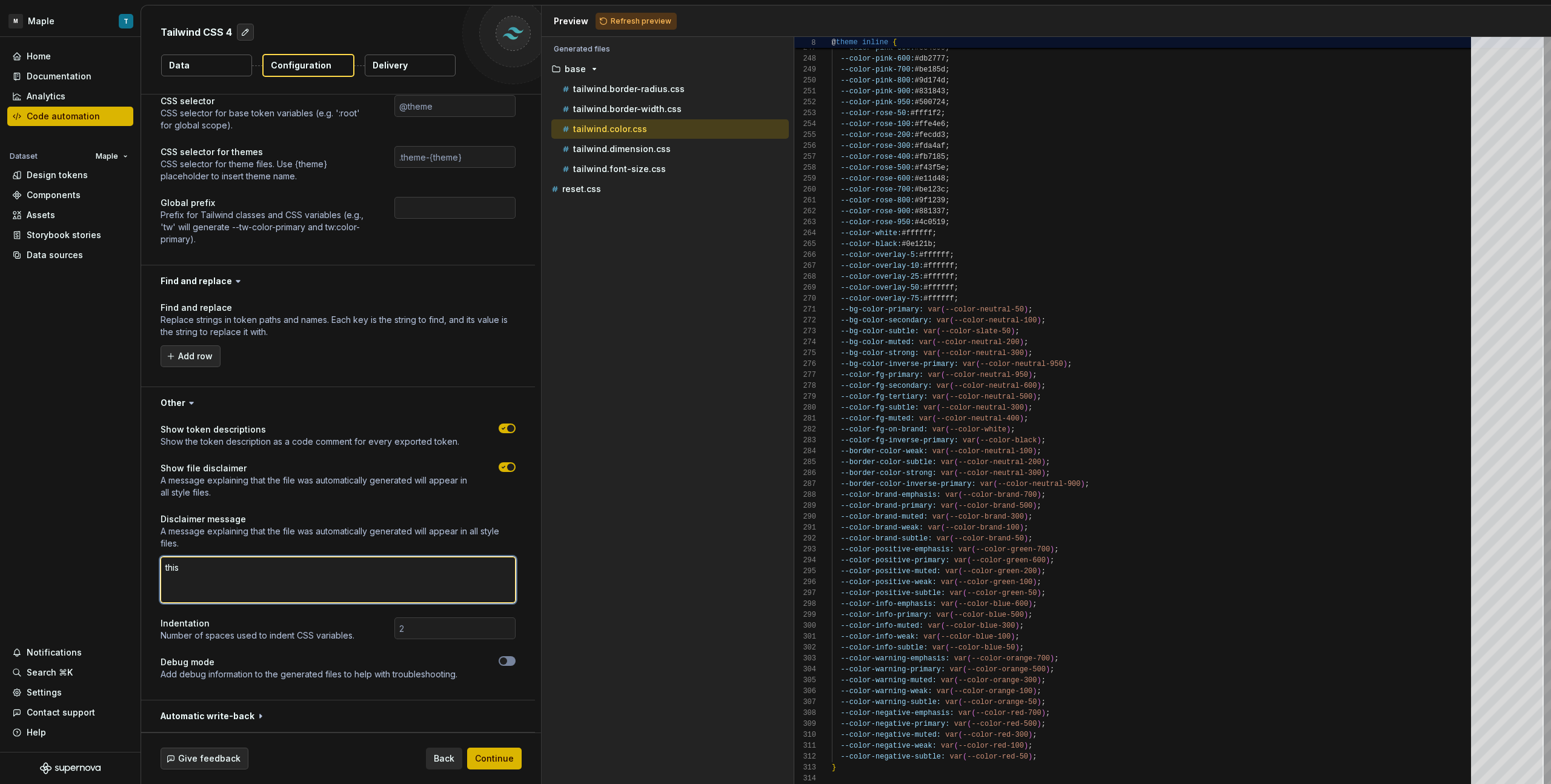
type textarea "this w"
type textarea "*"
type textarea "this"
type textarea "*"
type textarea "this fi"
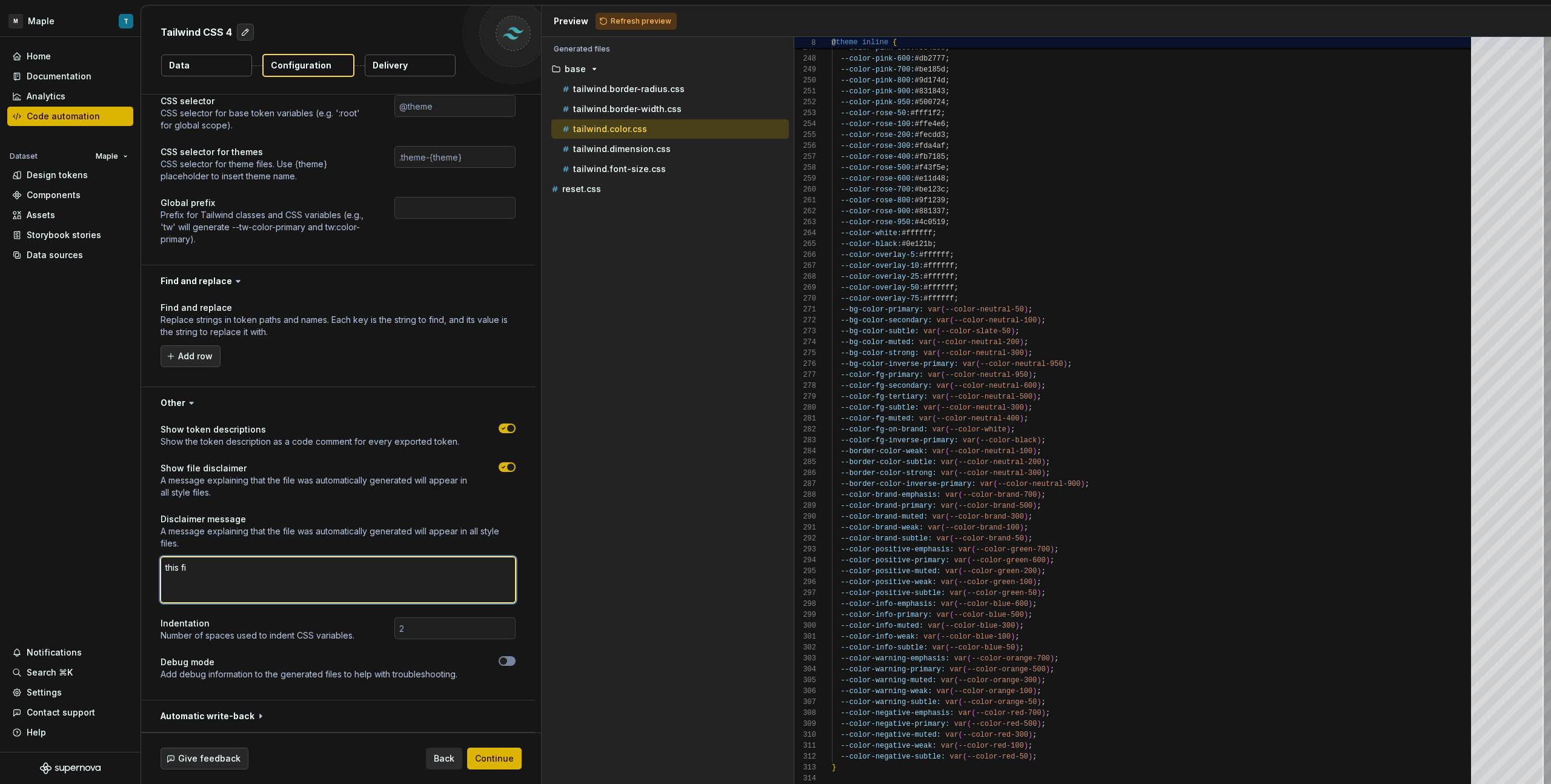
type textarea "*"
type textarea "this fil"
type textarea "*"
type textarea "this file"
type textarea "*"
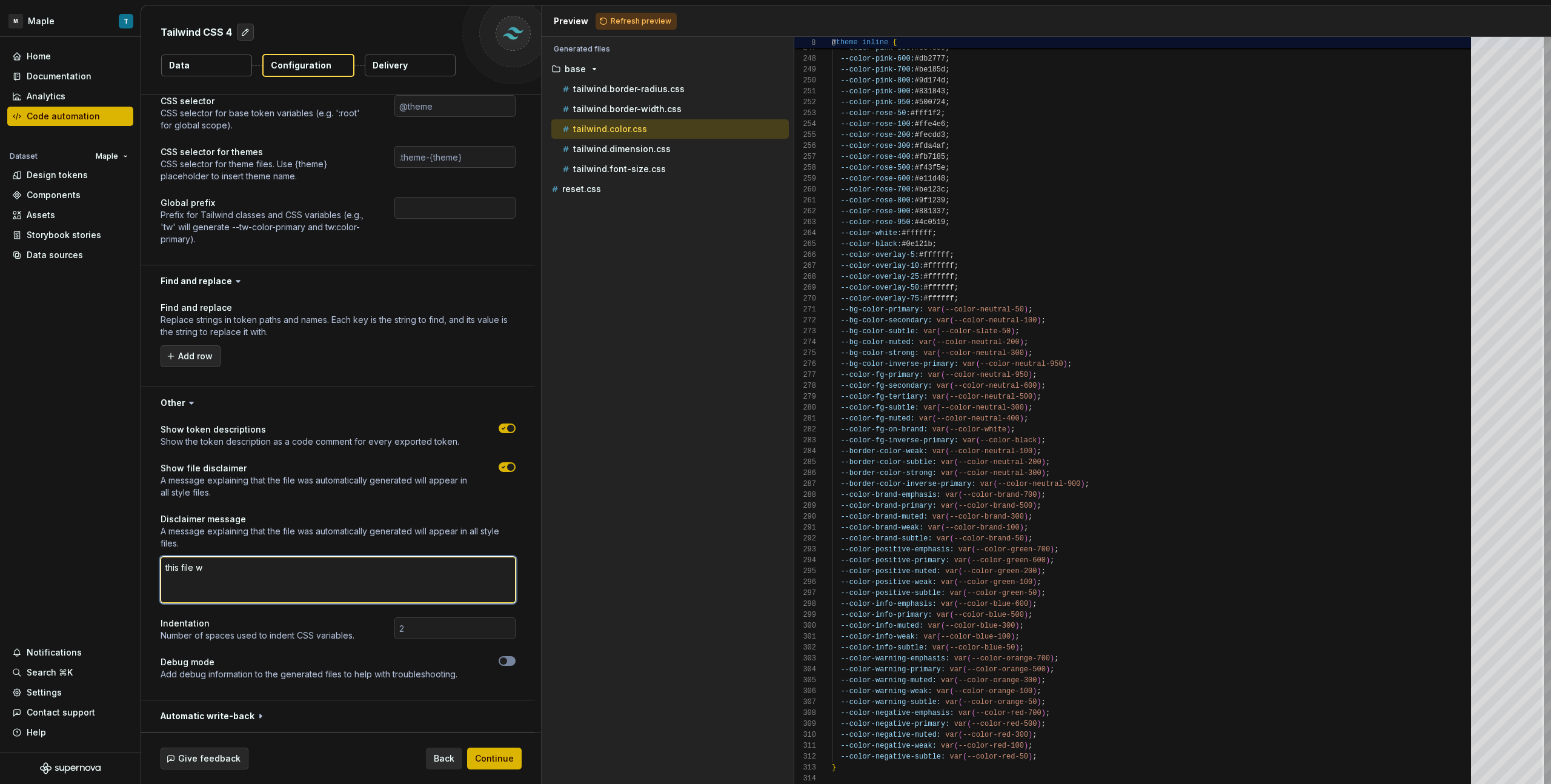
type textarea "this file wa"
type textarea "*"
type textarea "this file was"
type textarea "*"
type textarea "this file was"
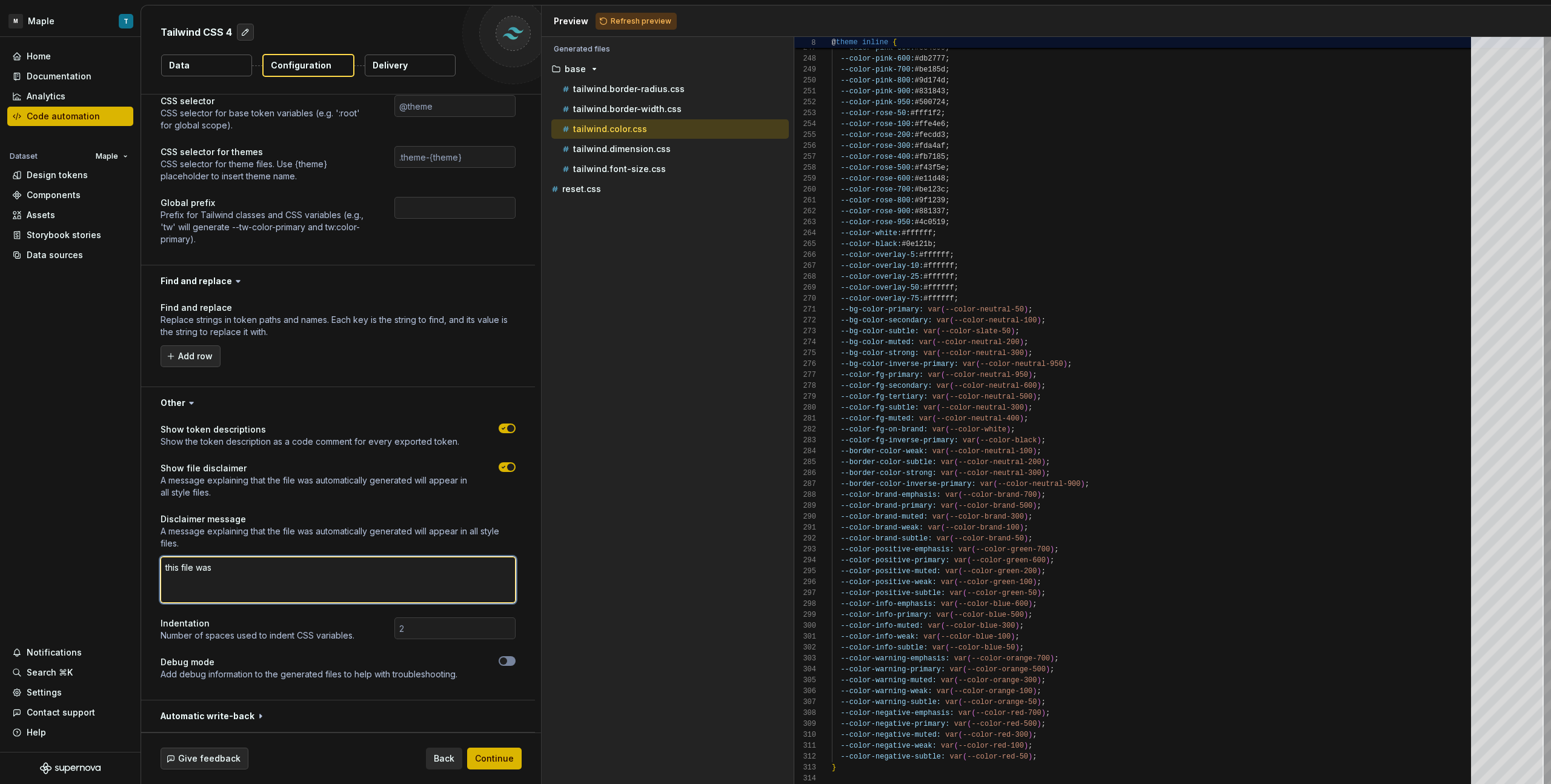
type textarea "*"
type textarea "this file was gfe"
type textarea "*"
type textarea "this file was gfene"
type textarea "*"
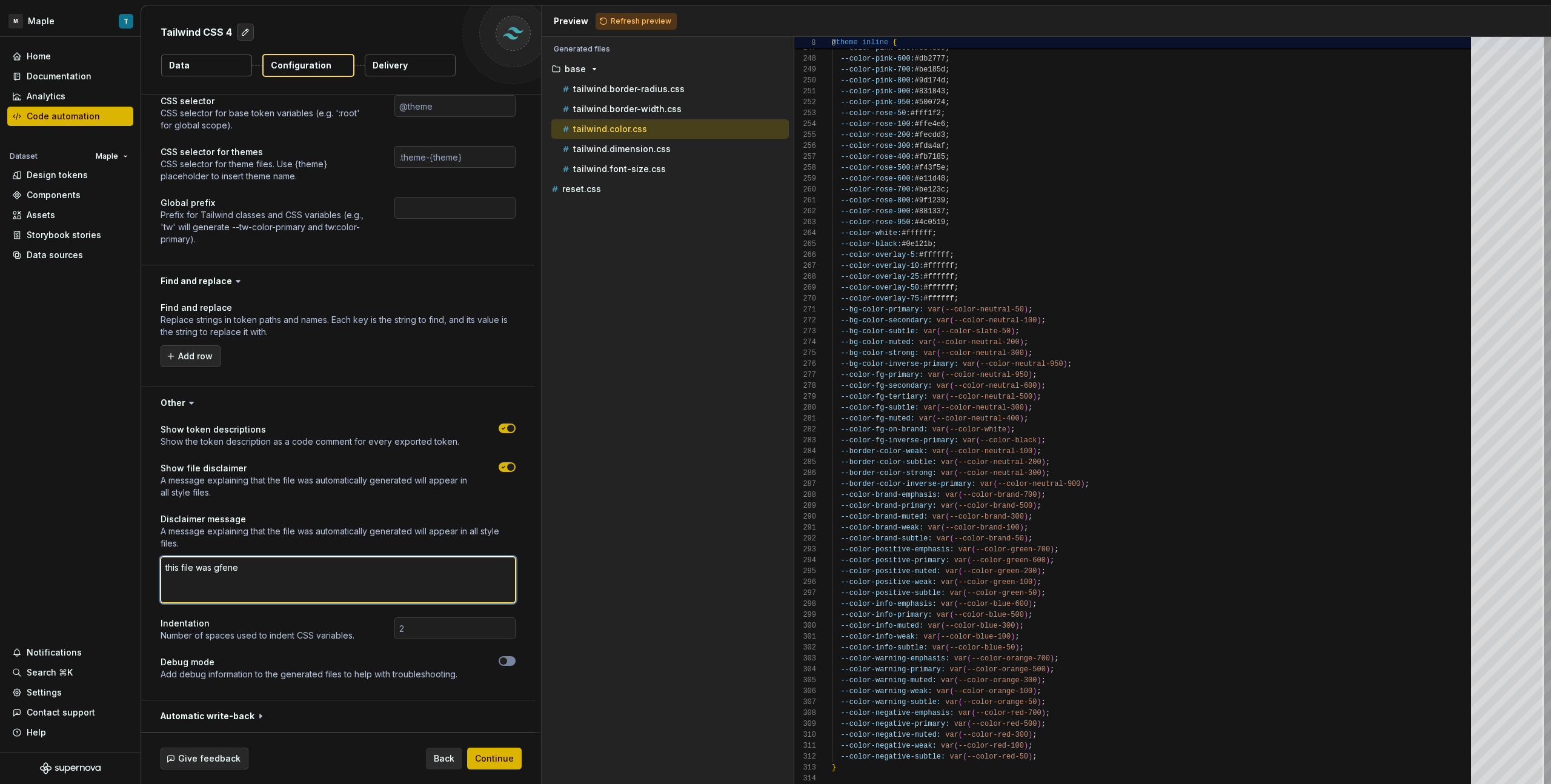
type textarea "this file was gfener"
type textarea "*"
type textarea "this file was gfene"
type textarea "*"
type textarea "this file was gfen"
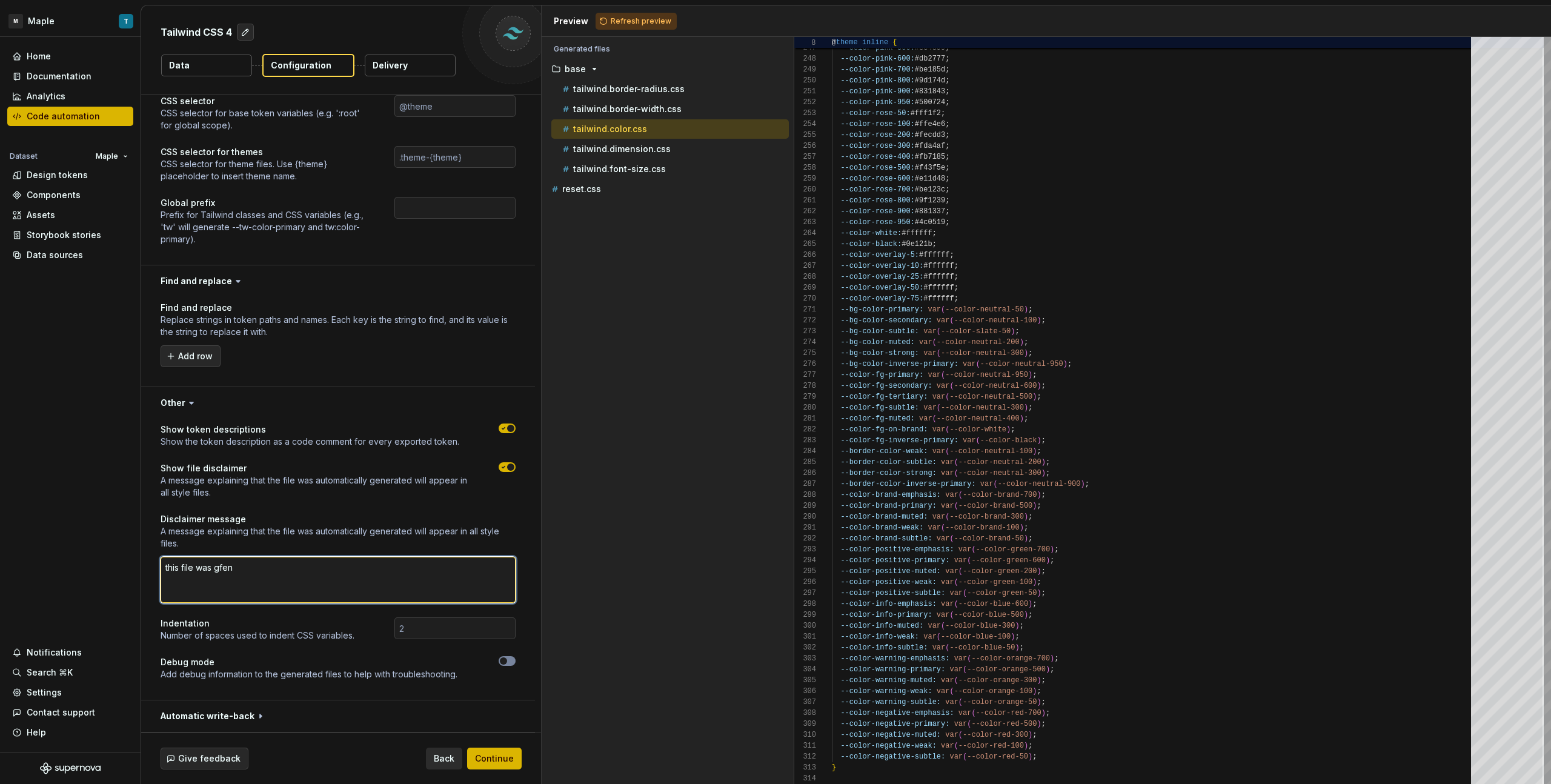
type textarea "*"
type textarea "this file was gfe"
type textarea "*"
type textarea "this file was gf"
type textarea "*"
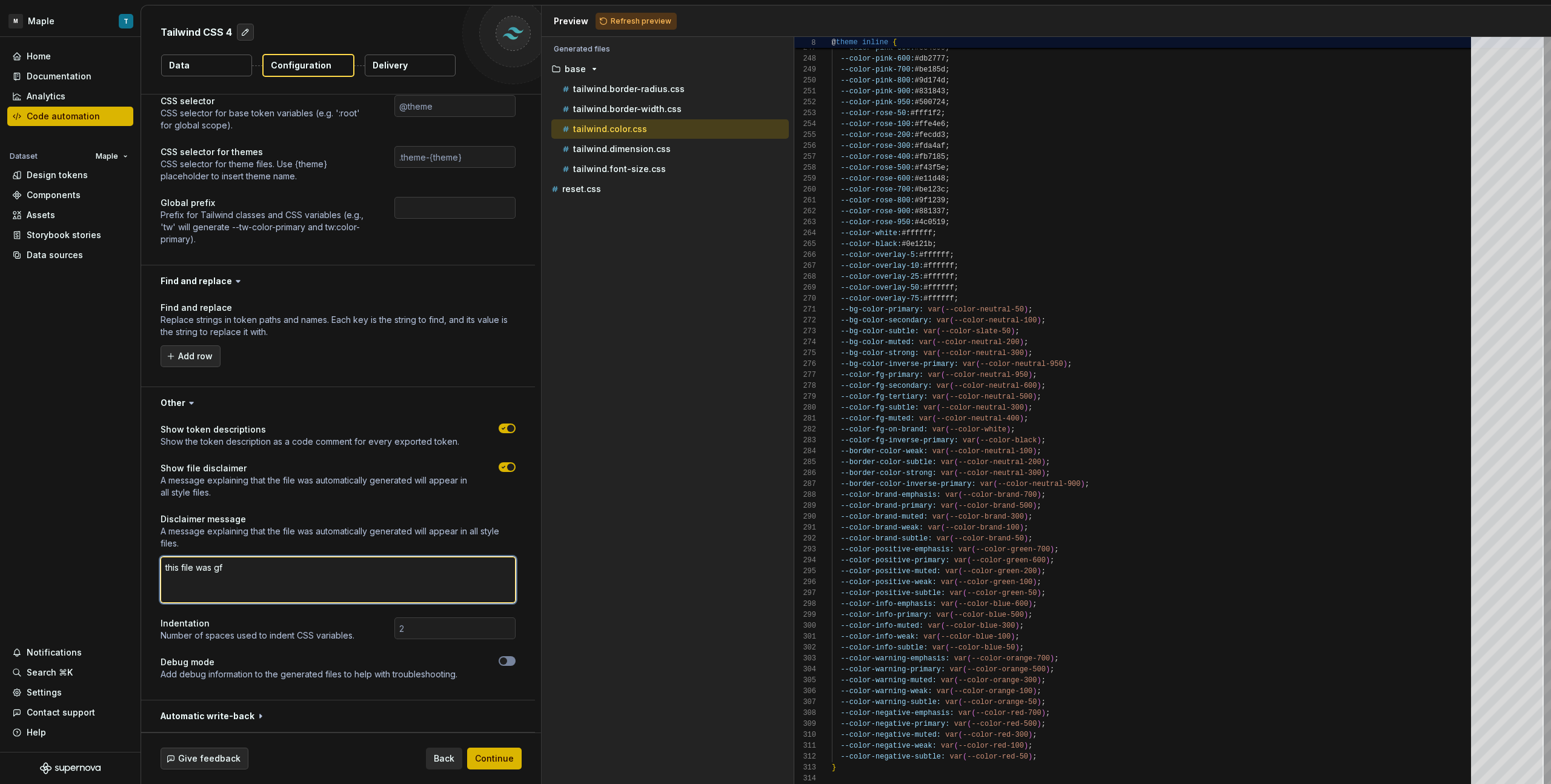
type textarea "this file was g"
type textarea "*"
type textarea "this file was ge"
type textarea "*"
type textarea "this file was gene"
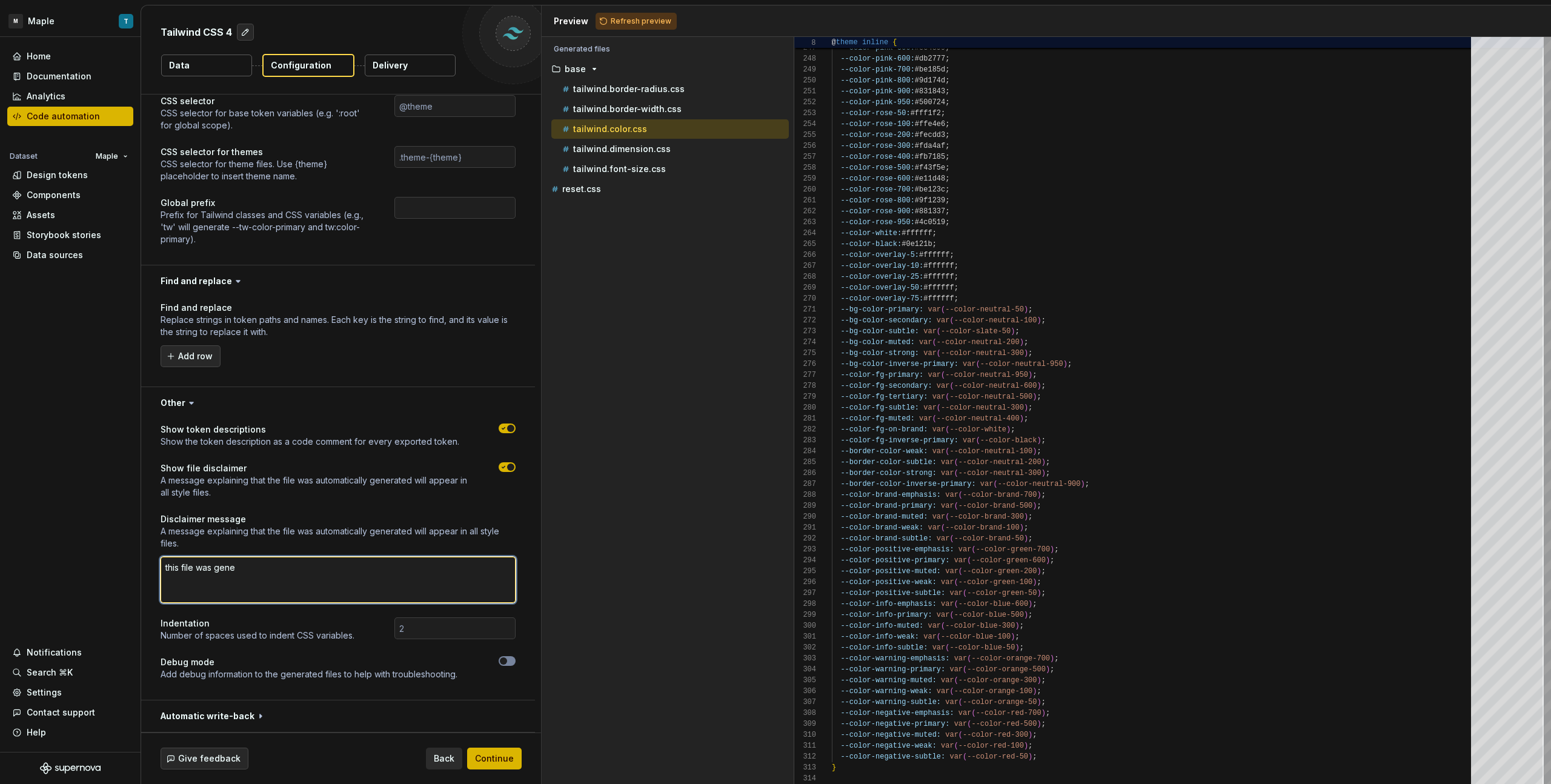
type textarea "*"
type textarea "this file was gener"
type textarea "*"
type textarea "this file was genera"
type textarea "*"
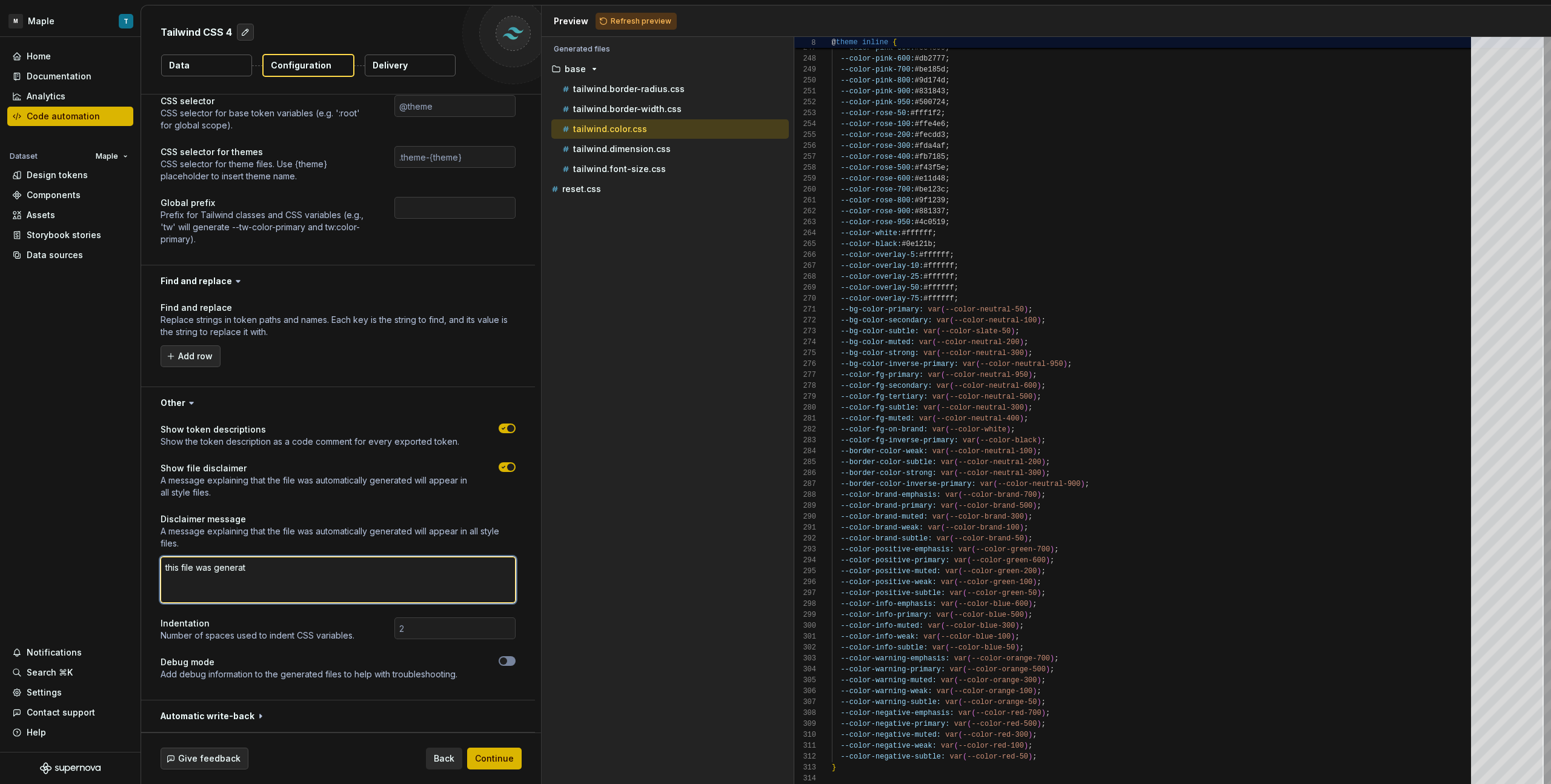
type textarea "this file was generate"
type textarea "*"
type textarea "this file was generated"
type textarea "*"
type textarea "this file was generated"
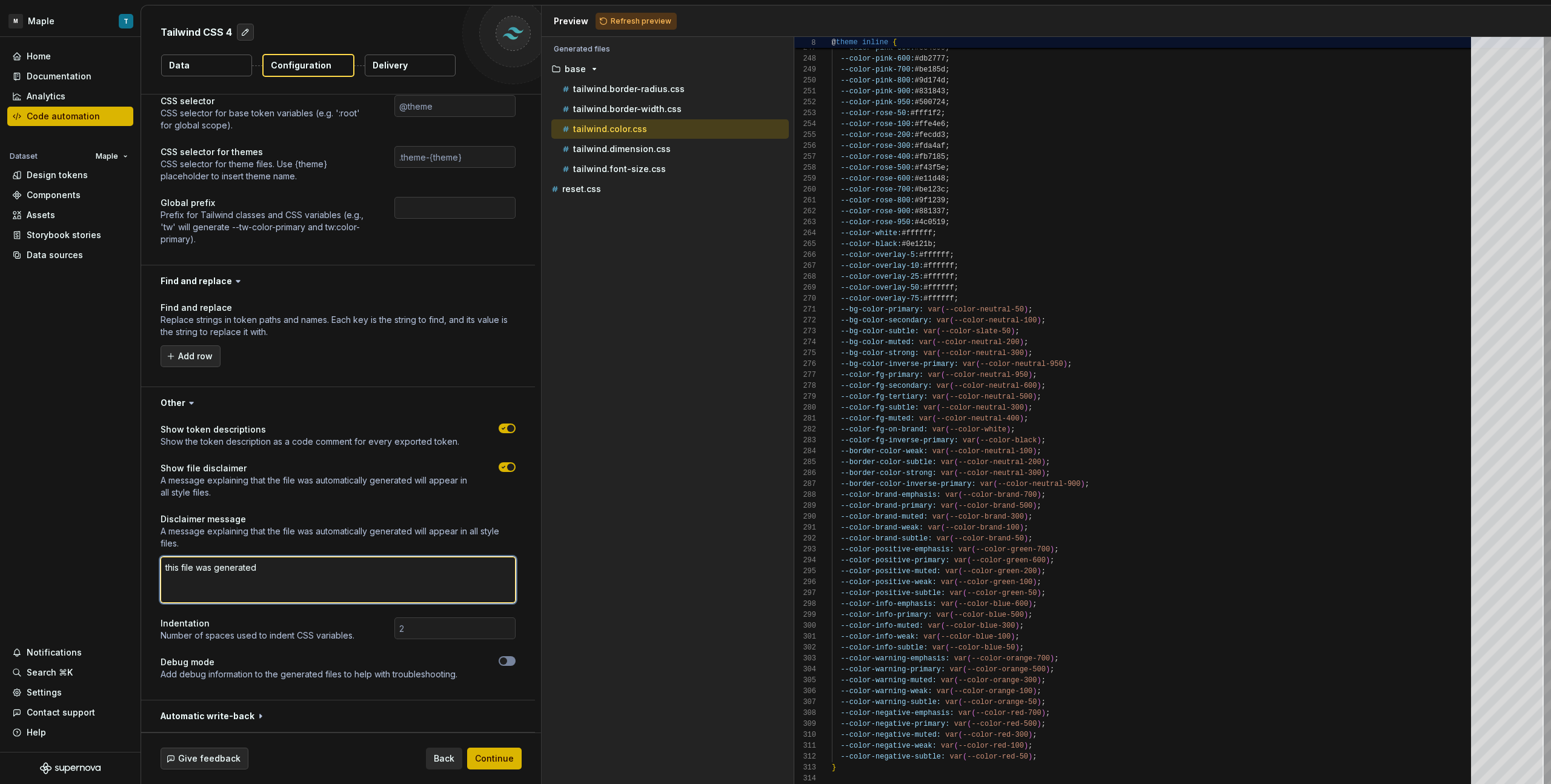
type textarea "*"
type textarea "this file was generated b"
type textarea "*"
type textarea "this file was generated by"
type textarea "*"
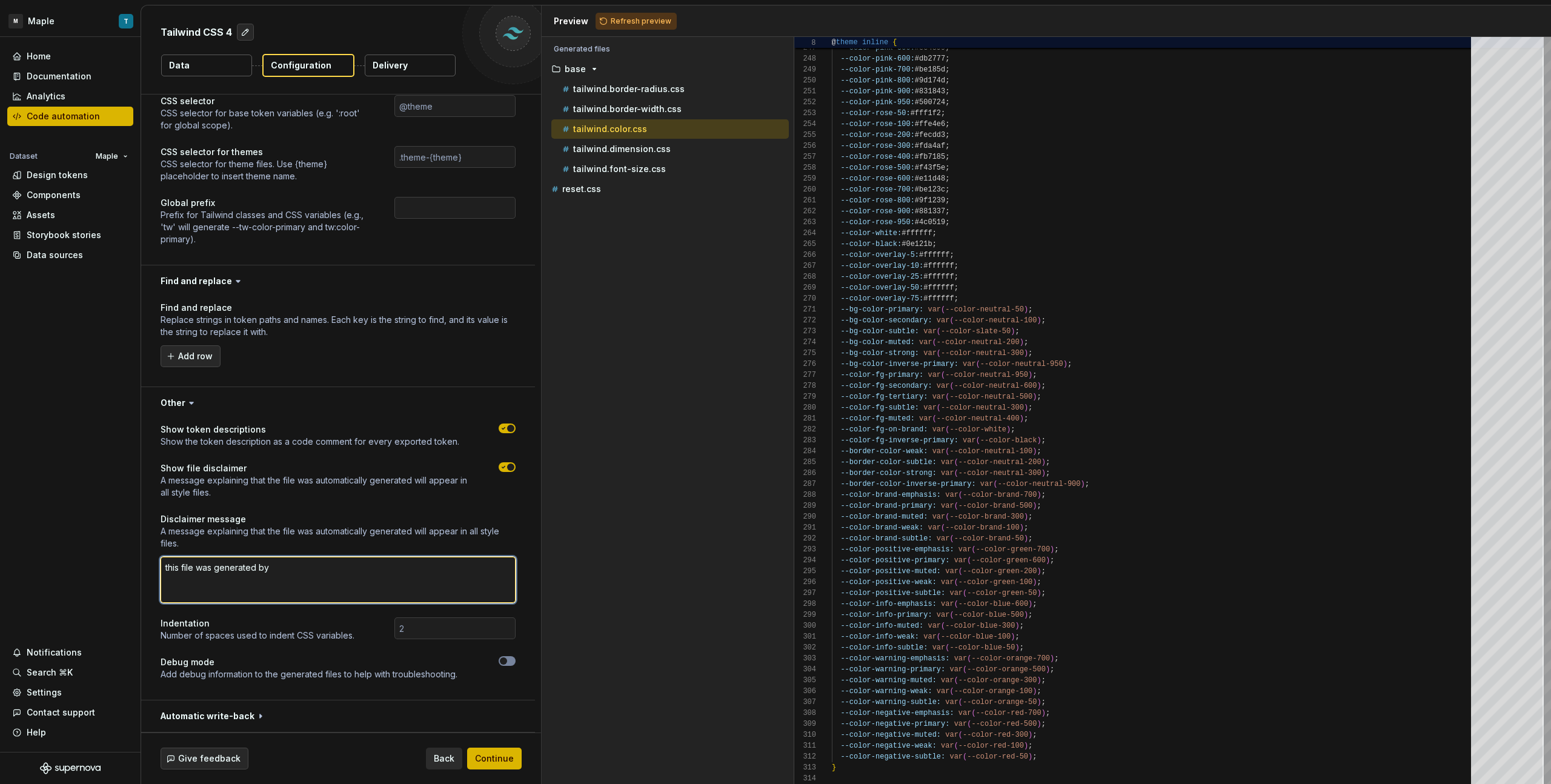
type textarea "this file was generated by"
type textarea "*"
type textarea "this file was generated by m"
type textarea "*"
type textarea "this file was generated by ma"
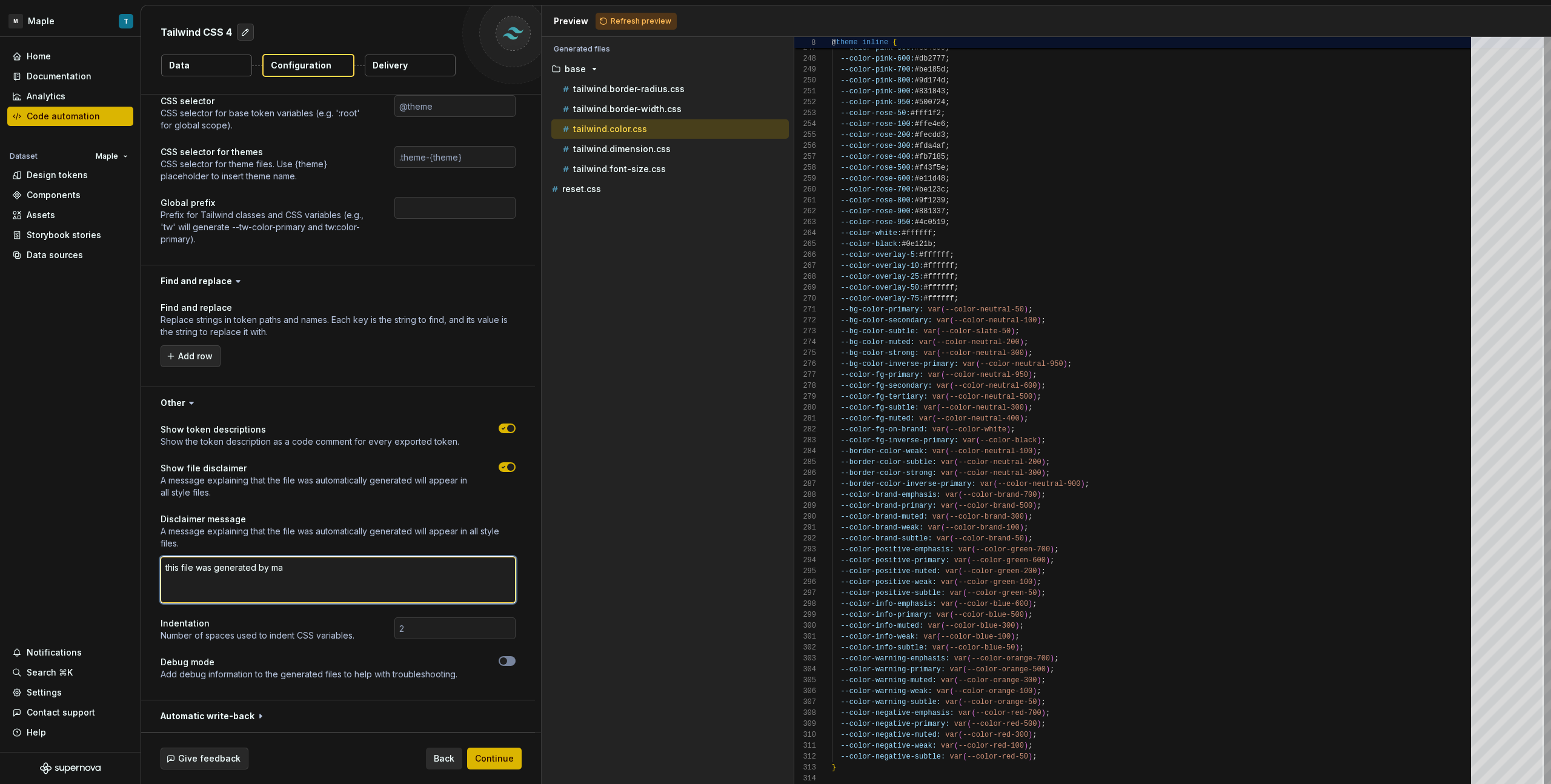
type textarea "*"
type textarea "this file was generated by mal"
type textarea "*"
type textarea "this file was generated by [DEMOGRAPHIC_DATA]"
type textarea "*"
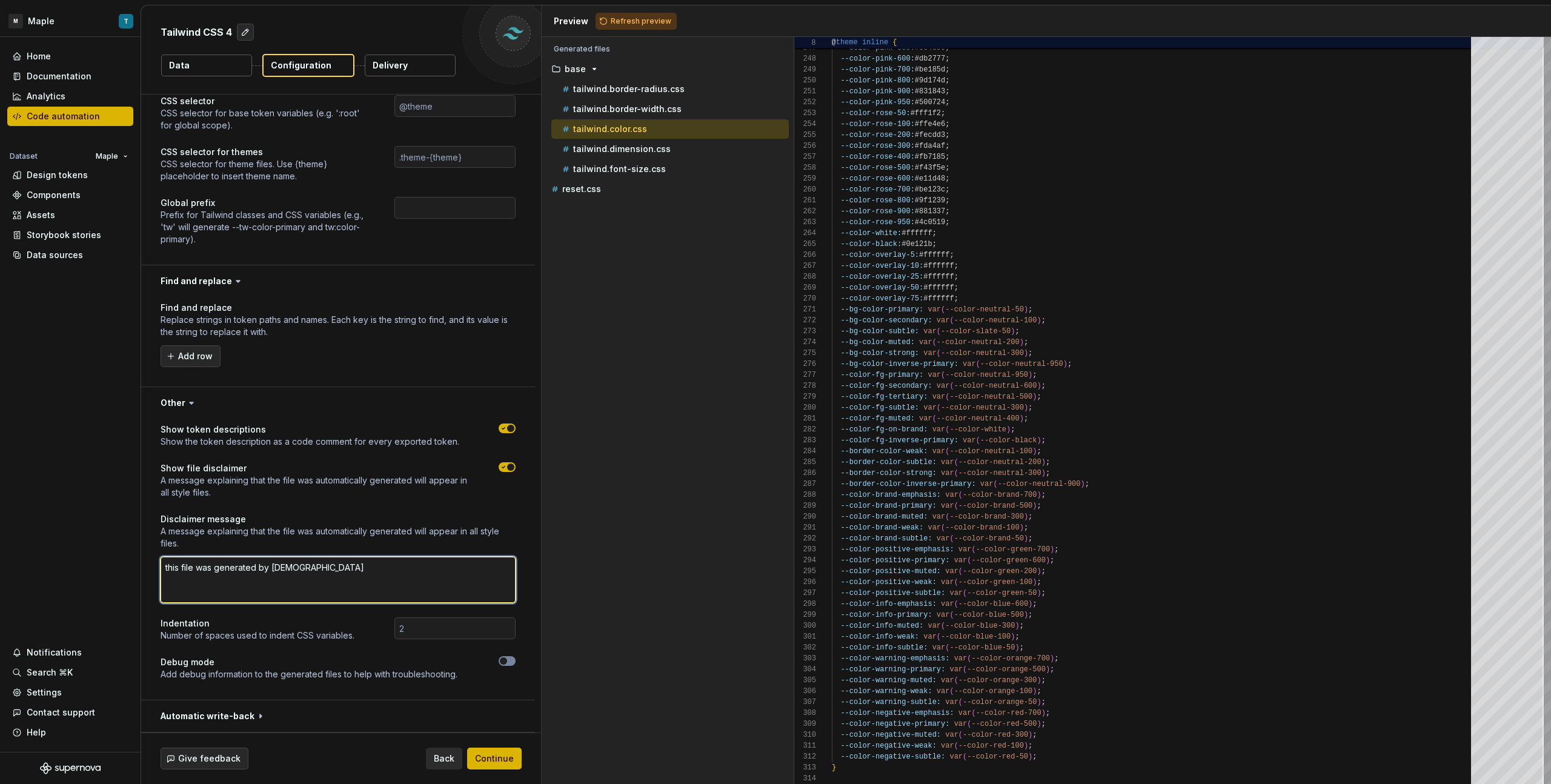
type textarea "this file was generated by [DEMOGRAPHIC_DATA]"
type textarea "*"
type textarea "this file was generated by [DEMOGRAPHIC_DATA] D"
type textarea "*"
type textarea "this file was generated by [DEMOGRAPHIC_DATA] DS"
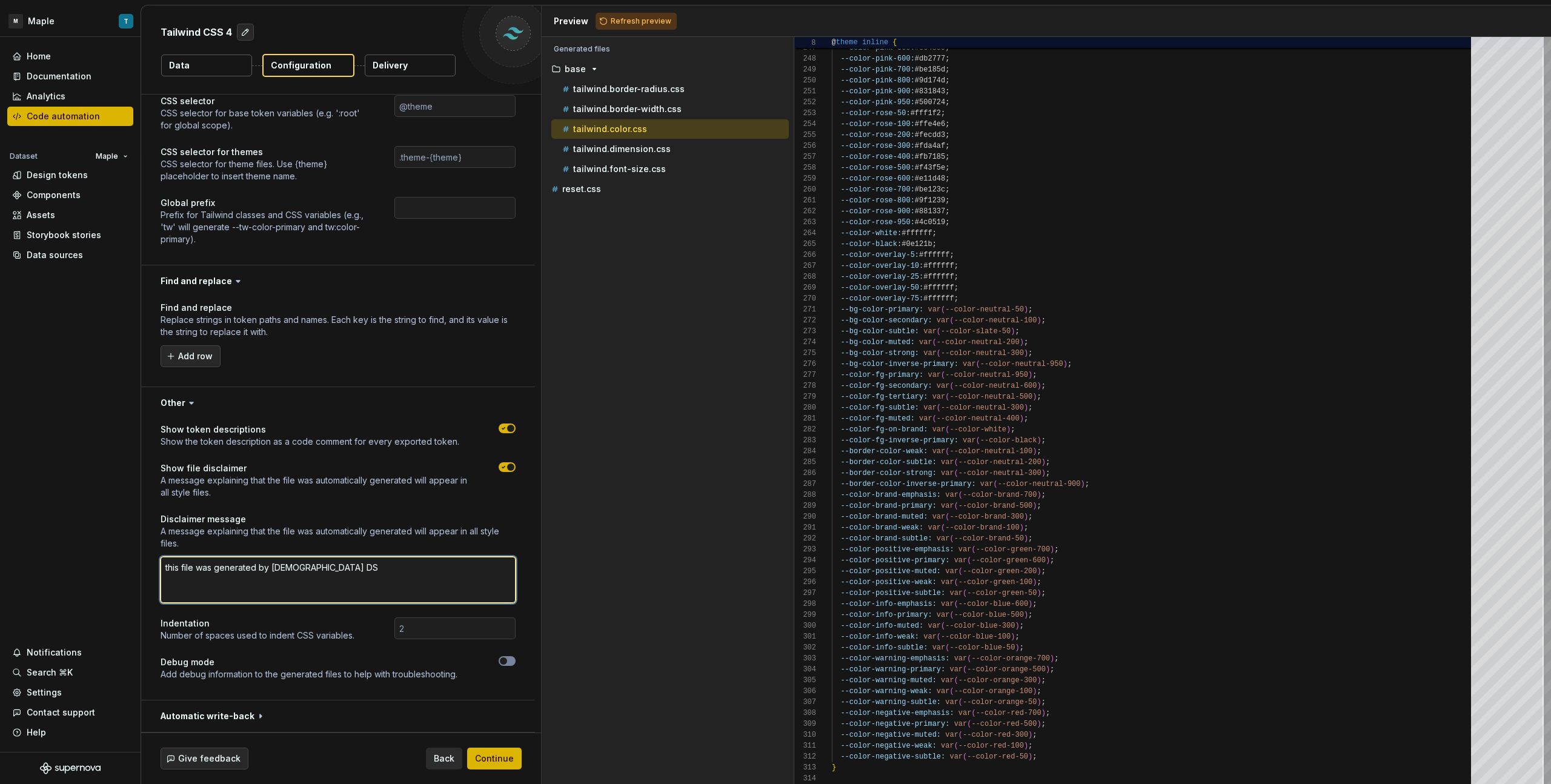
type textarea "*"
type textarea "this file was generated by [DEMOGRAPHIC_DATA] D"
type textarea "*"
type textarea "this file was generated by [DEMOGRAPHIC_DATA]"
type textarea "*"
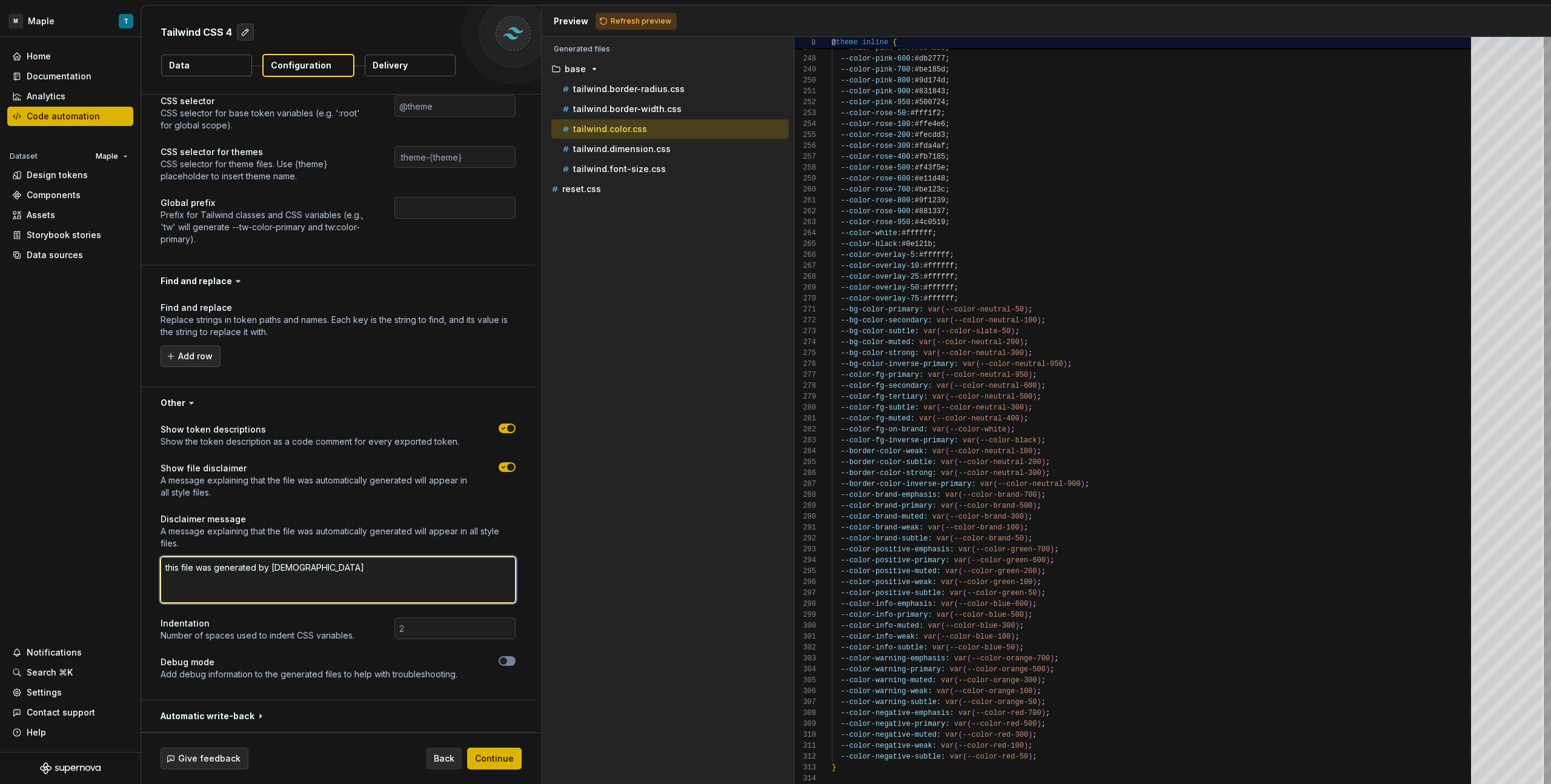
type textarea "this file was generated by [DEMOGRAPHIC_DATA]"
type textarea "*"
type textarea "this file was generated by mal"
type textarea "*"
type textarea "this file was generated by ma"
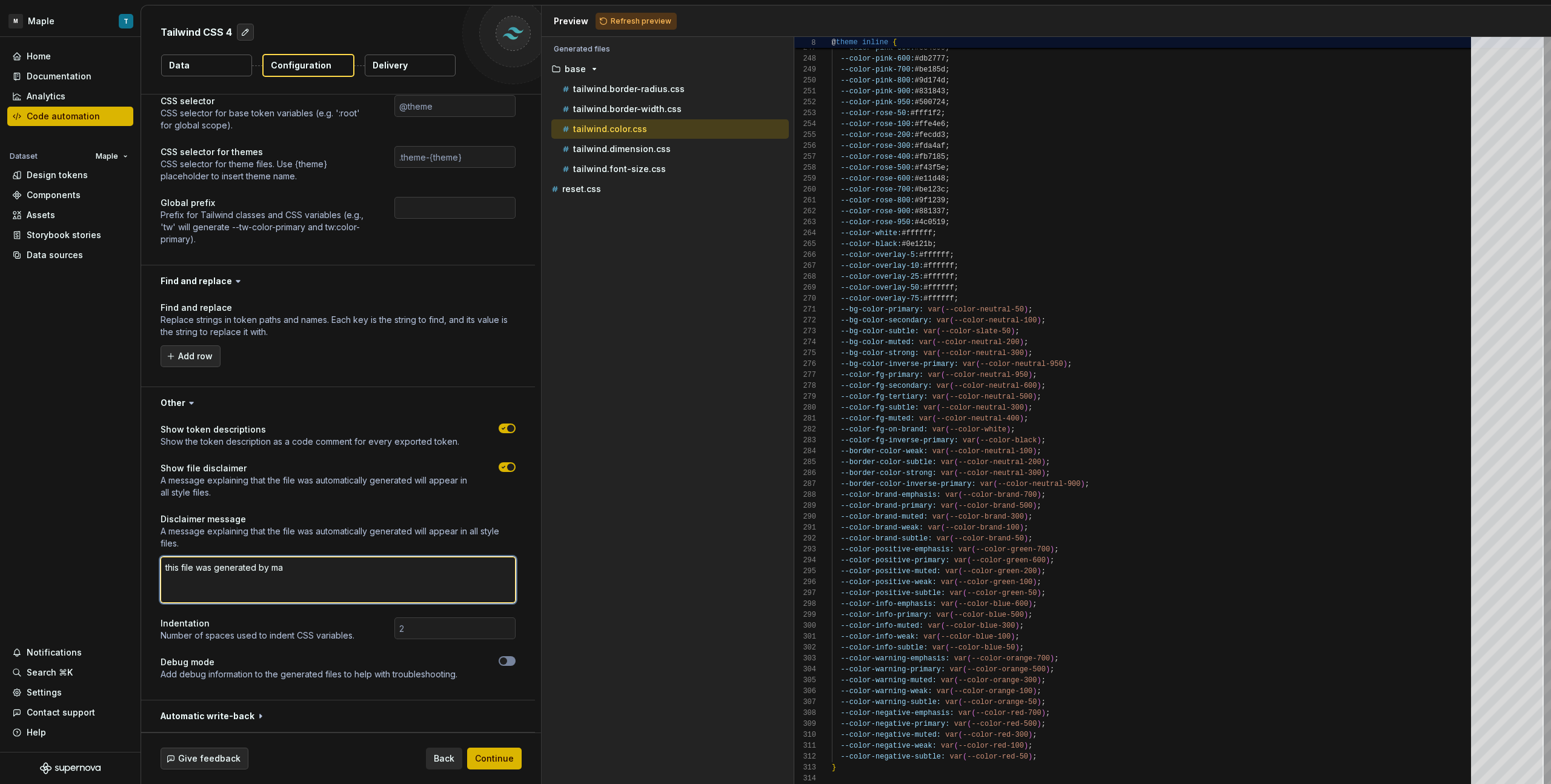
type textarea "*"
type textarea "this file was generated by map"
type textarea "*"
type textarea "this file was generated by mapl"
type textarea "*"
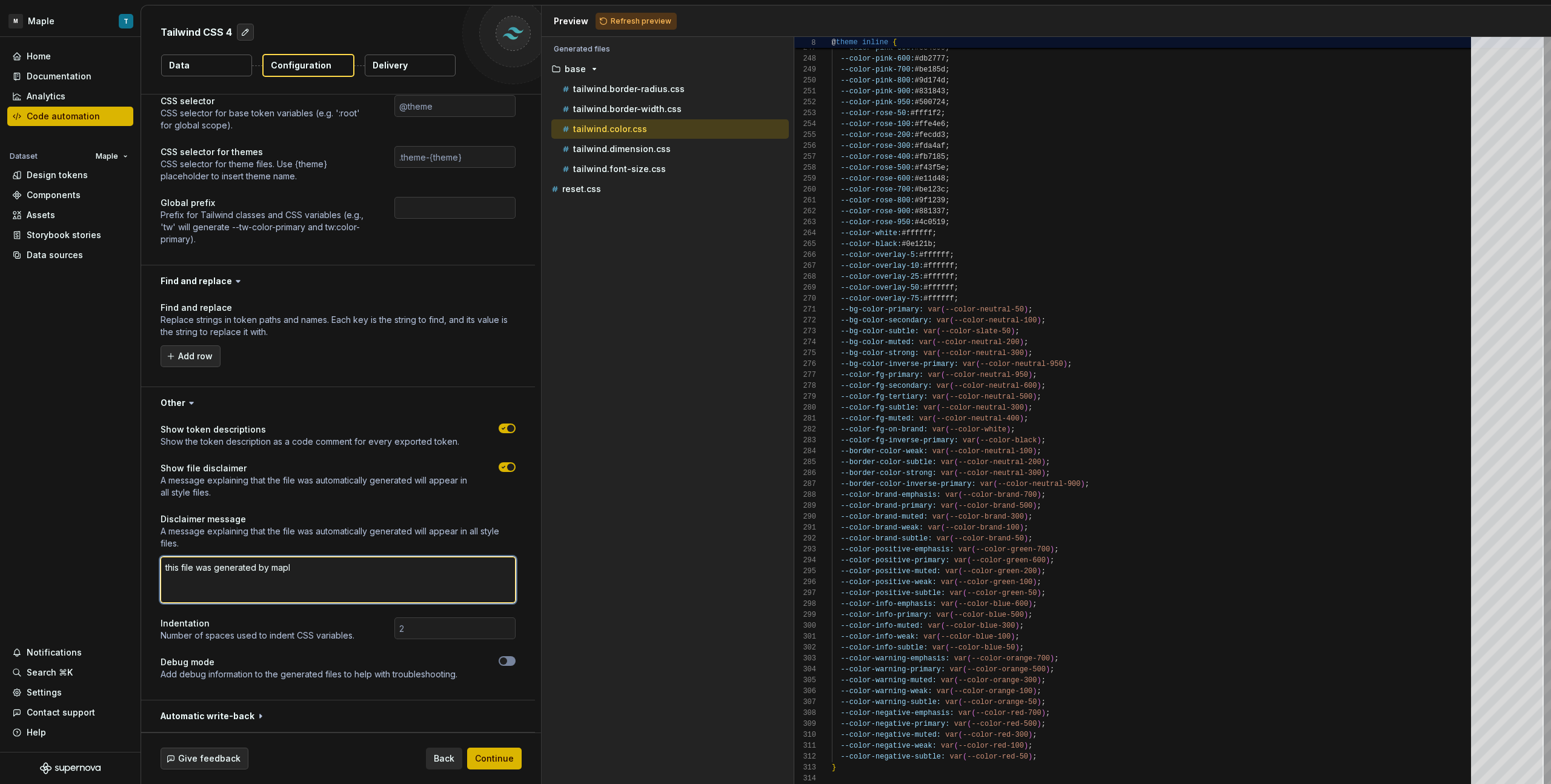
type textarea "this file was generated by maple"
type textarea "*"
type textarea "this file was generated by maple"
type textarea "*"
type textarea "this file was generated by maple de"
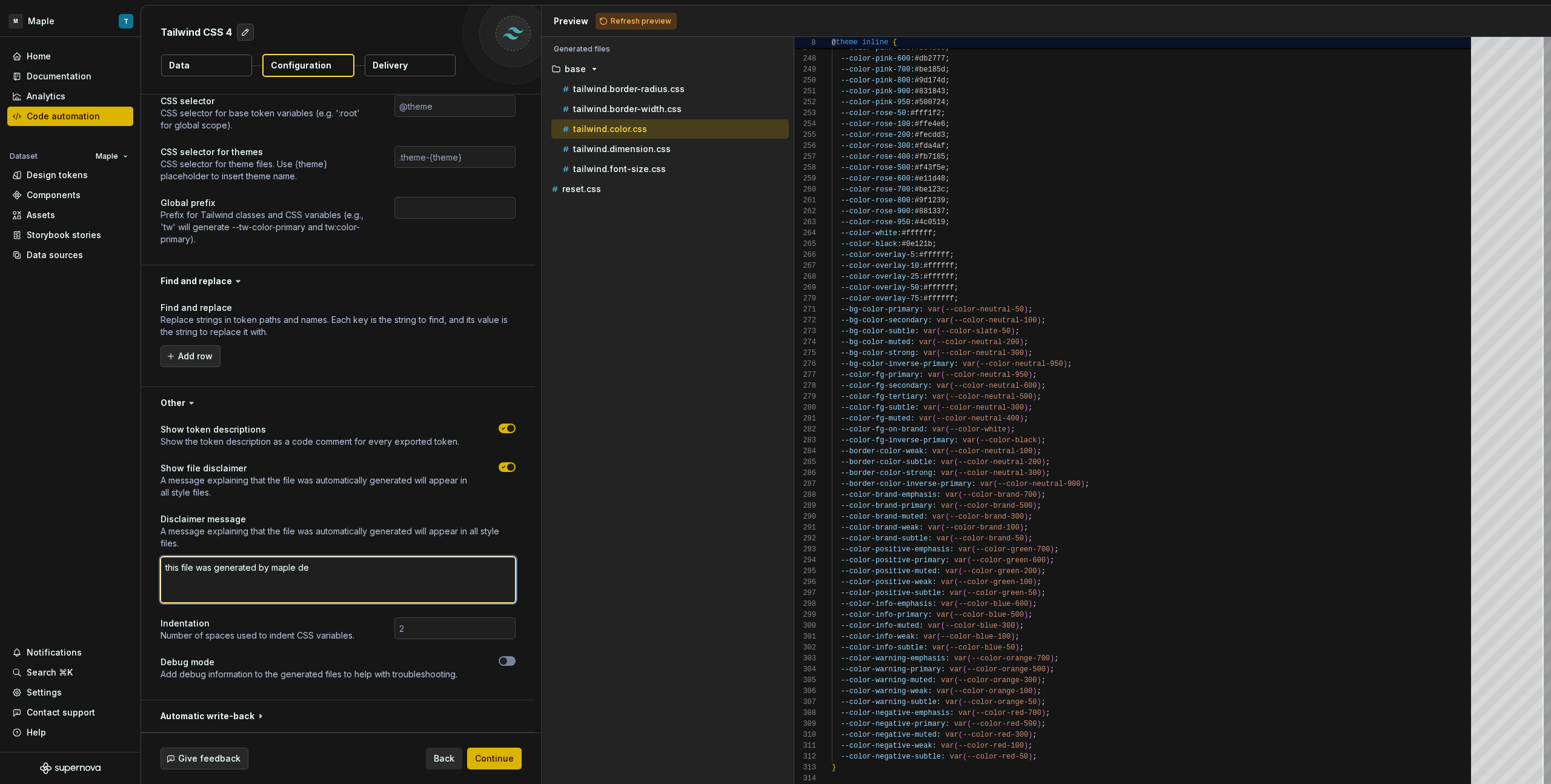
type textarea "*"
type textarea "this file was generated by maple des"
type textarea "*"
type textarea "this file was generated by maple desi"
type textarea "*"
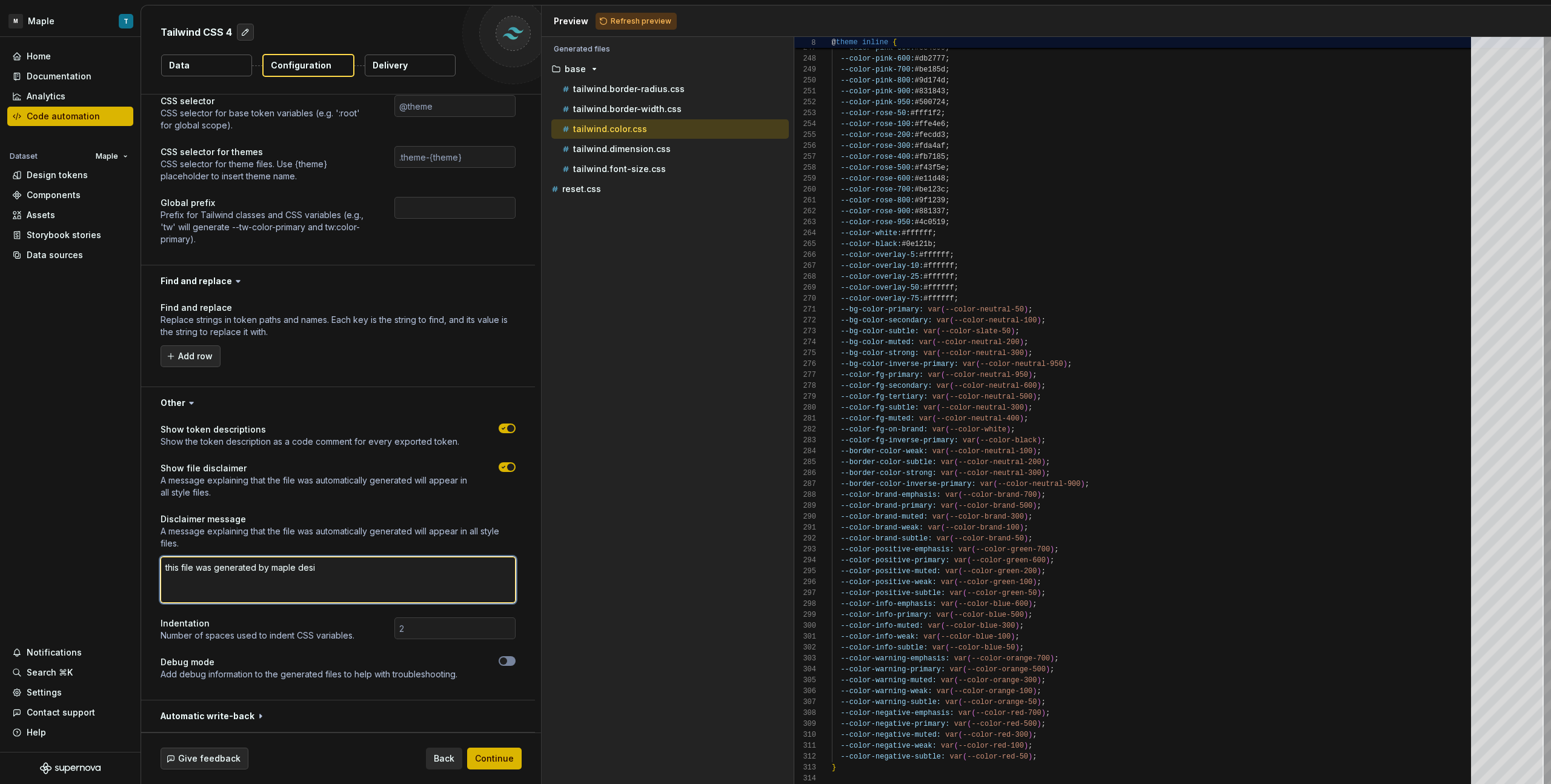
type textarea "this file was generated by maple desig"
type textarea "*"
type textarea "this file was generated by maple designe"
type textarea "*"
type textarea "this file was generated by maple designer"
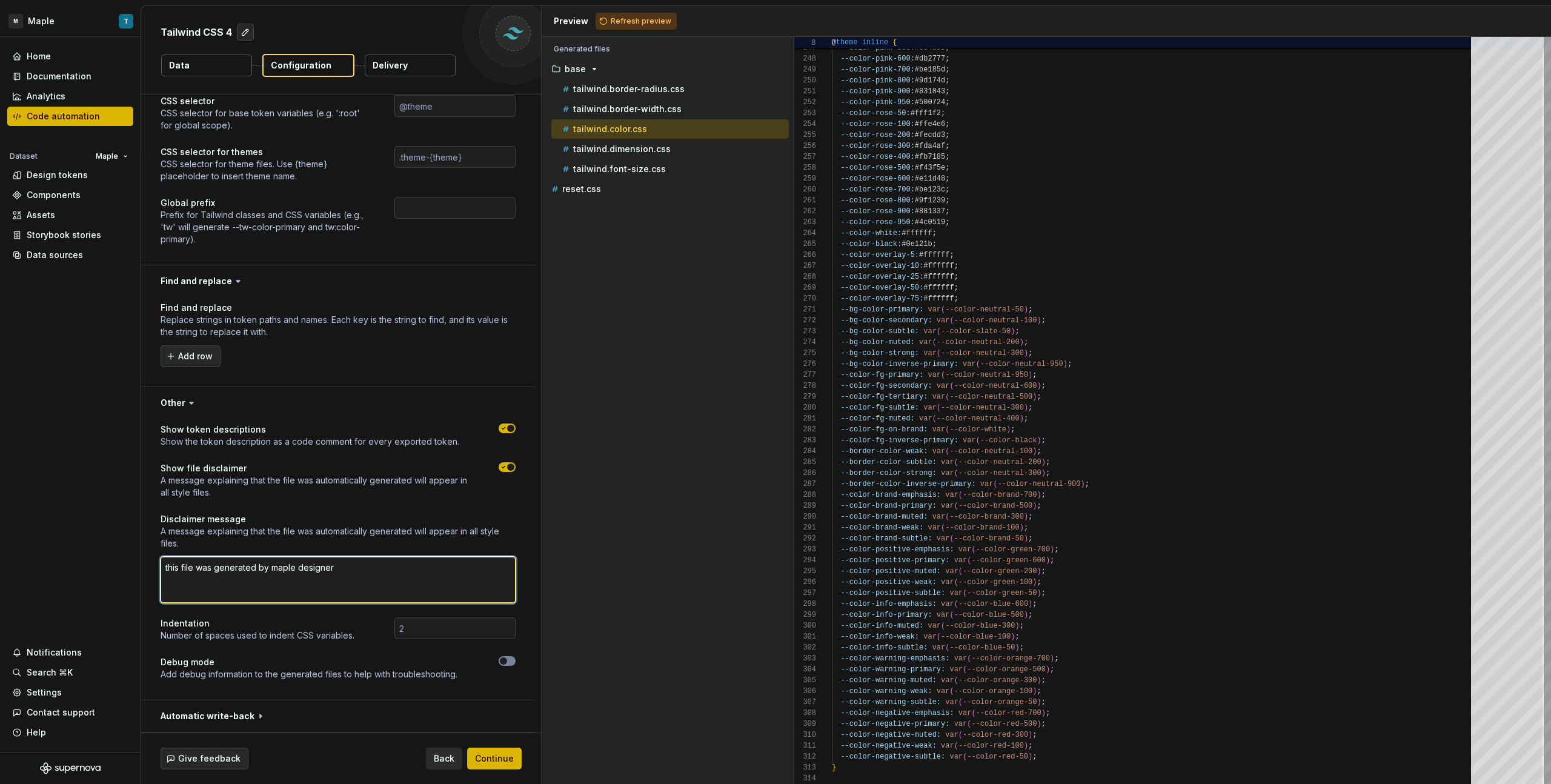
type textarea "*"
type textarea "this file was generated by maple designers"
type textarea "*"
type textarea "this file was generated by maple designers"
type textarea "*"
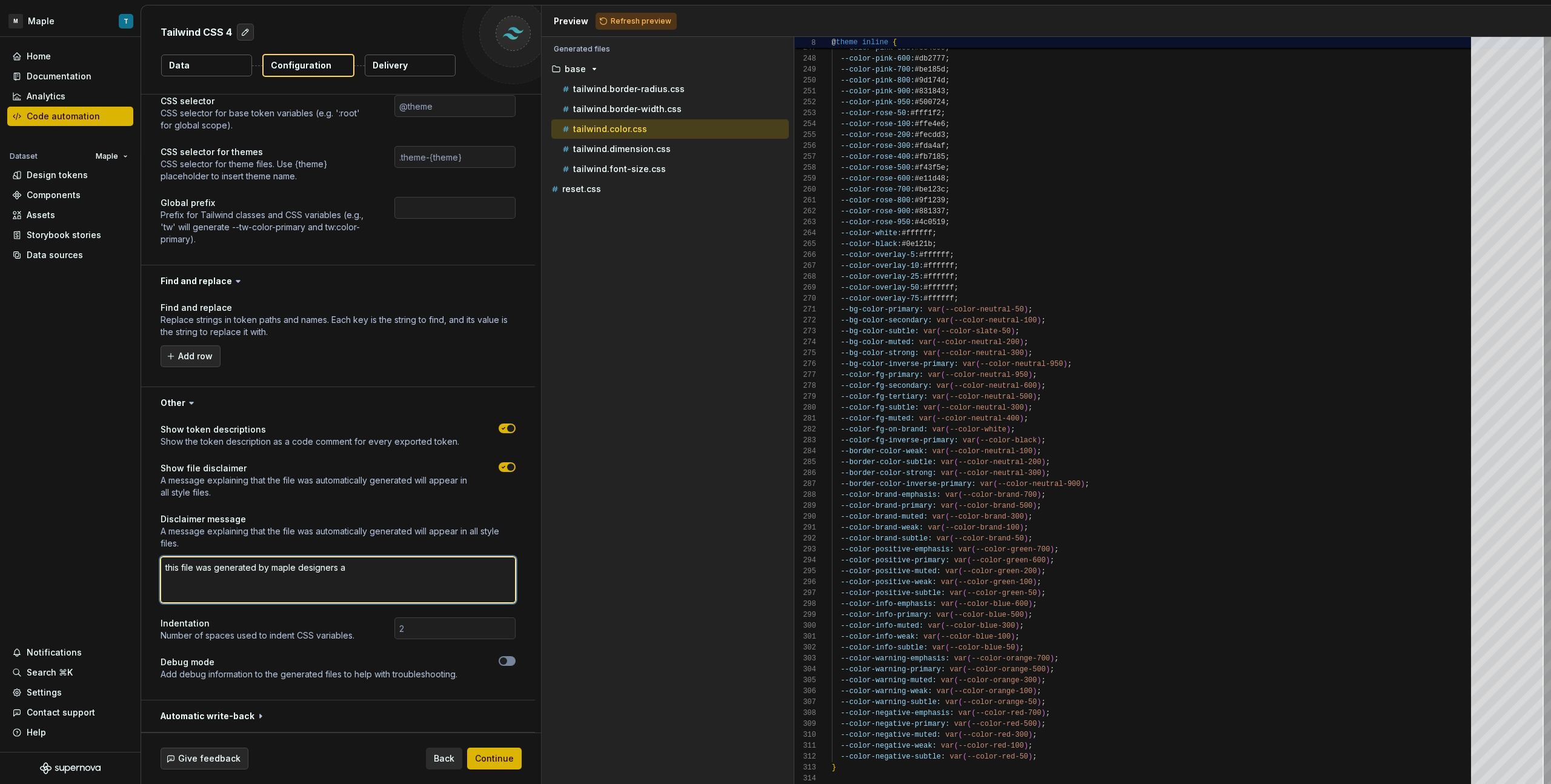
type textarea "this file was generated by maple designers an"
type textarea "*"
type textarea "this file was generated by maple designers and"
type textarea "*"
type textarea "this file was generated by maple designers and s"
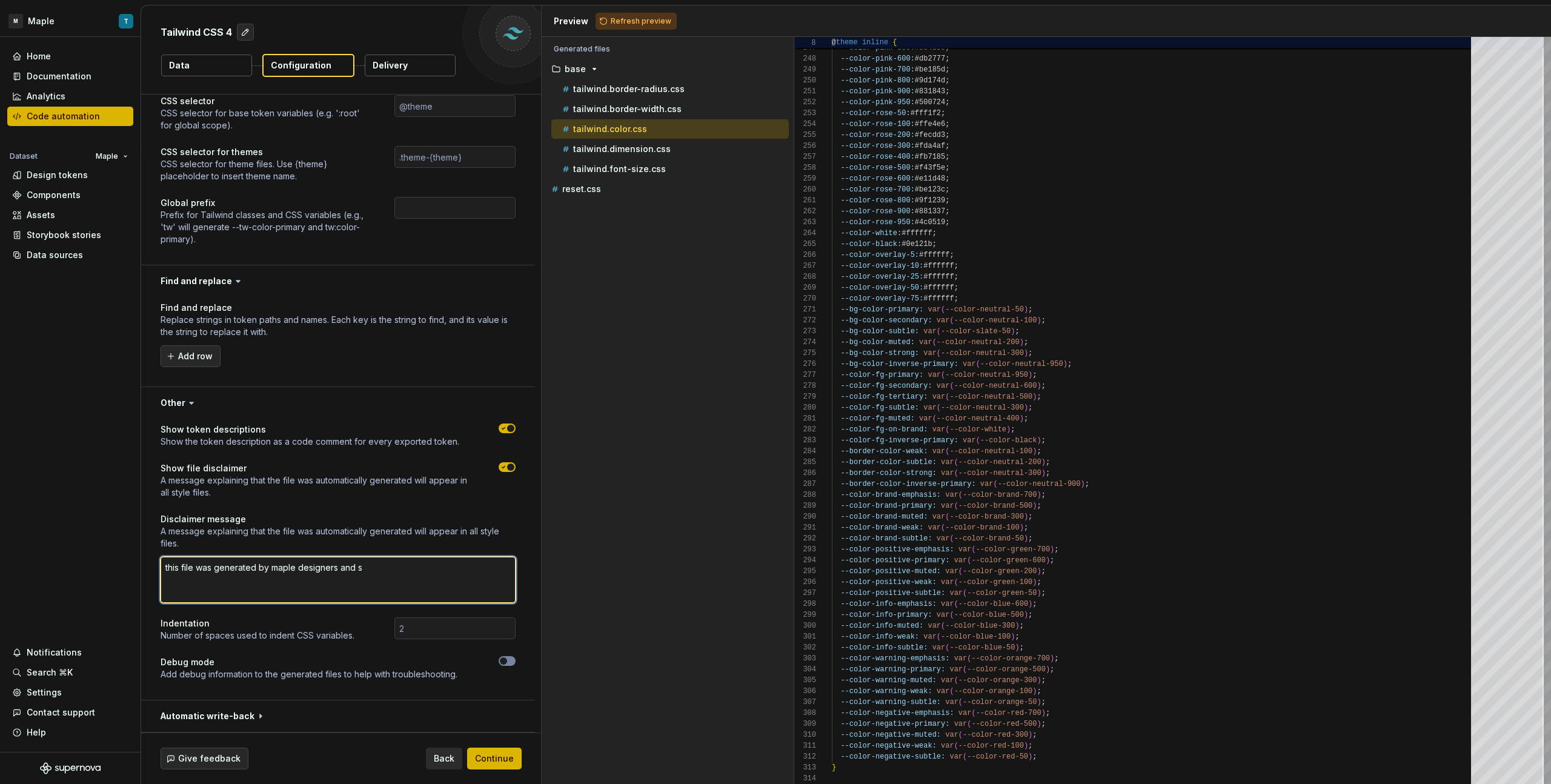
type textarea "*"
type textarea "this file was generated by maple designers and sh"
type textarea "*"
type textarea "this file was generated by maple designers and sho"
type textarea "*"
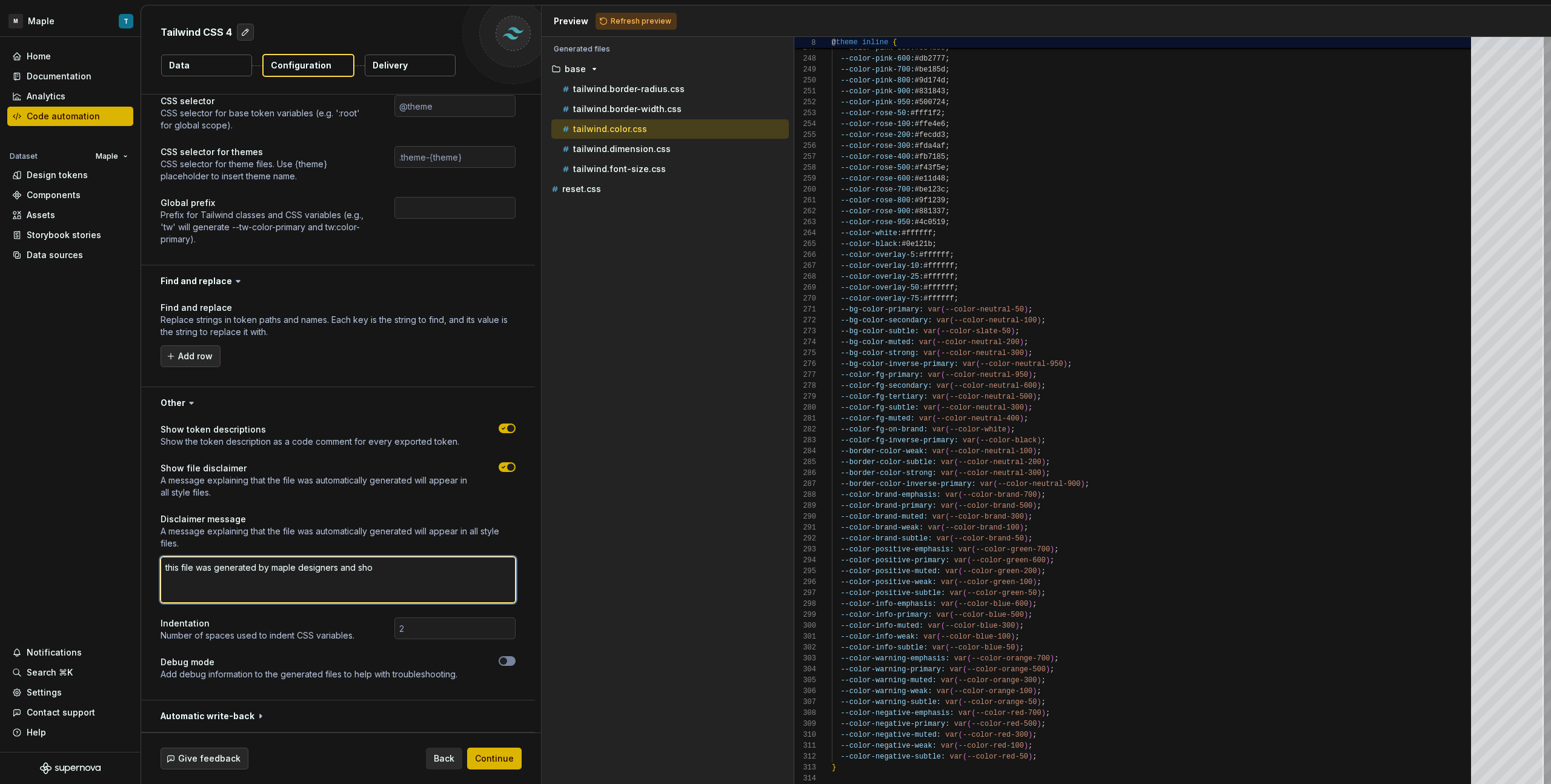
type textarea "this file was generated by maple designers and shou"
type textarea "*"
type textarea "this file was generated by maple designers and shoul"
type textarea "*"
type textarea "this file was generated by maple designers and should"
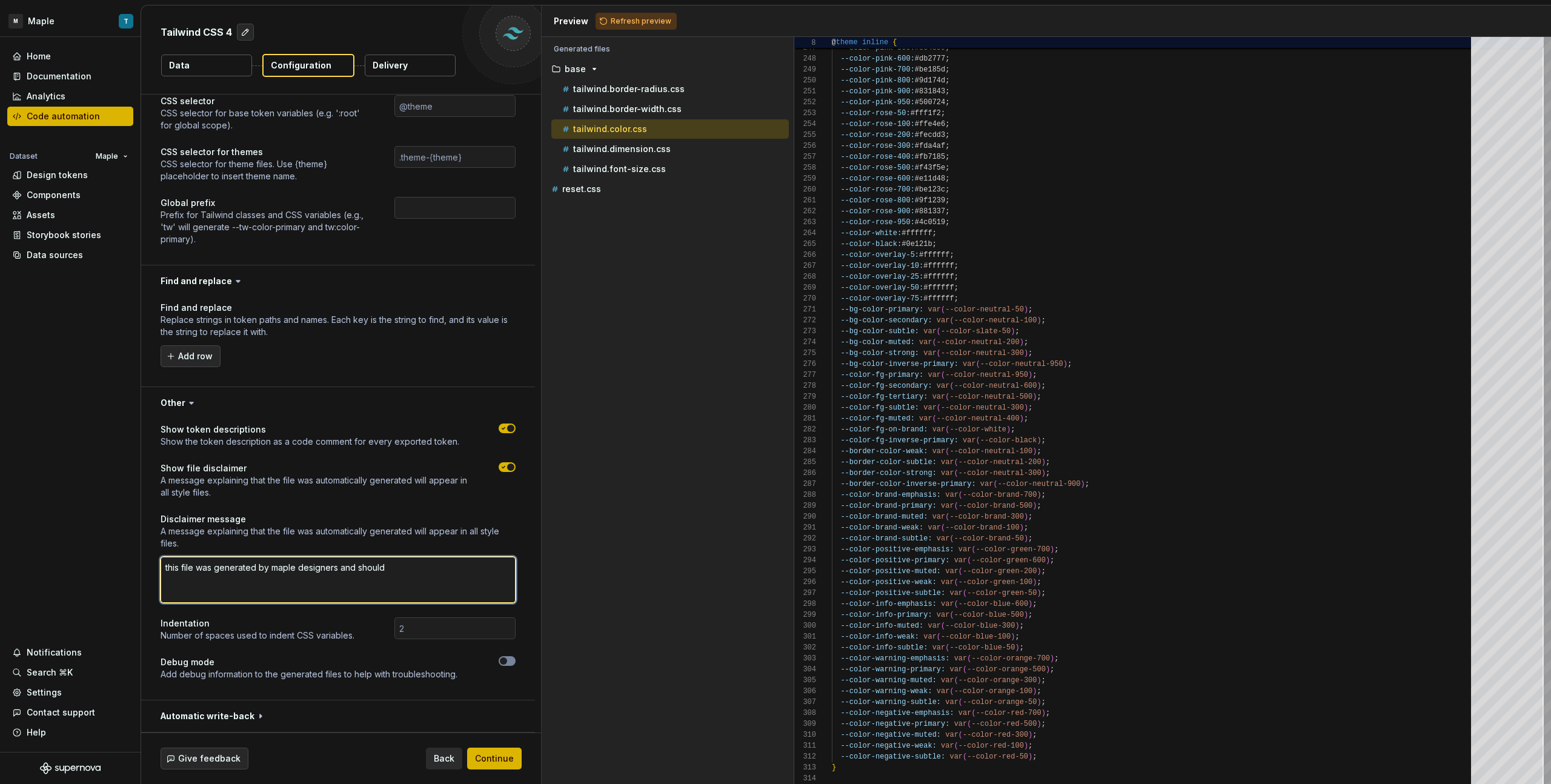
type textarea "*"
type textarea "this file was generated by maple designers and should"
type textarea "*"
type textarea "this file was generated by maple designers and should n"
type textarea "*"
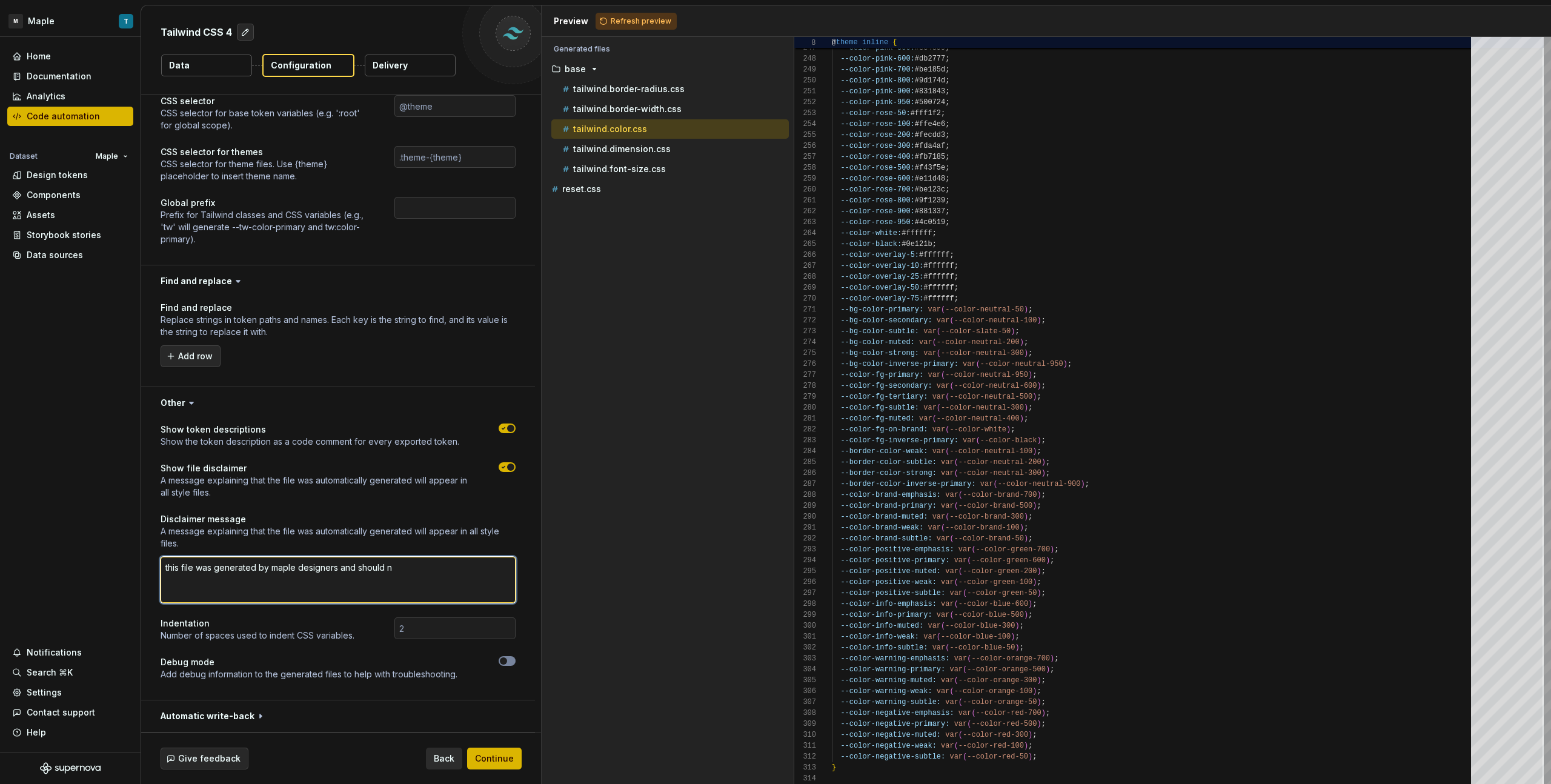
type textarea "this file was generated by maple designers and should no"
type textarea "*"
type textarea "this file was generated by maple designers and should not"
type textarea "*"
type textarea "this file was generated by maple designers and should not"
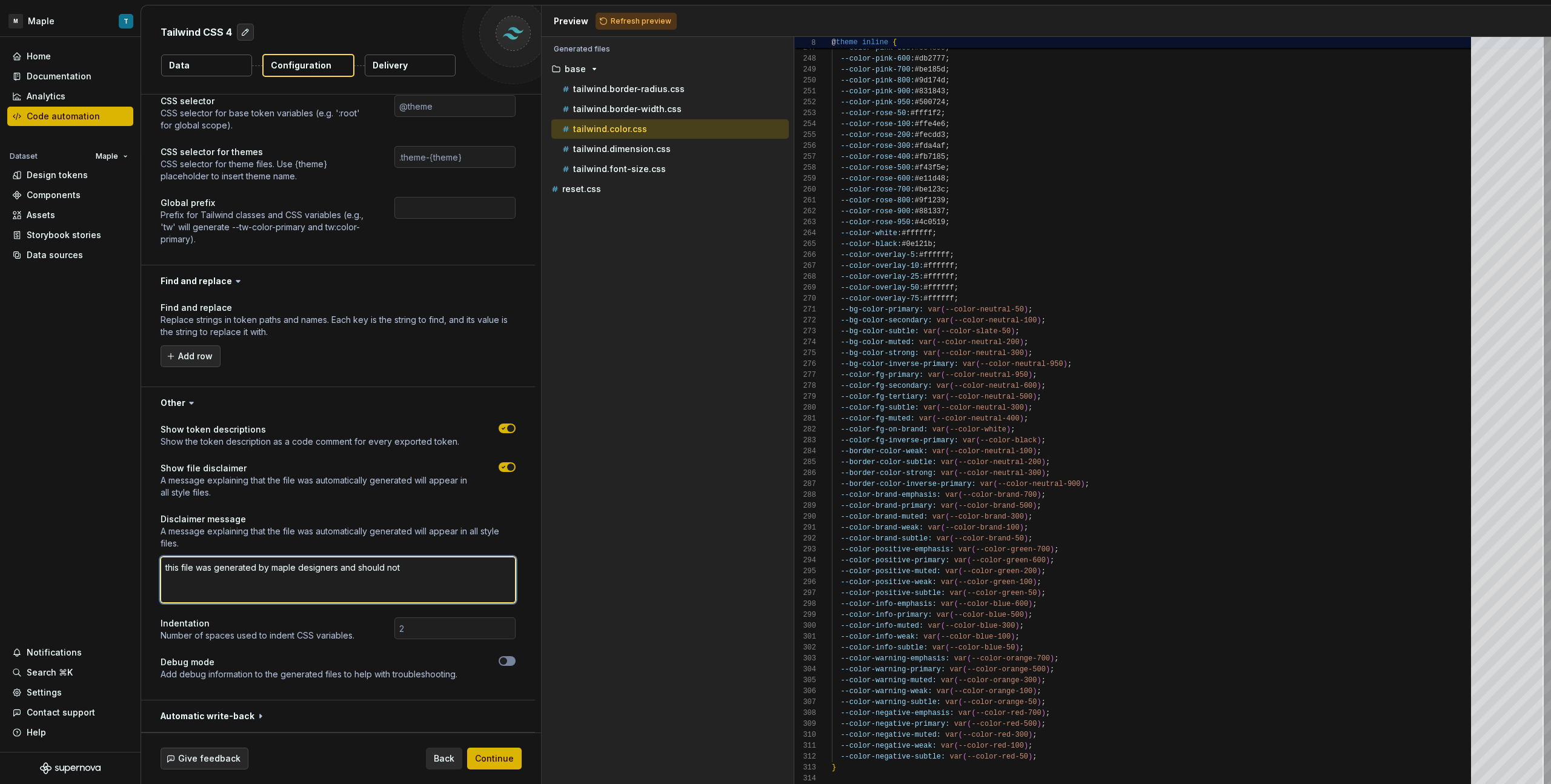
type textarea "*"
type textarea "this file was generated by maple designers and should not b"
type textarea "*"
type textarea "this file was generated by maple designers and should not be"
type textarea "*"
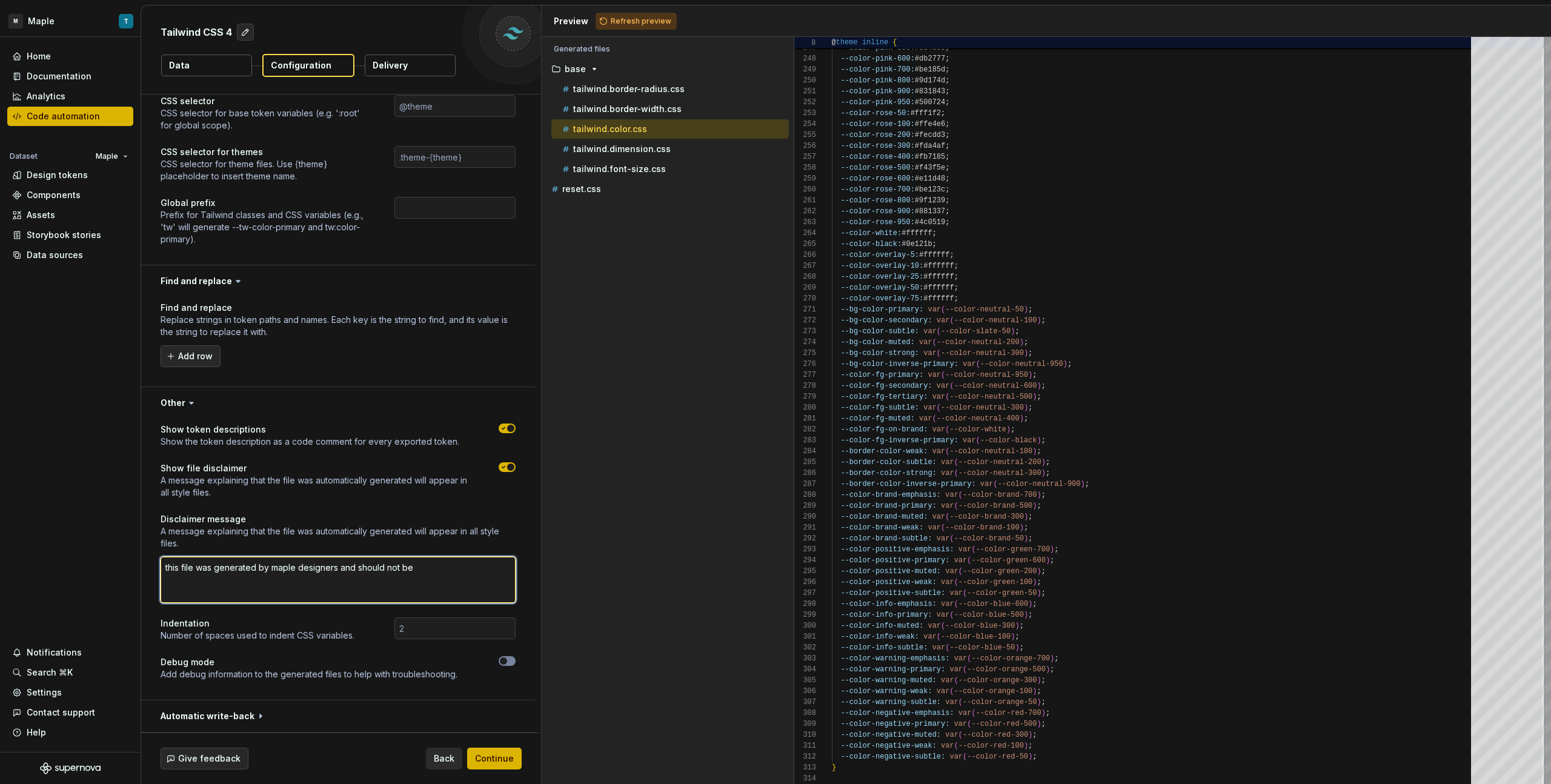
type textarea "this file was generated by maple designers and should not be"
type textarea "*"
type textarea "this file was generated by maple designers and should not be c"
type textarea "*"
type textarea "this file was generated by maple designers and should not be ch"
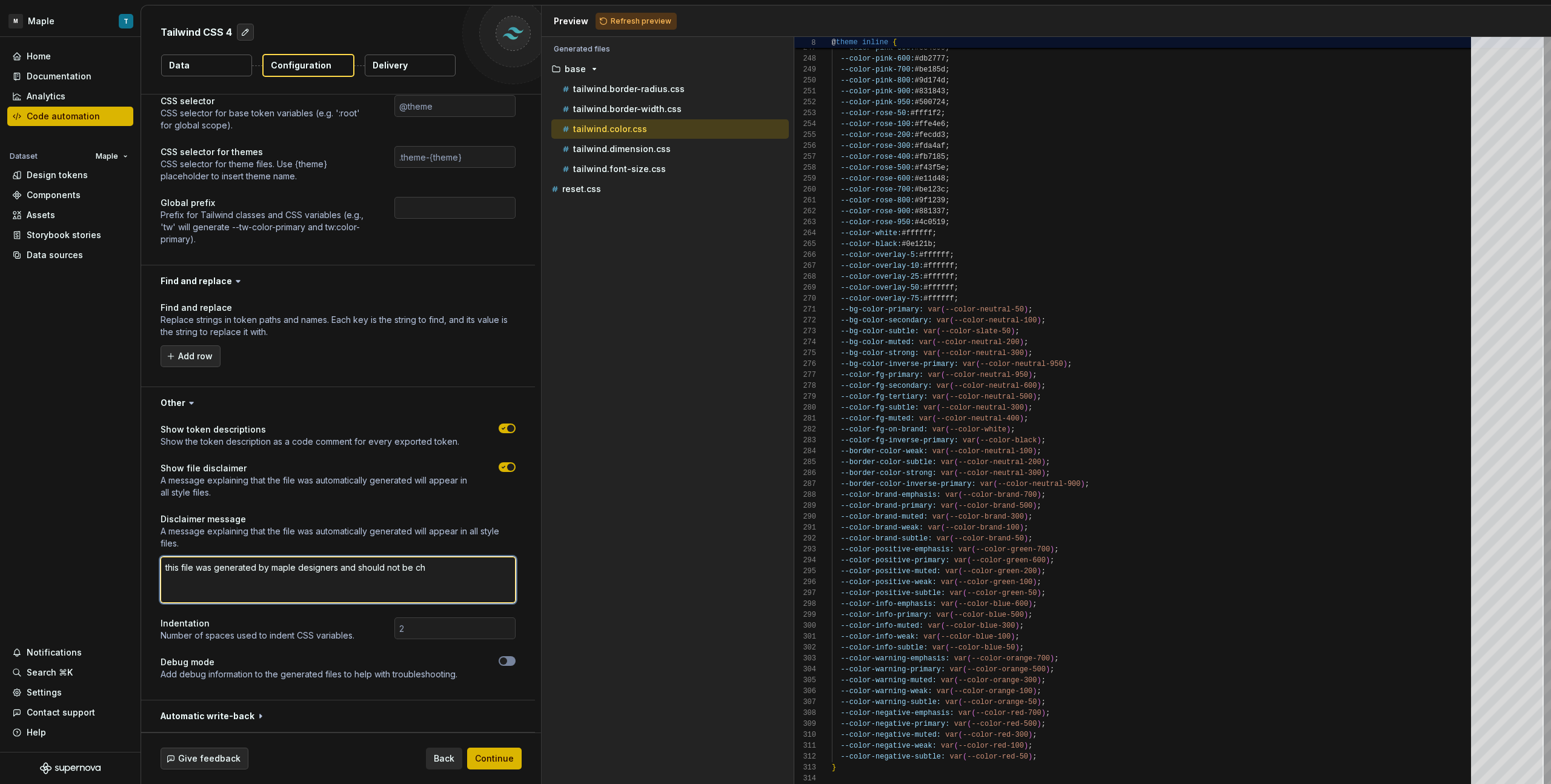
type textarea "*"
type textarea "this file was generated by maple designers and should not be cha"
type textarea "*"
type textarea "this file was generated by maple designers and should not be chan"
type textarea "*"
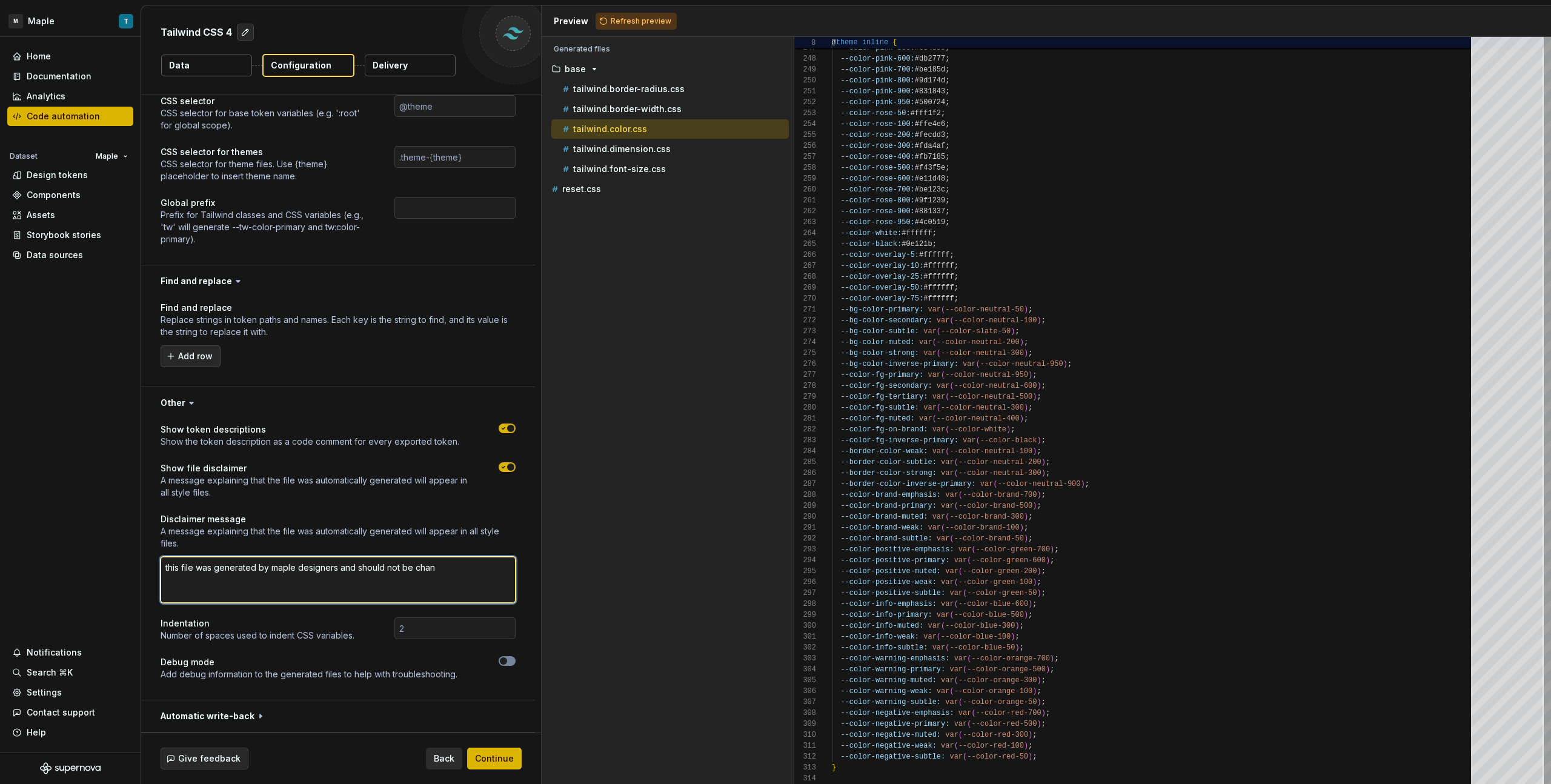
type textarea "this file was generated by maple designers and should not be [PERSON_NAME]"
type textarea "*"
type textarea "this file was generated by maple designers and should not be change"
type textarea "*"
type textarea "this file was generated by maple designers and should not be changed"
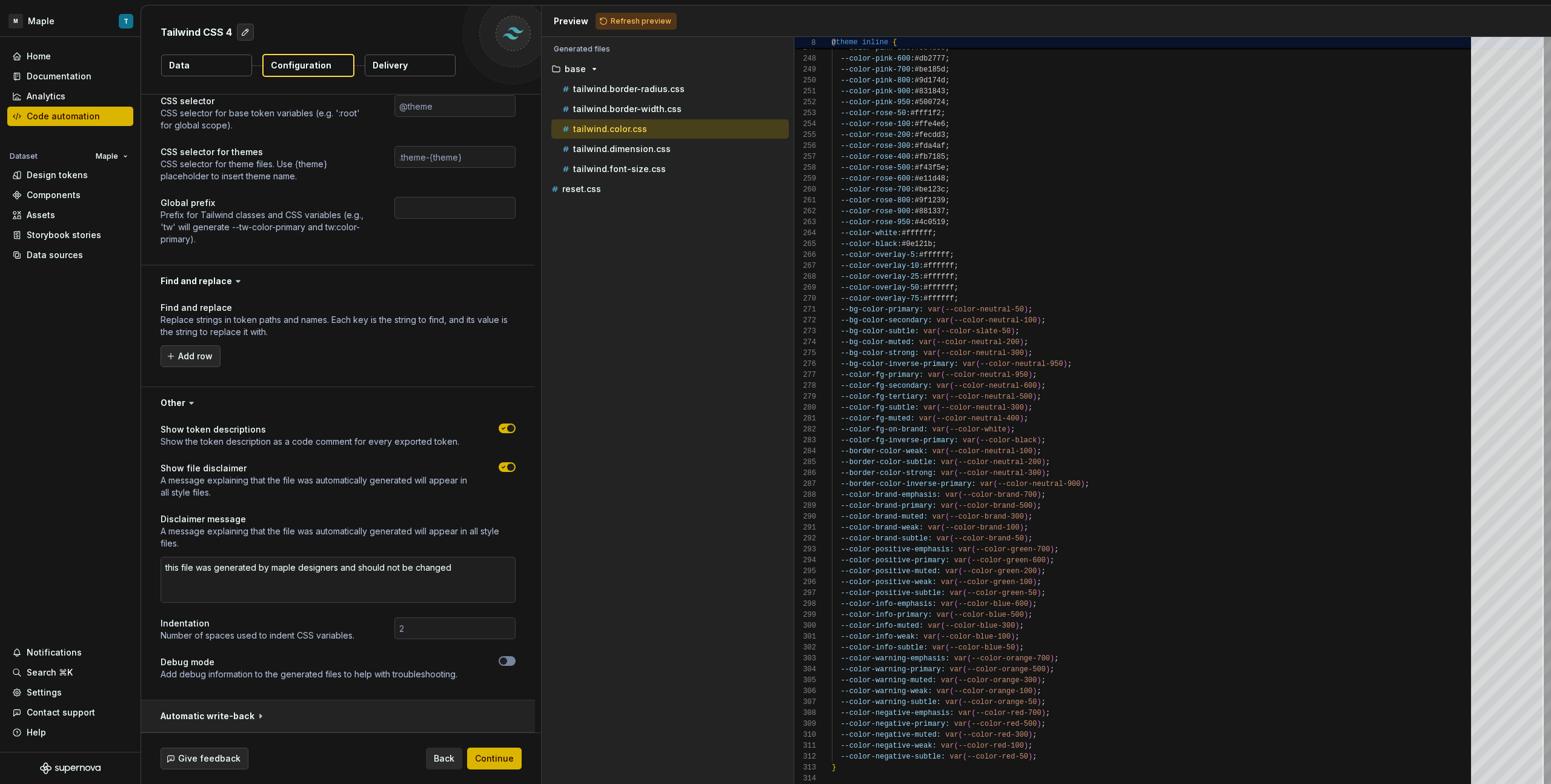
click at [242, 715] on button "button" at bounding box center [338, 716] width 394 height 31
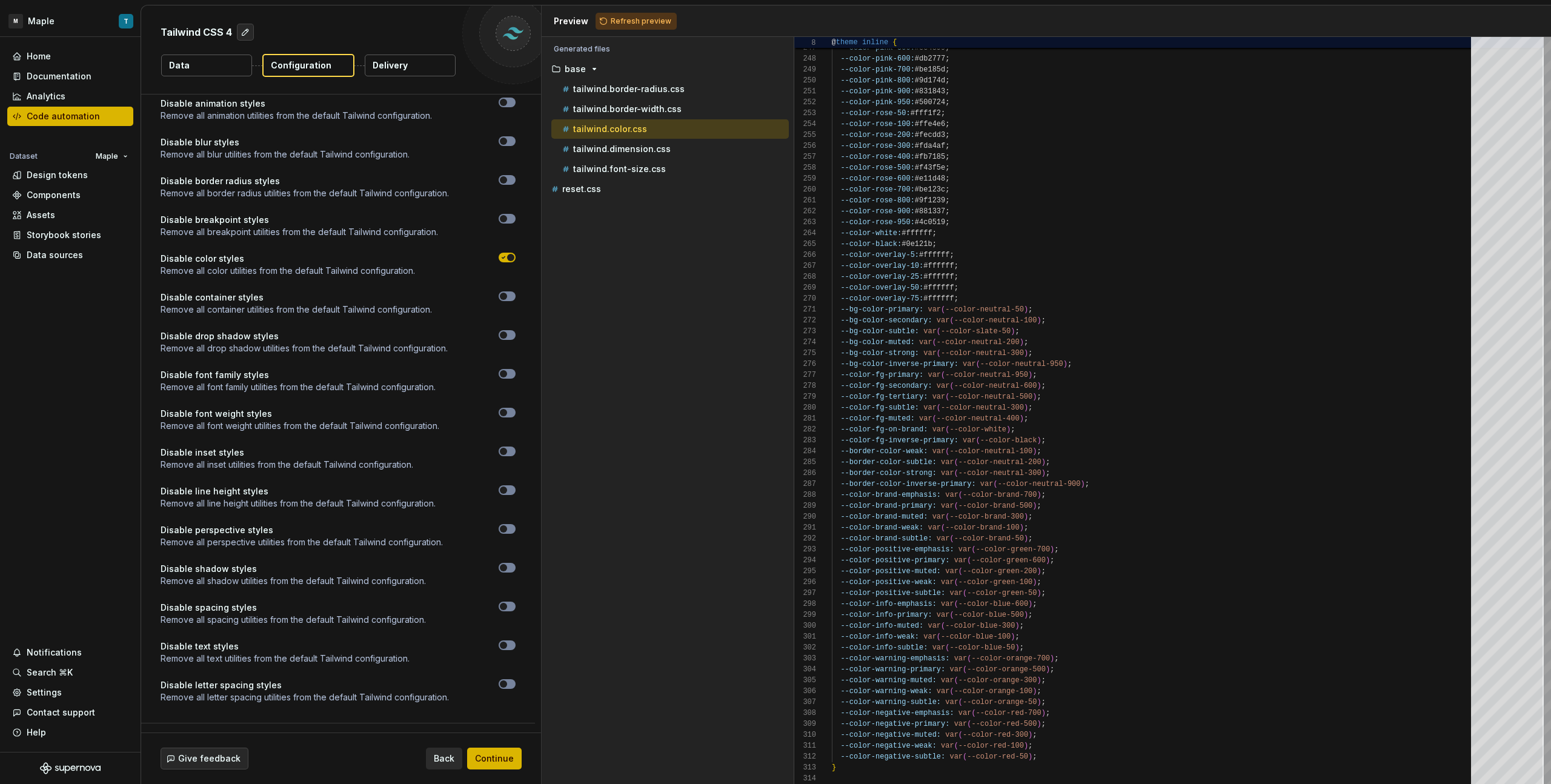
scroll to position [1050, 0]
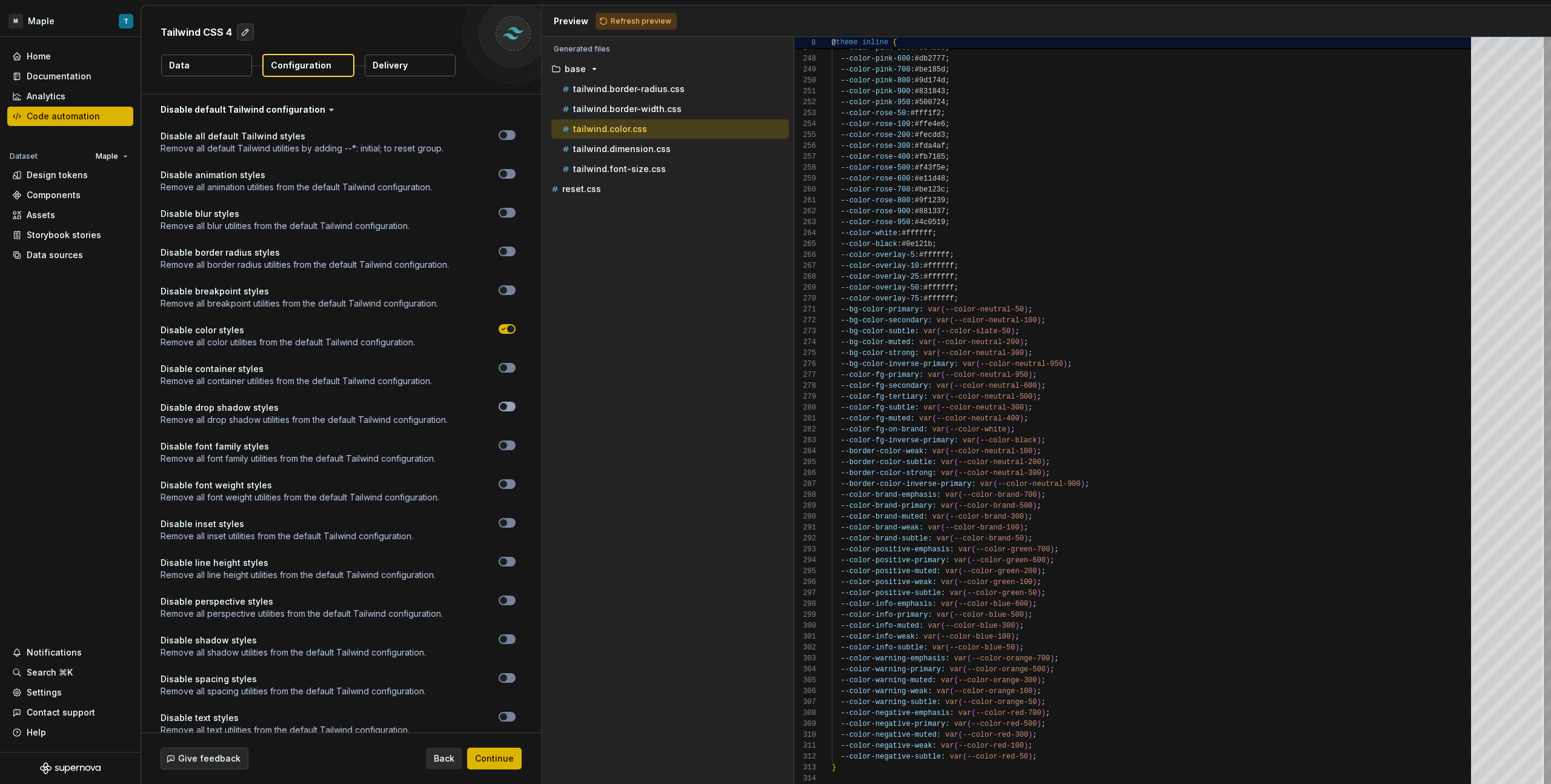
click at [505, 407] on span "button" at bounding box center [503, 406] width 7 height 7
click at [505, 407] on icon "button" at bounding box center [503, 406] width 10 height 7
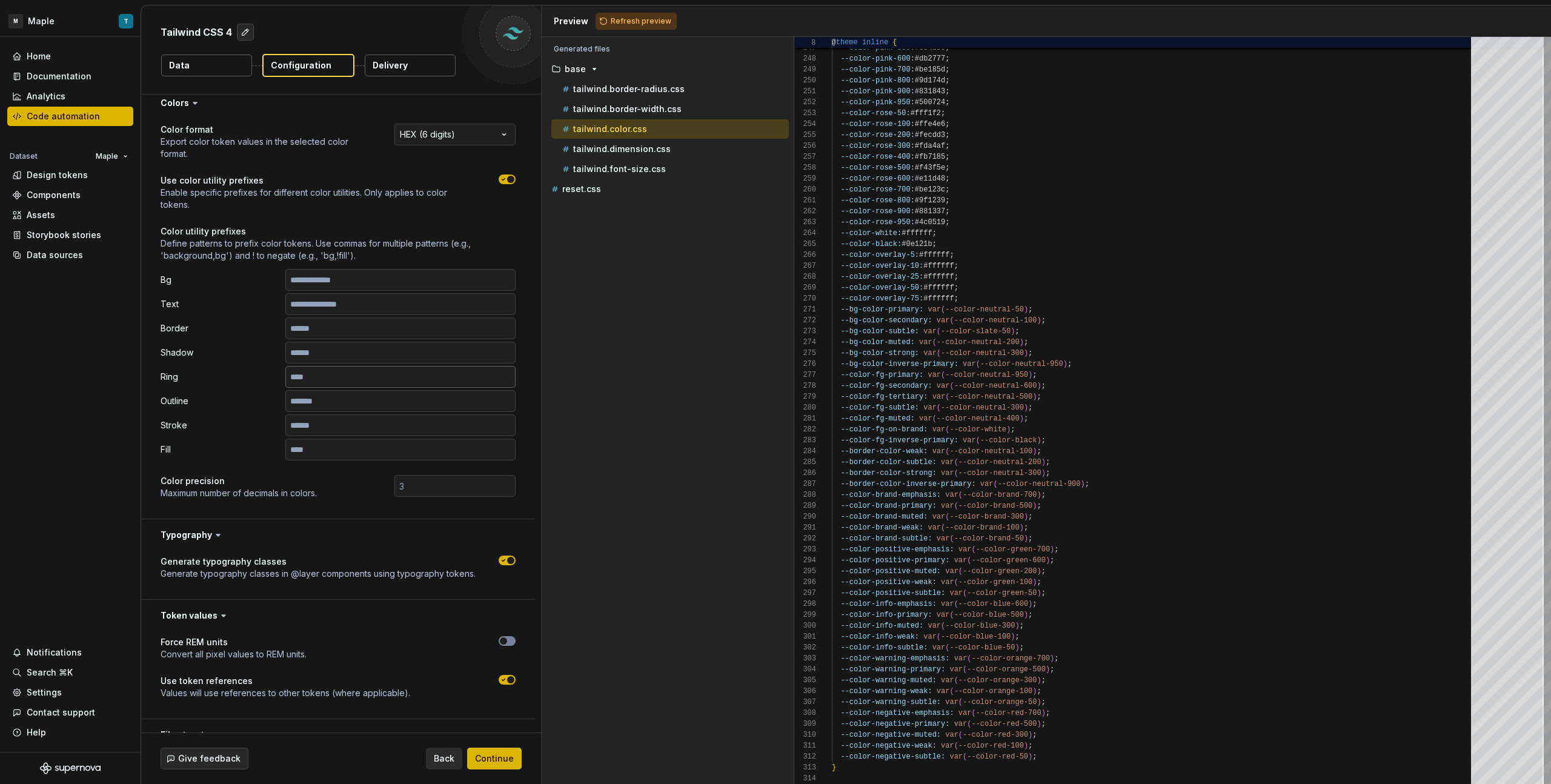
scroll to position [0, 0]
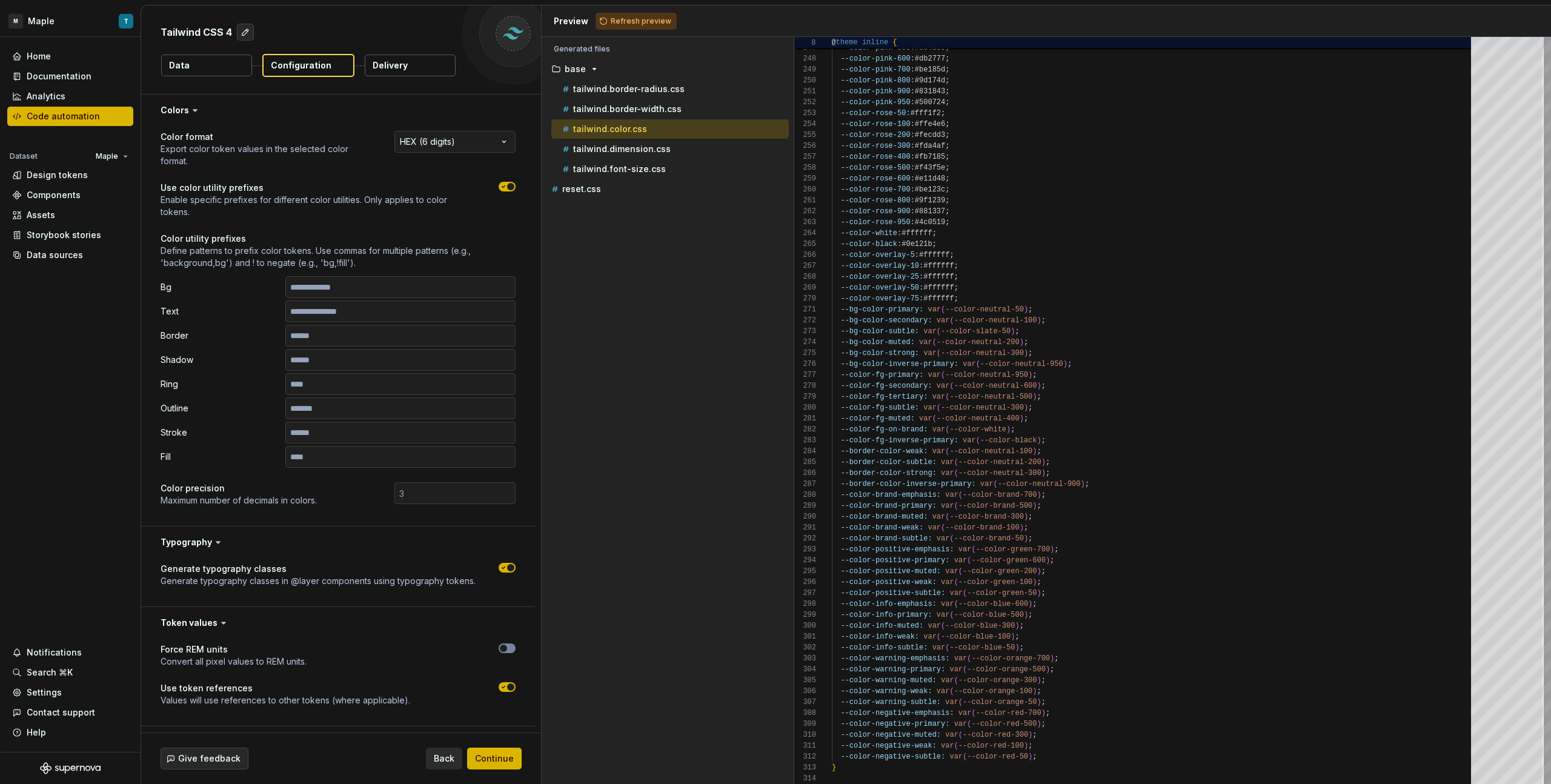
click at [386, 71] on button "Delivery" at bounding box center [409, 66] width 91 height 22
type textarea "*"
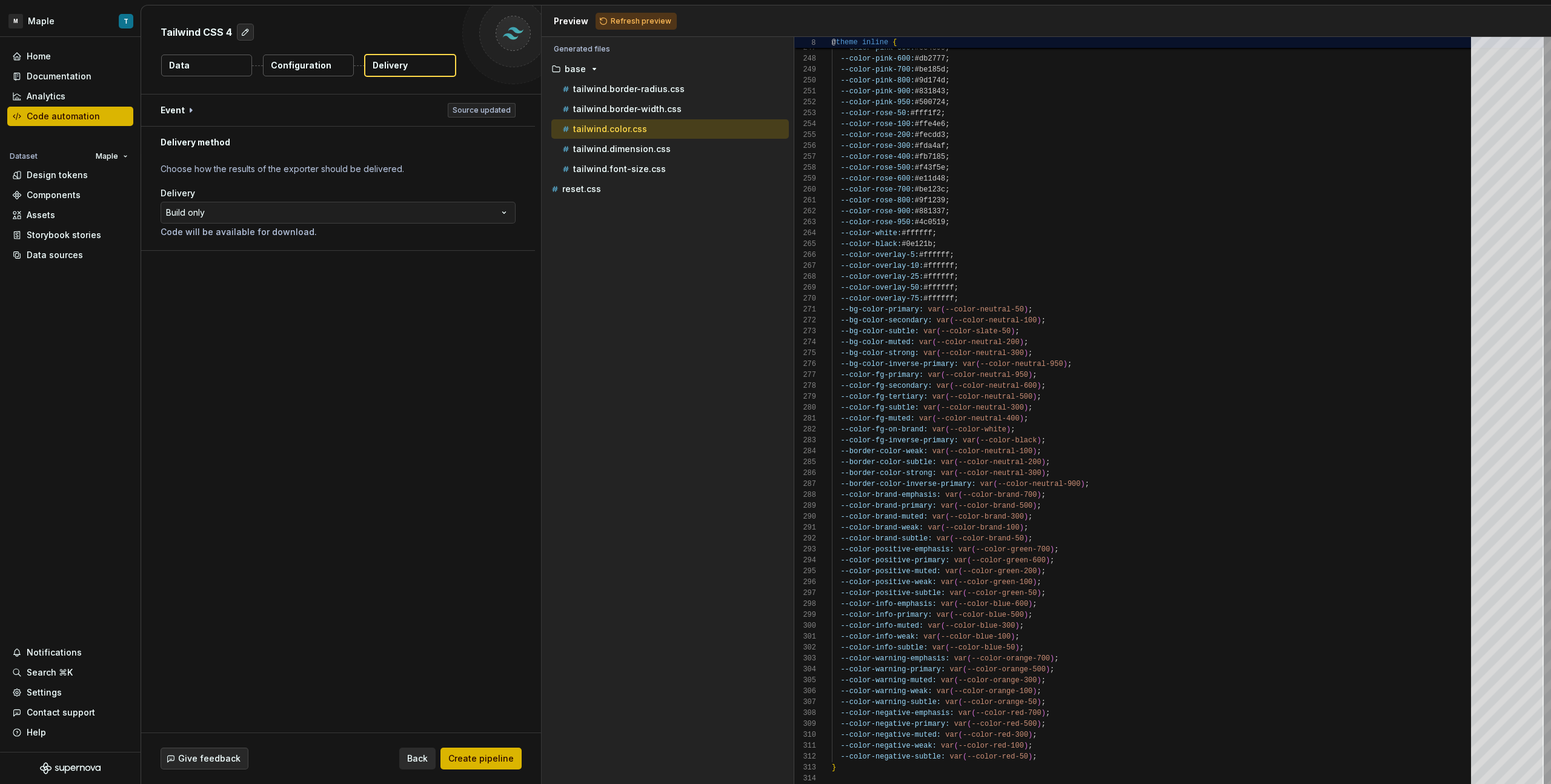
click at [203, 72] on button "Data" at bounding box center [206, 66] width 91 height 22
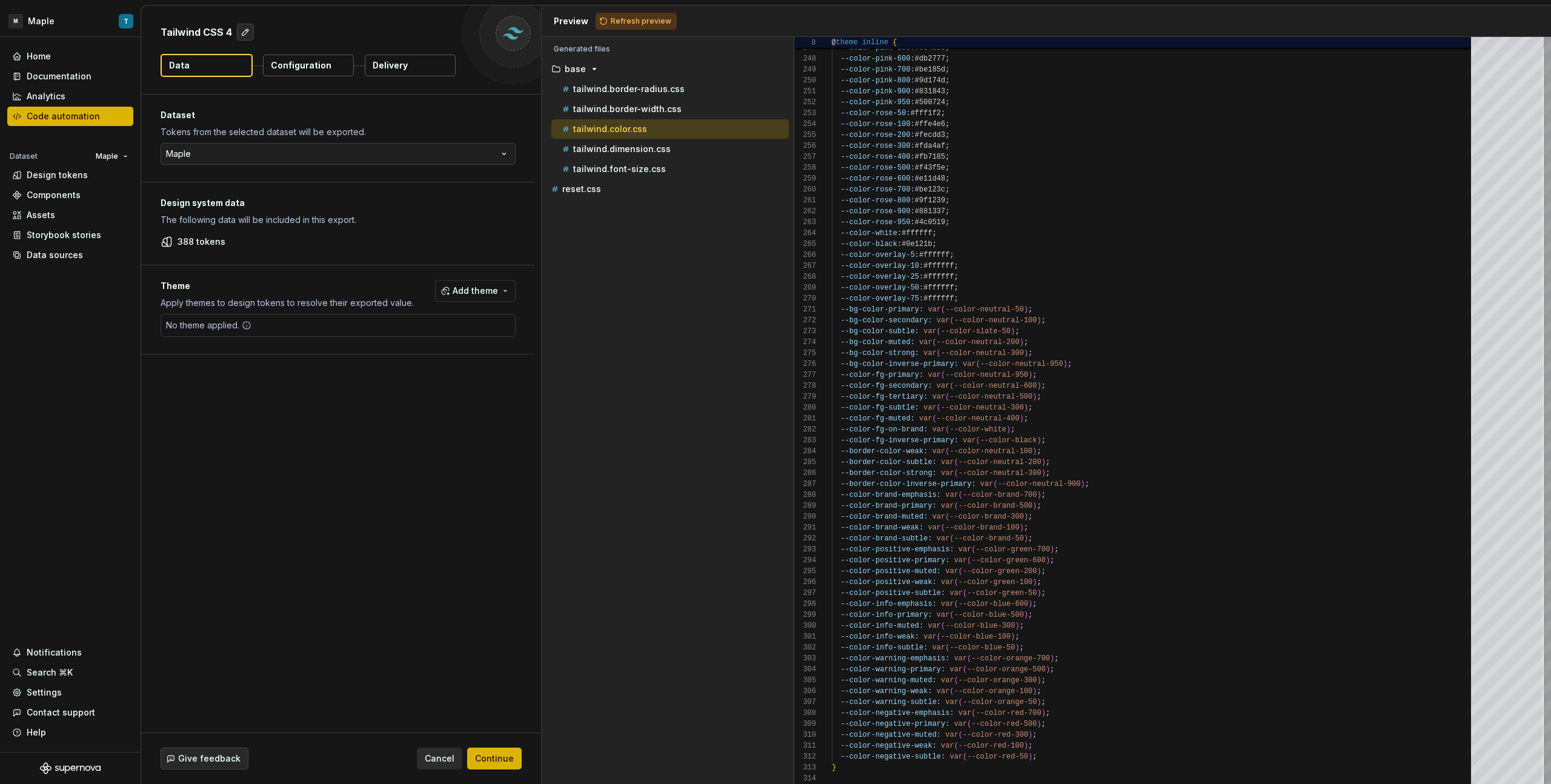
click at [420, 69] on button "Delivery" at bounding box center [409, 66] width 91 height 22
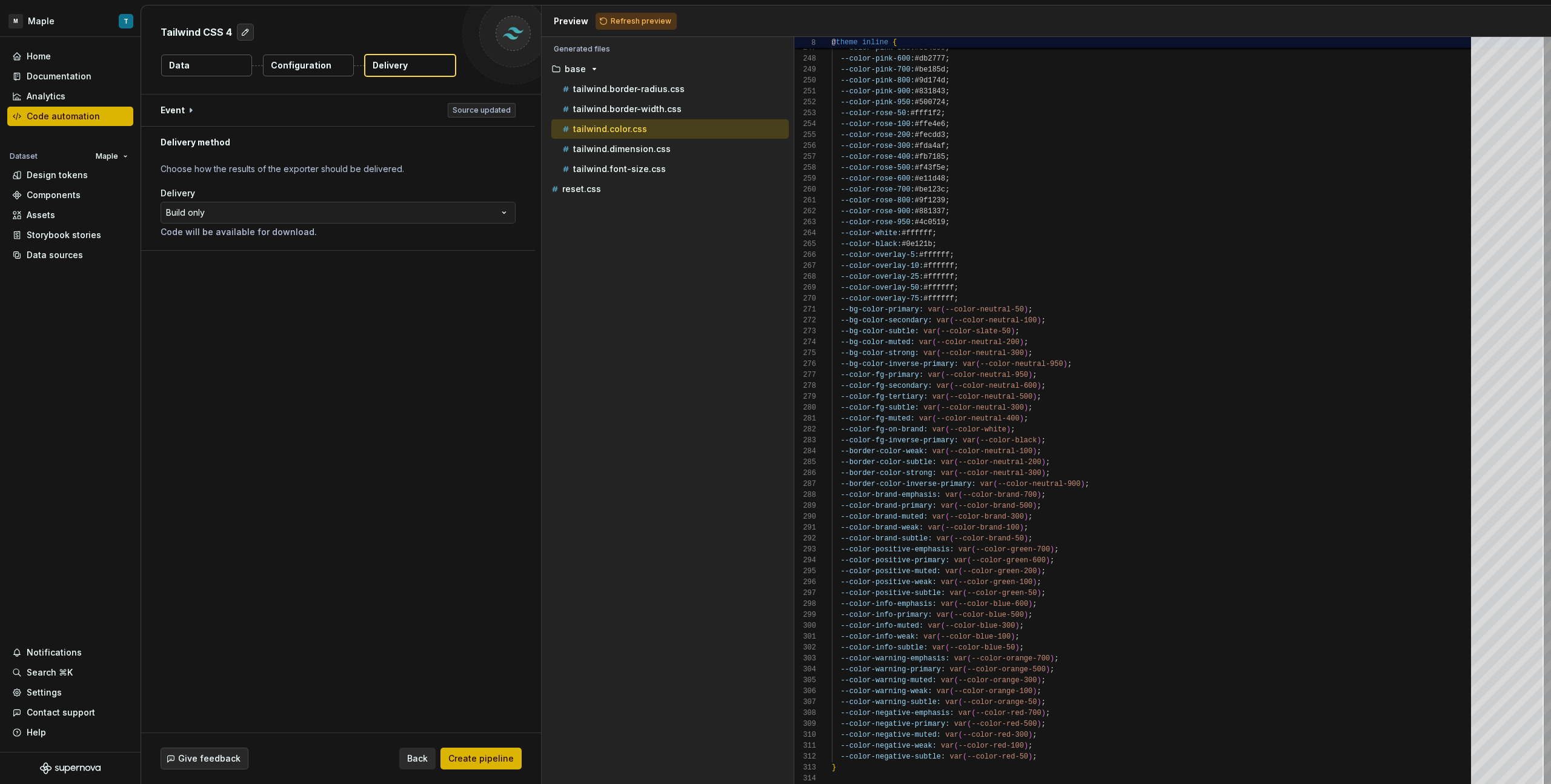
click at [280, 197] on div "Delivery" at bounding box center [338, 193] width 355 height 12
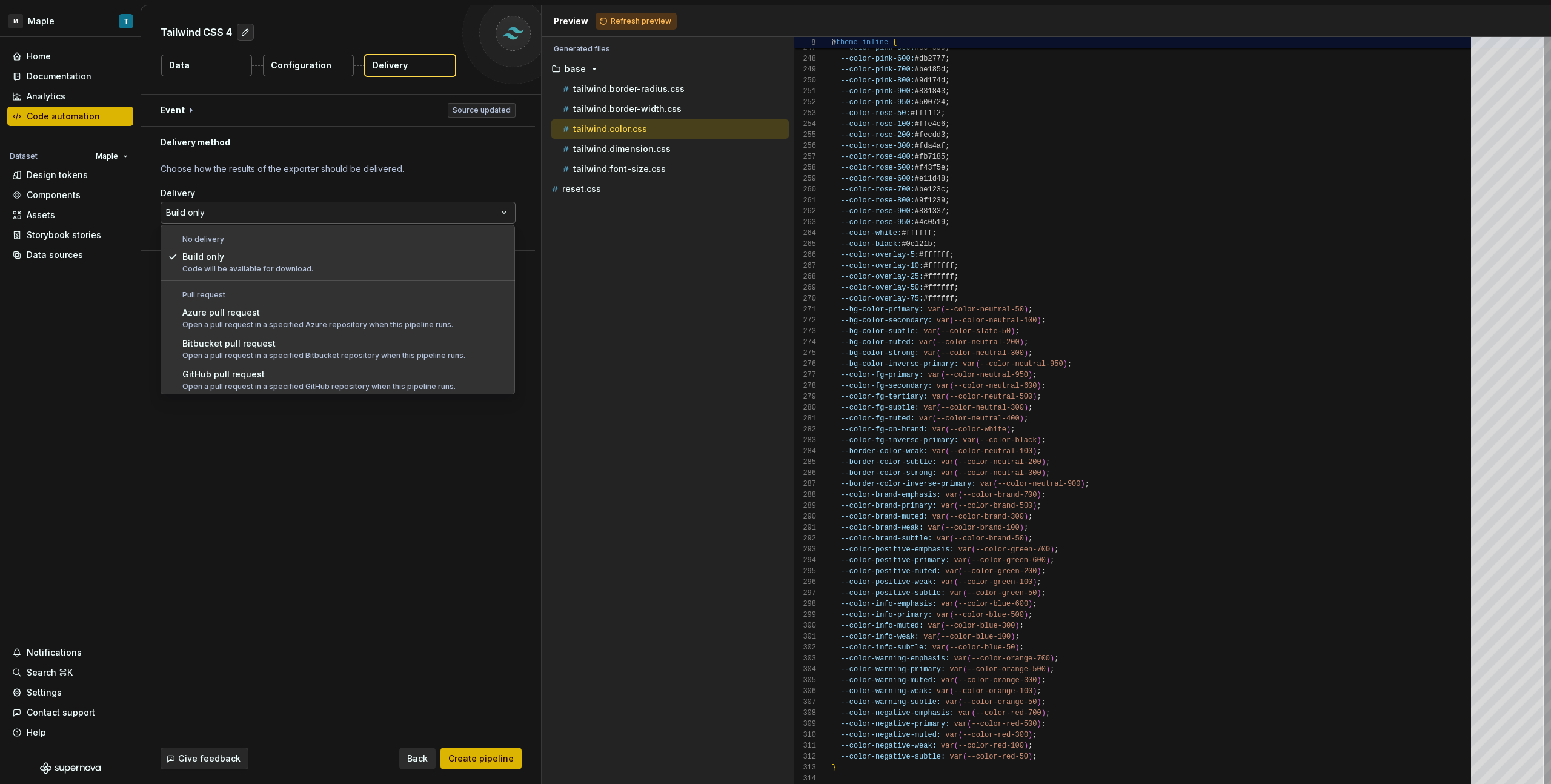
click at [280, 206] on html "**********" at bounding box center [775, 392] width 1551 height 784
click at [447, 546] on html "**********" at bounding box center [775, 392] width 1551 height 784
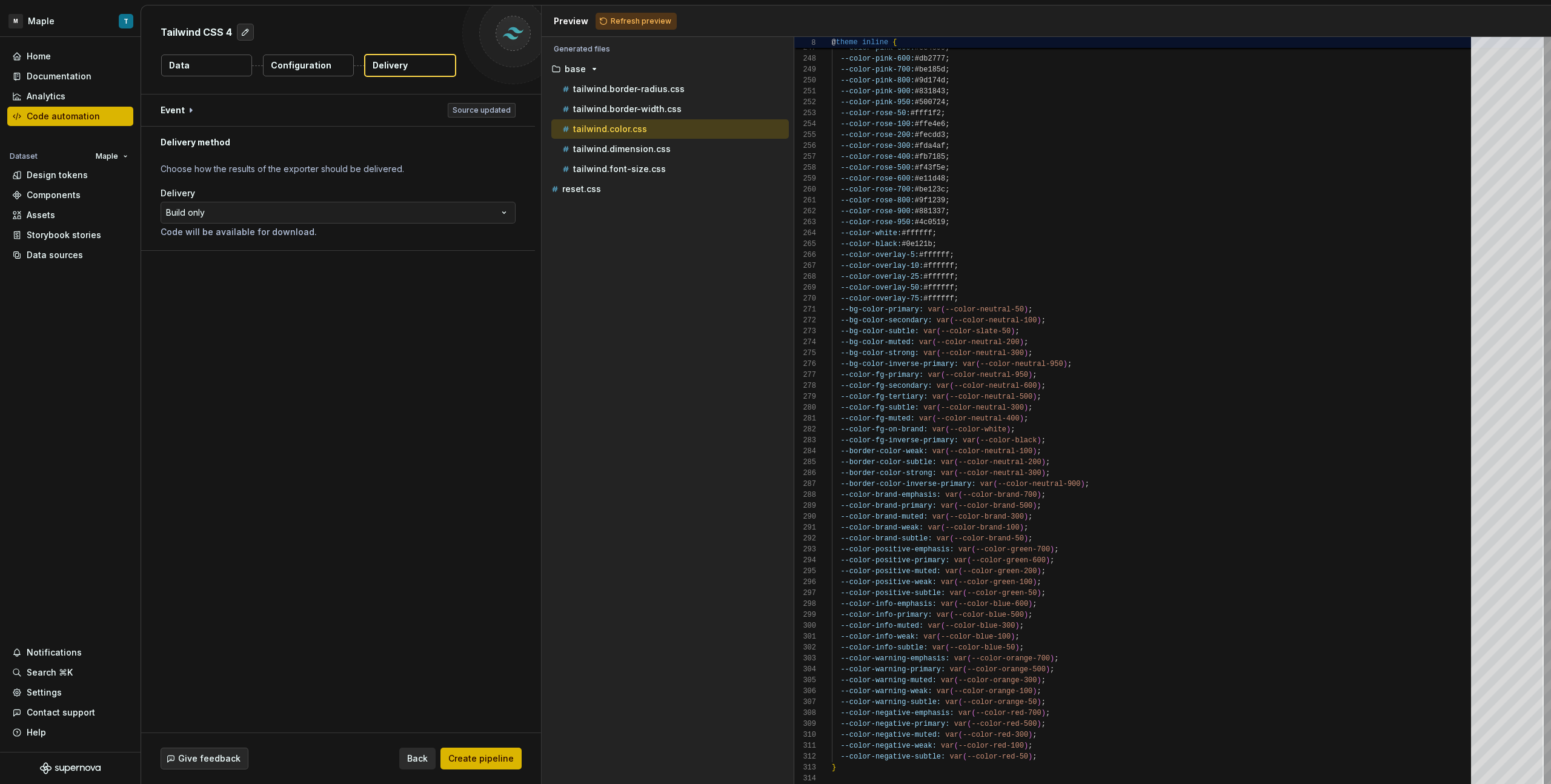
click at [489, 760] on span "Create pipeline" at bounding box center [481, 758] width 66 height 12
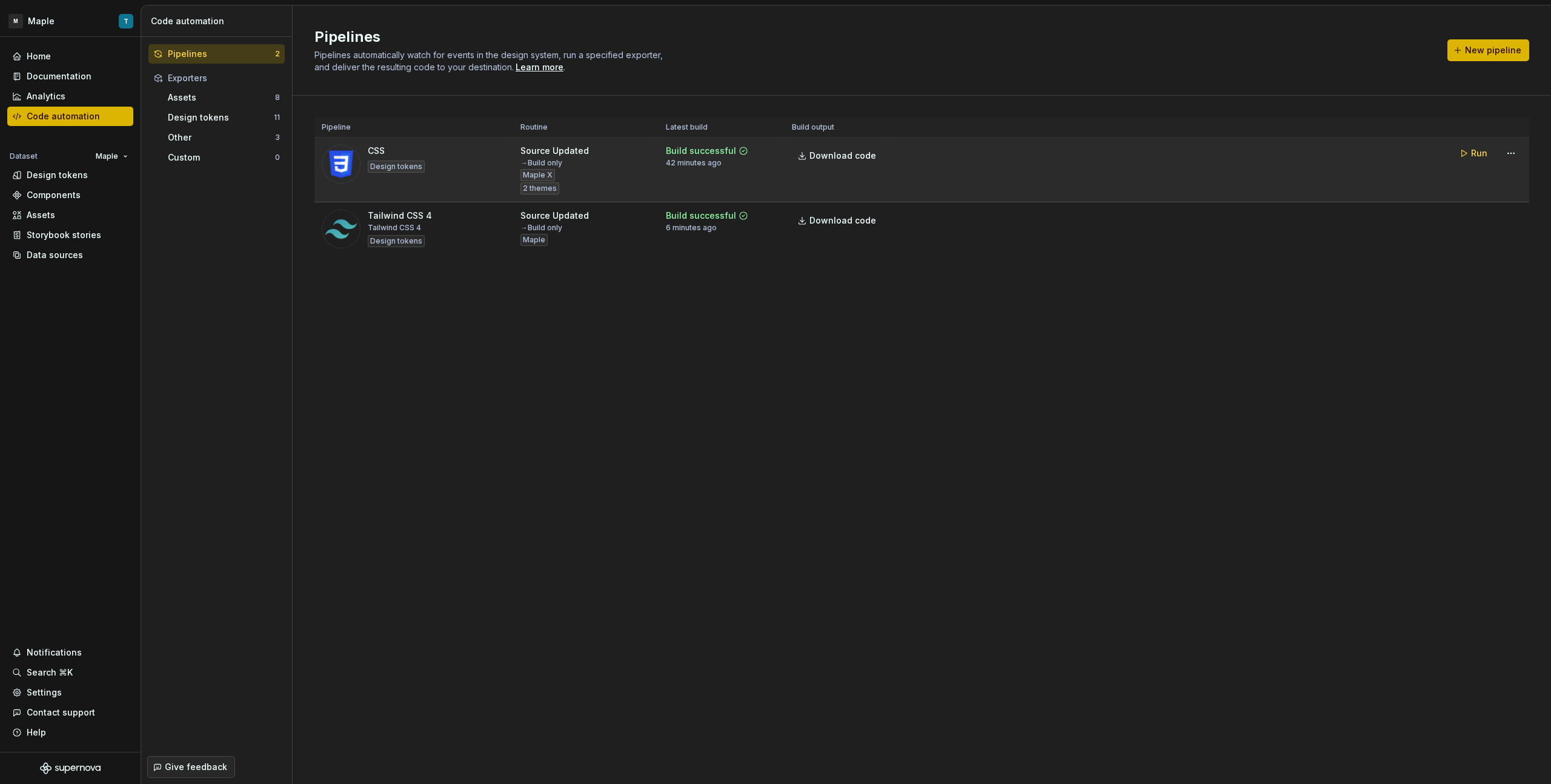
click at [562, 163] on div "→ Build only" at bounding box center [541, 163] width 42 height 10
click at [539, 188] on span "2 themes" at bounding box center [539, 188] width 34 height 10
click at [611, 174] on div "Source Updated → Build only Maple X 2 themes" at bounding box center [586, 169] width 131 height 49
click at [1518, 153] on html "M Maple T Home Documentation Analytics Code automation Dataset Maple Design tok…" at bounding box center [775, 392] width 1551 height 784
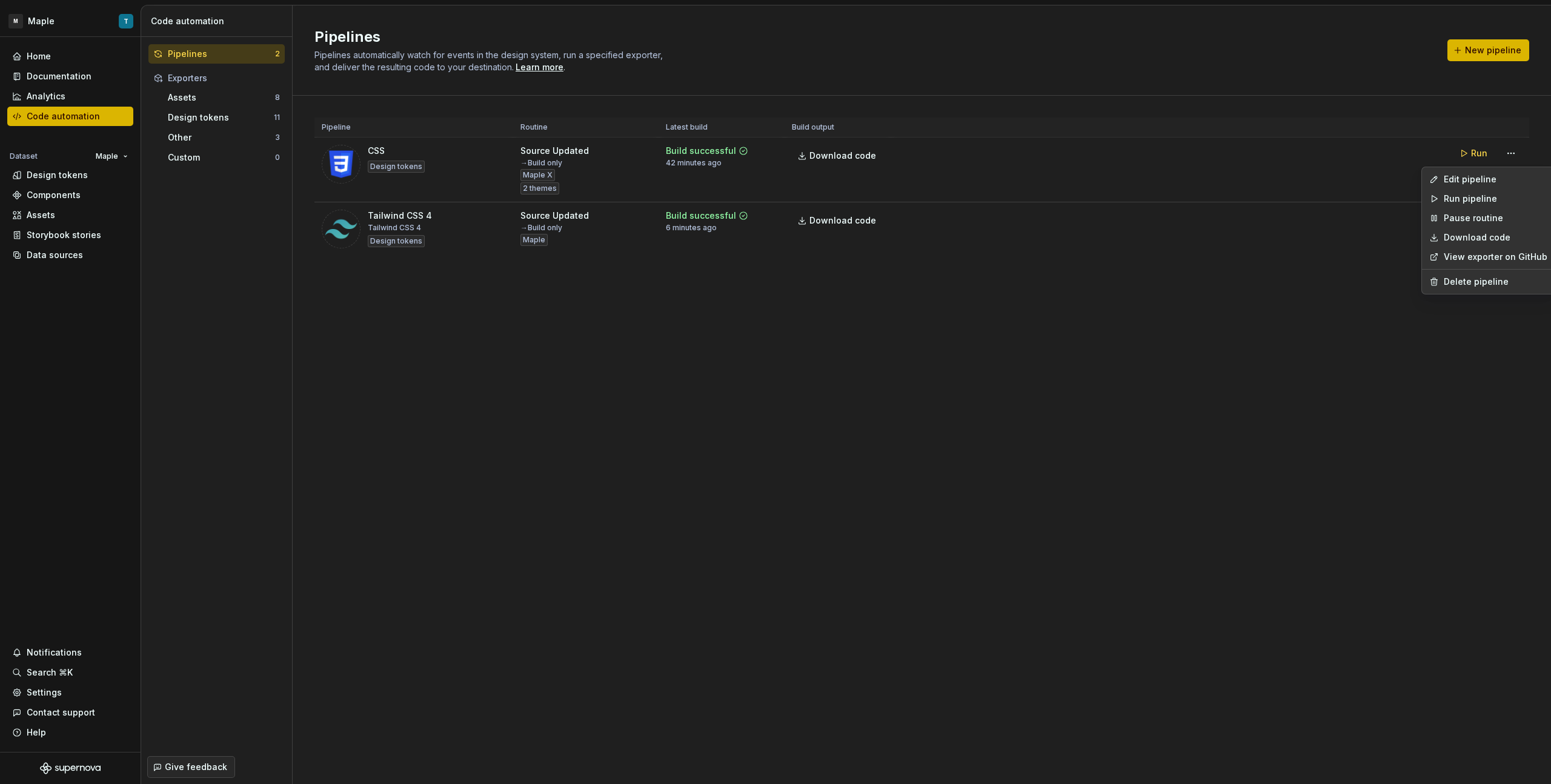
click at [1489, 261] on link "View exporter on GitHub" at bounding box center [1495, 256] width 103 height 12
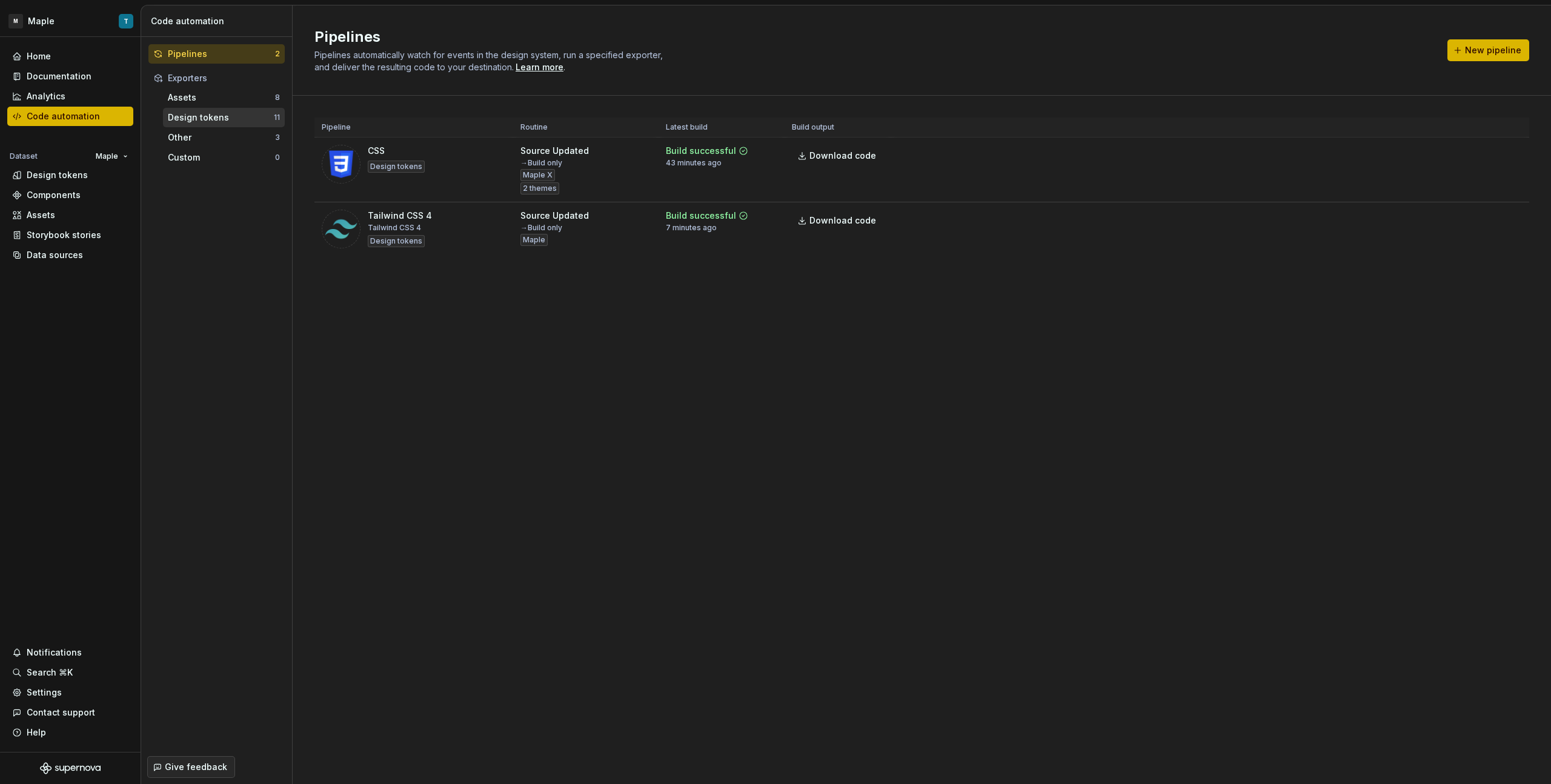
click at [209, 125] on div "Design tokens 11" at bounding box center [224, 118] width 121 height 19
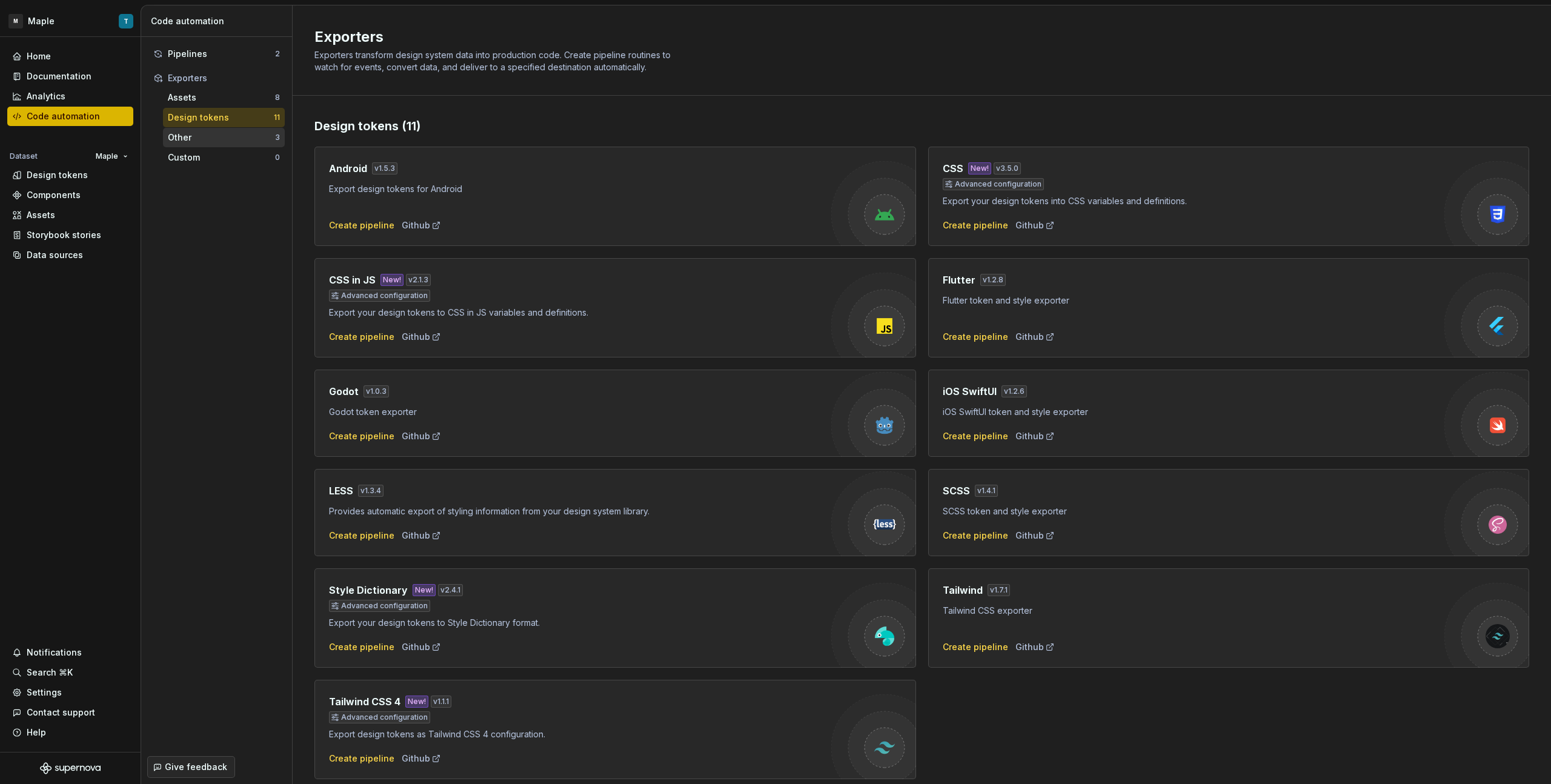
click at [211, 135] on div "Other" at bounding box center [221, 138] width 107 height 12
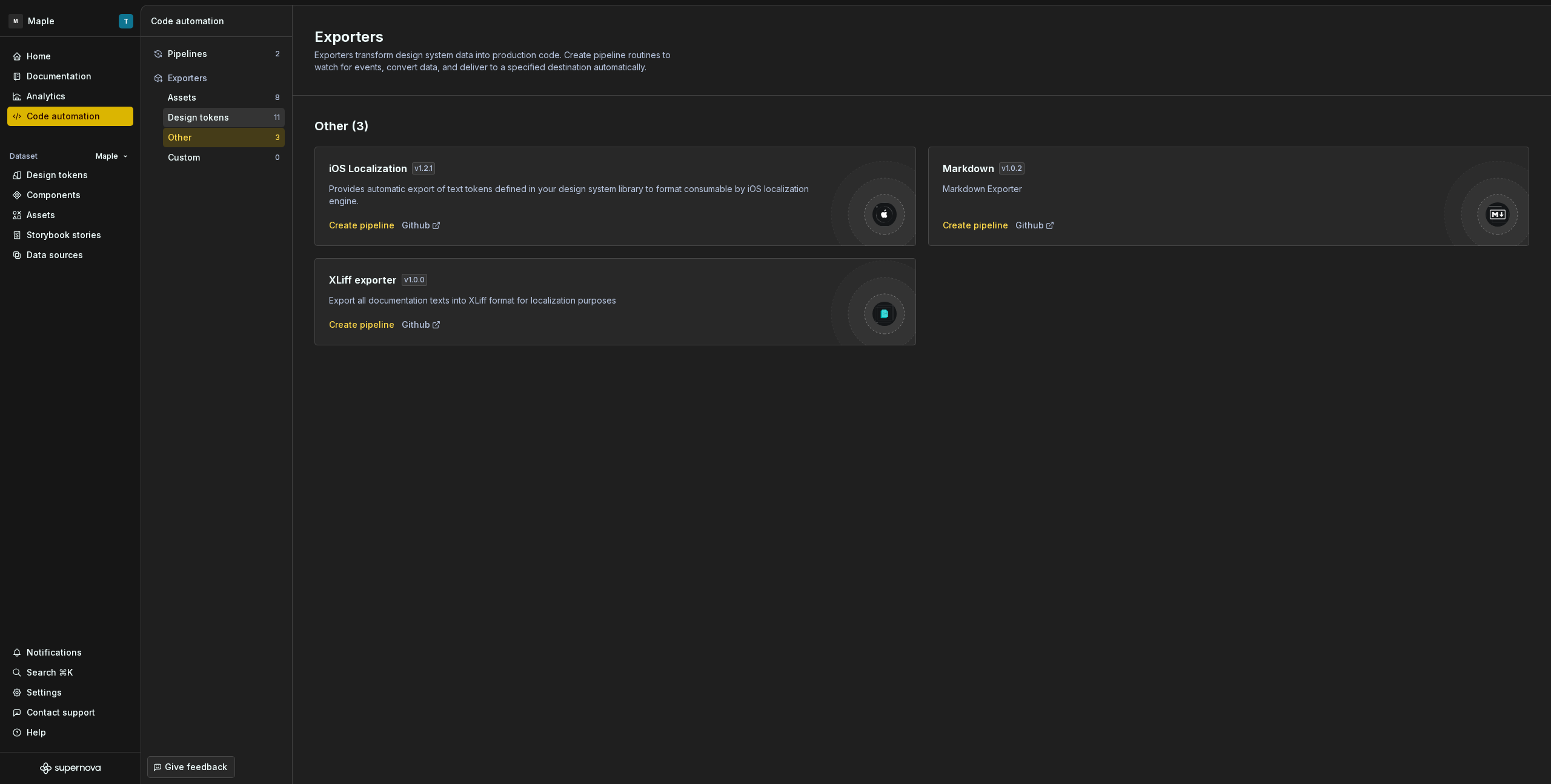
click at [219, 120] on div "Design tokens" at bounding box center [220, 117] width 106 height 12
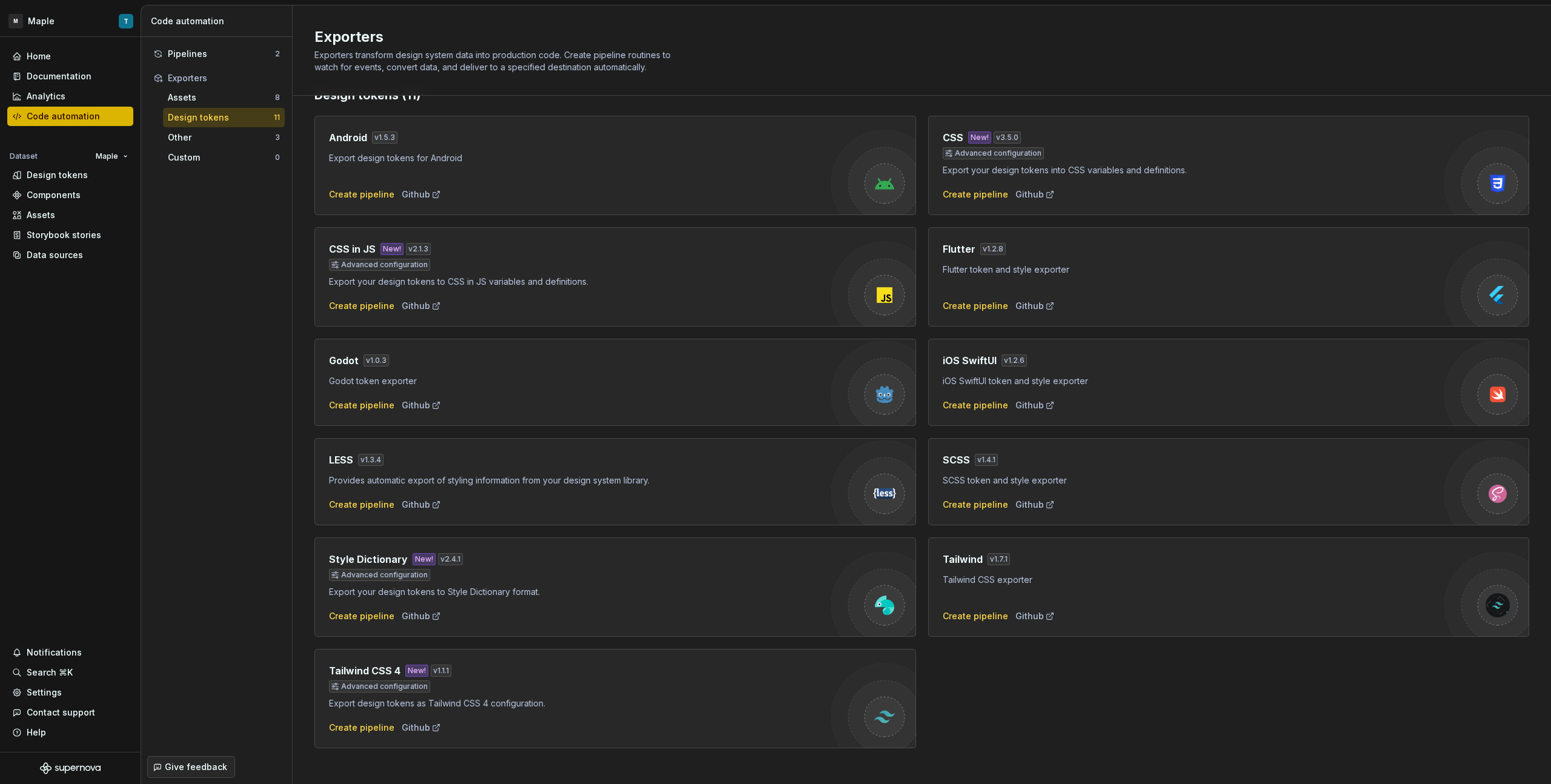
scroll to position [31, 0]
click at [177, 60] on div "Pipelines 2" at bounding box center [217, 54] width 136 height 19
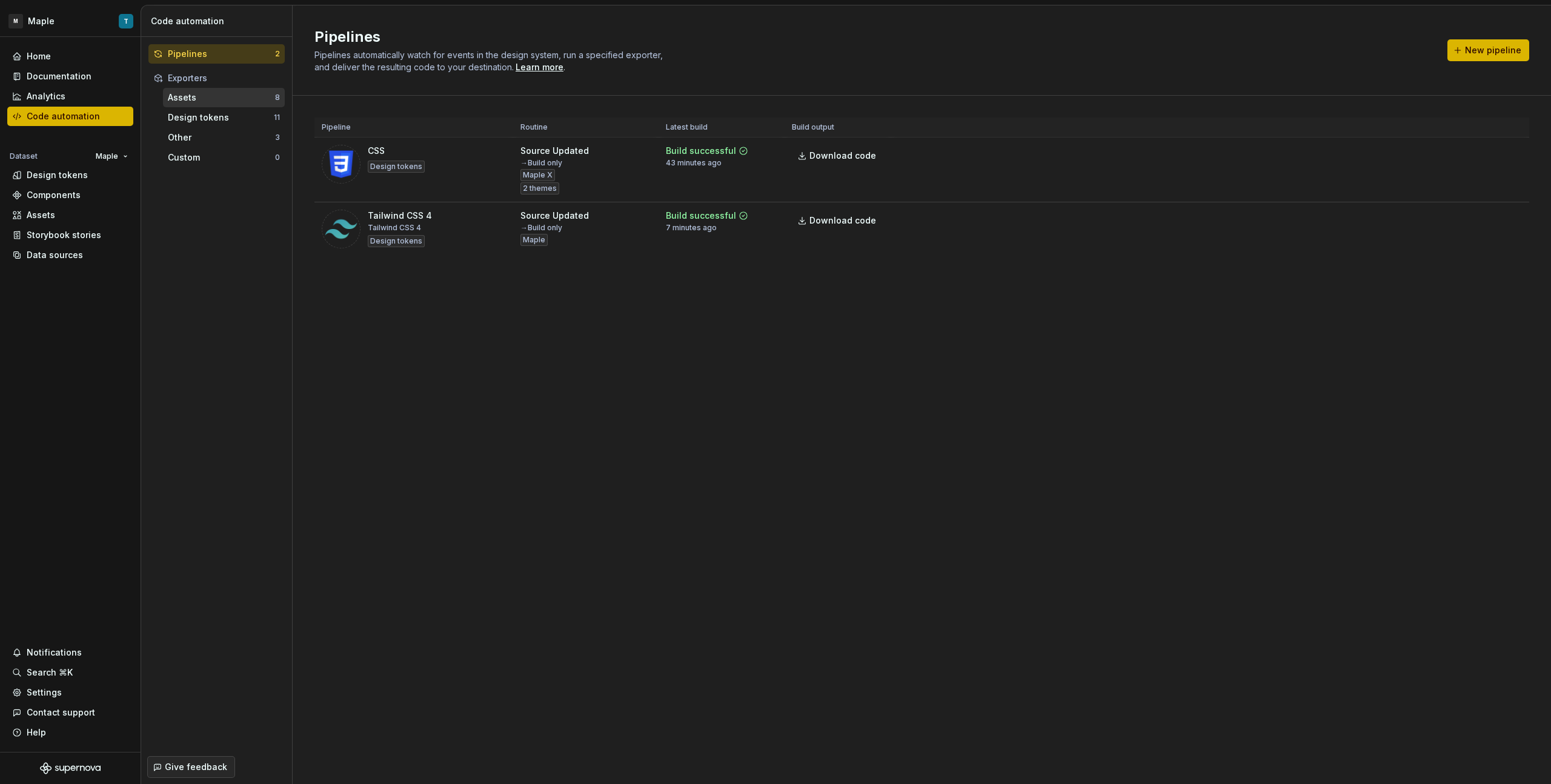
click at [198, 95] on div "Assets" at bounding box center [221, 97] width 107 height 12
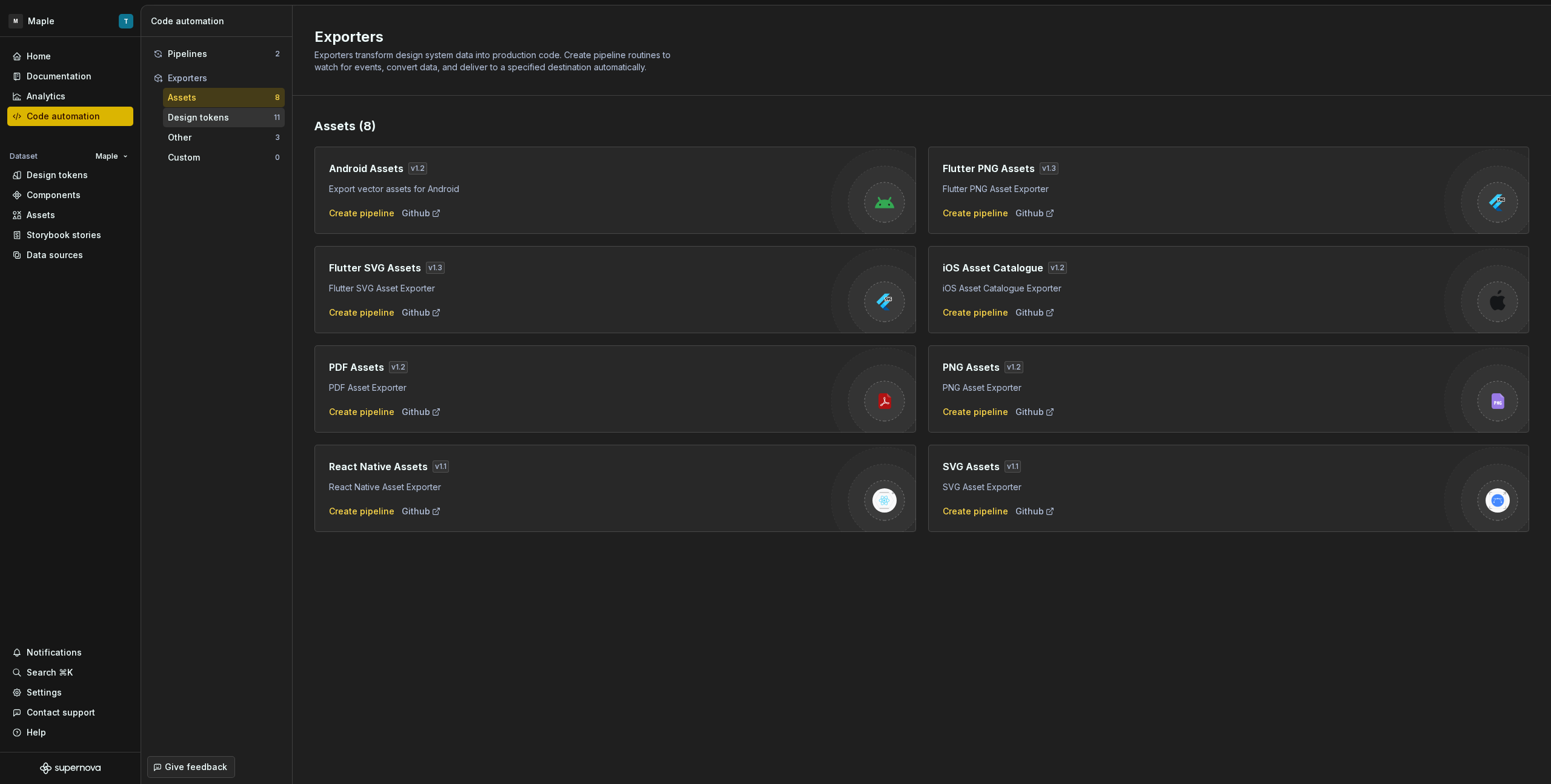
click at [206, 111] on div "Design tokens" at bounding box center [220, 117] width 106 height 12
